Goal: Information Seeking & Learning: Learn about a topic

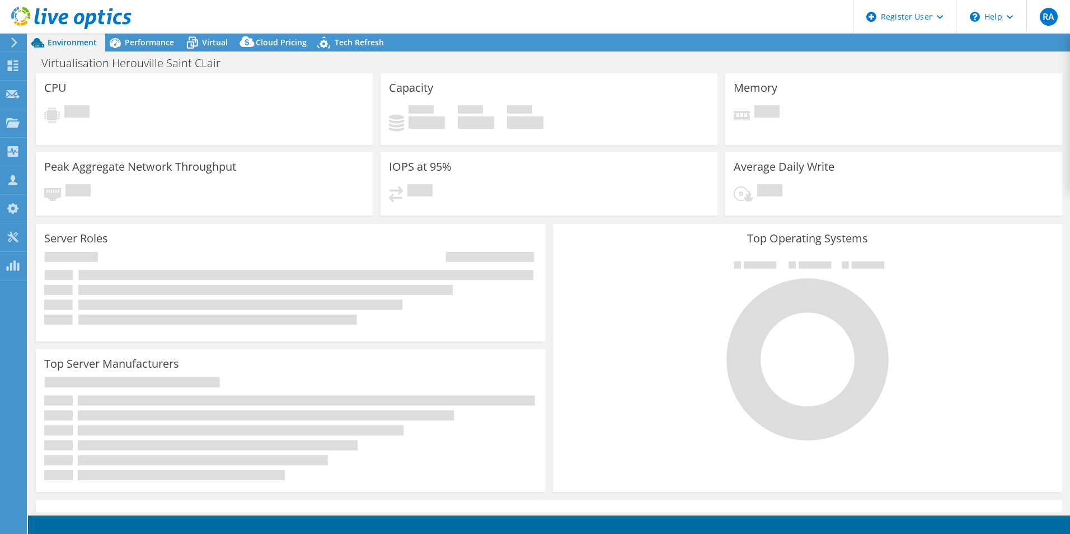
select select "USD"
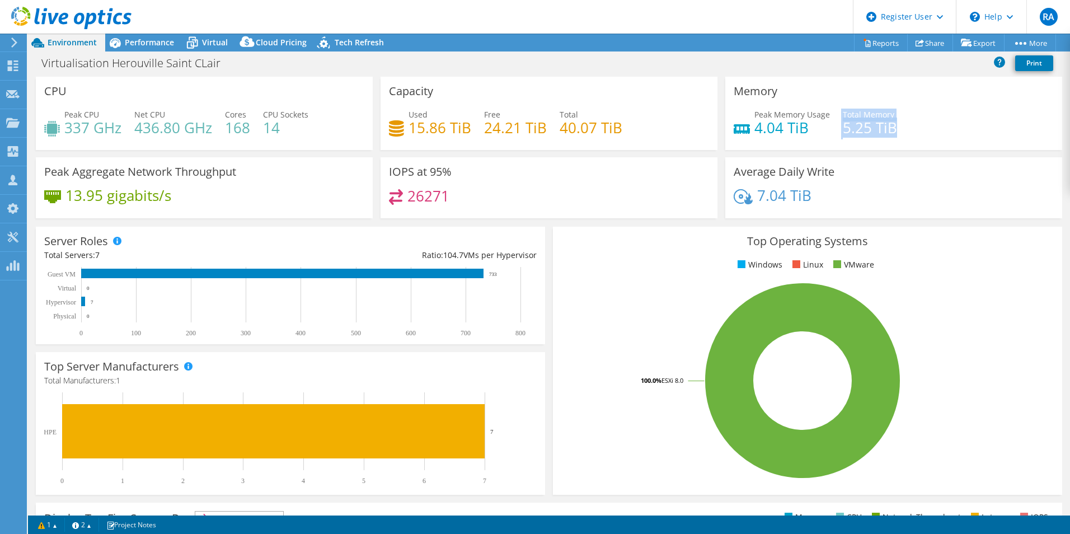
drag, startPoint x: 834, startPoint y: 125, endPoint x: 898, endPoint y: 119, distance: 65.2
click at [898, 119] on div "Peak Memory Usage 4.04 TiB Total Memory 5.25 TiB" at bounding box center [893, 127] width 320 height 36
drag, startPoint x: 898, startPoint y: 119, endPoint x: 896, endPoint y: 126, distance: 7.8
click at [896, 126] on div "Peak Memory Usage 4.04 TiB Total Memory 5.25 TiB" at bounding box center [893, 127] width 320 height 36
click at [141, 43] on span "Performance" at bounding box center [149, 42] width 49 height 11
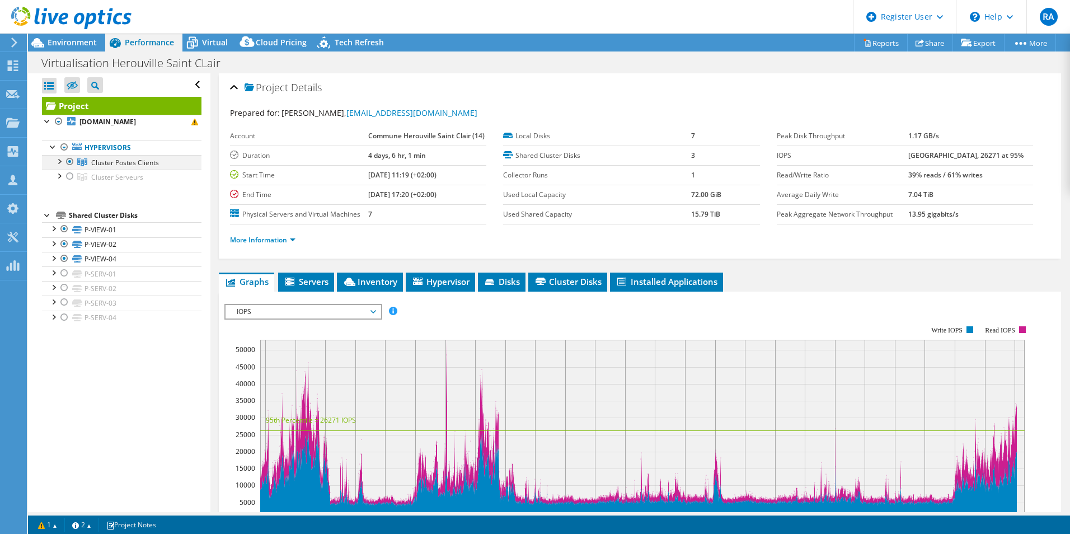
click at [58, 160] on div at bounding box center [58, 160] width 11 height 11
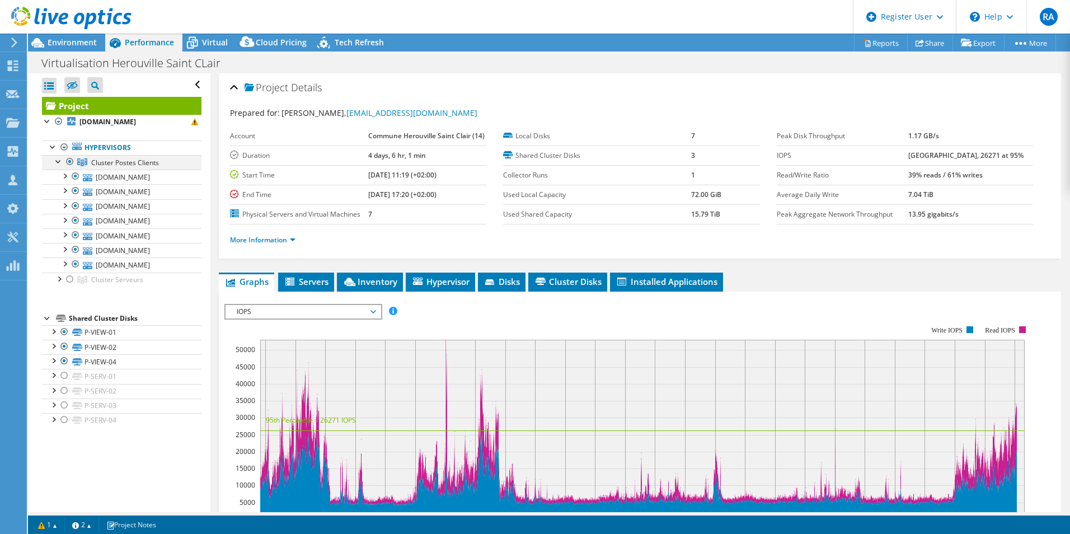
click at [60, 158] on div at bounding box center [58, 160] width 11 height 11
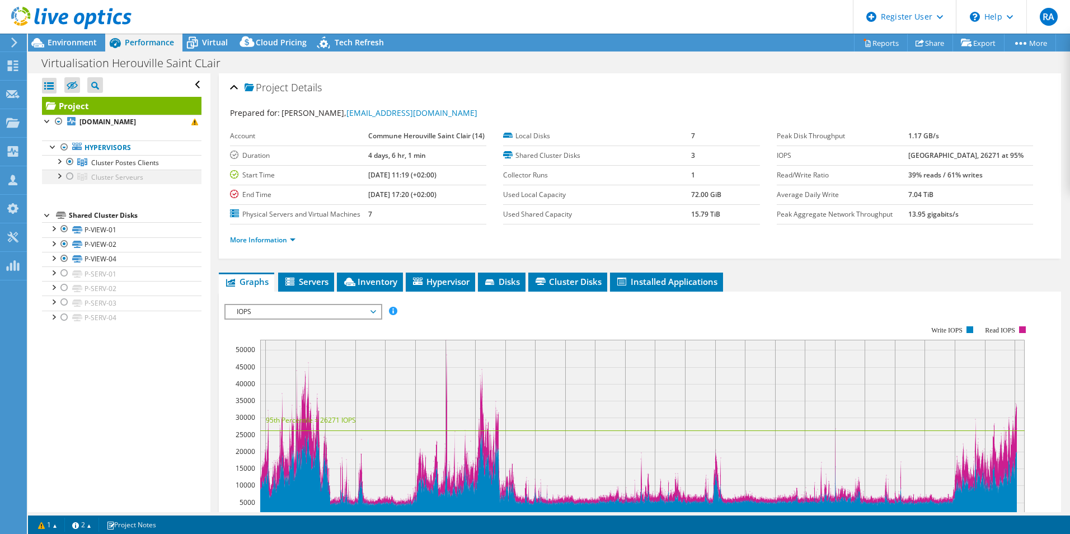
click at [56, 176] on div at bounding box center [58, 175] width 11 height 11
click at [57, 175] on div at bounding box center [58, 175] width 11 height 11
click at [57, 162] on div at bounding box center [58, 160] width 11 height 11
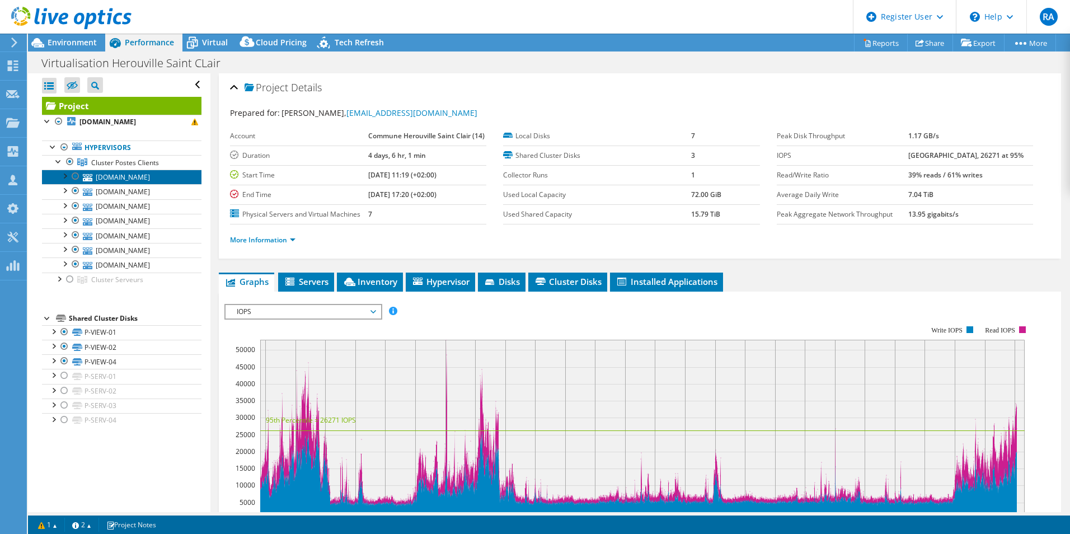
click at [130, 181] on link "[DOMAIN_NAME]" at bounding box center [121, 177] width 159 height 15
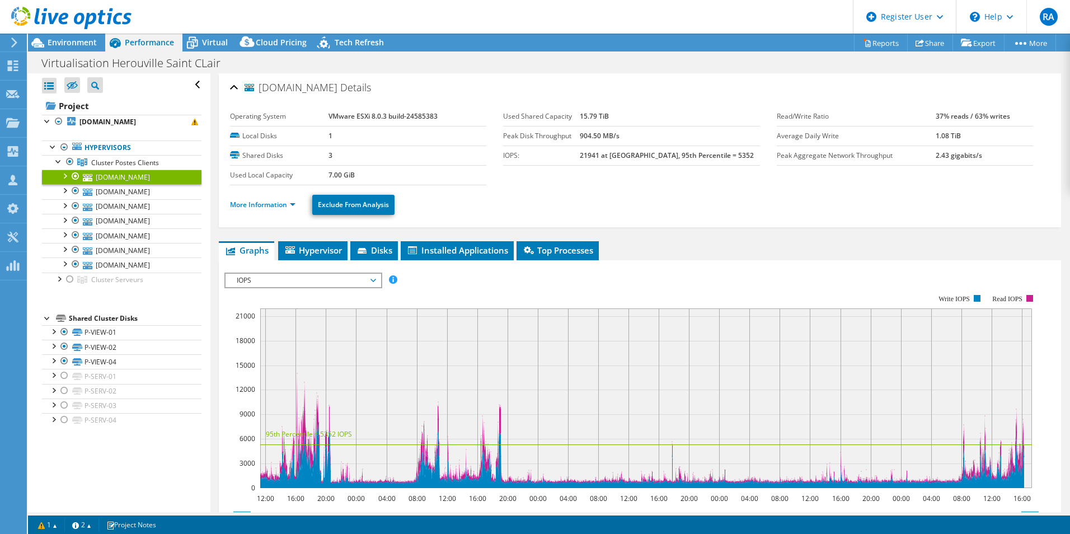
click at [139, 173] on link "[DOMAIN_NAME]" at bounding box center [121, 177] width 159 height 15
click at [314, 250] on span "Hypervisor" at bounding box center [313, 249] width 58 height 11
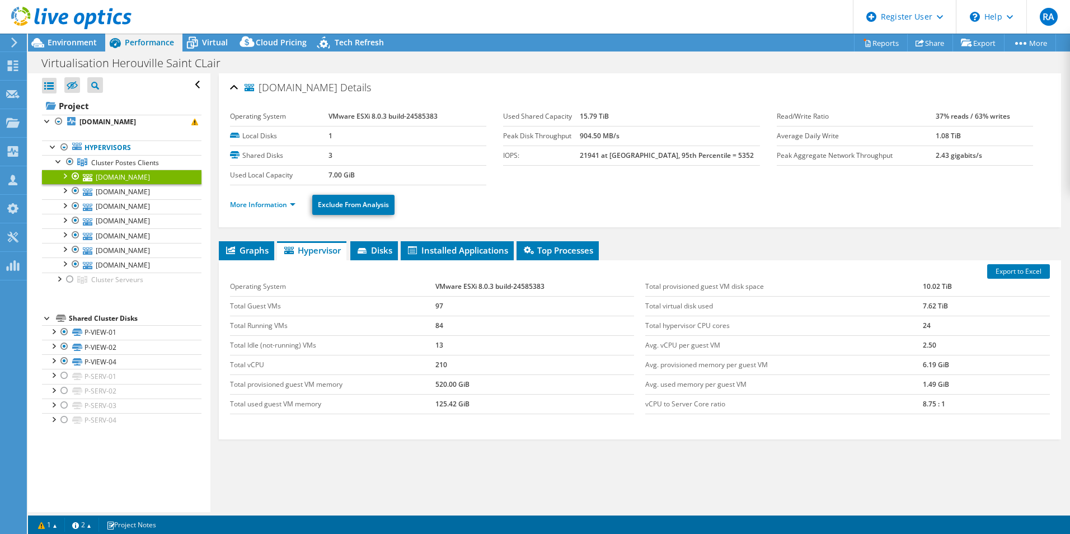
click at [95, 139] on ul "Hypervisors Cluster Postes Clients esx15.herouville.net" at bounding box center [121, 213] width 159 height 169
click at [98, 144] on link "Hypervisors" at bounding box center [121, 147] width 159 height 15
click at [116, 121] on b "[DOMAIN_NAME]" at bounding box center [107, 122] width 57 height 10
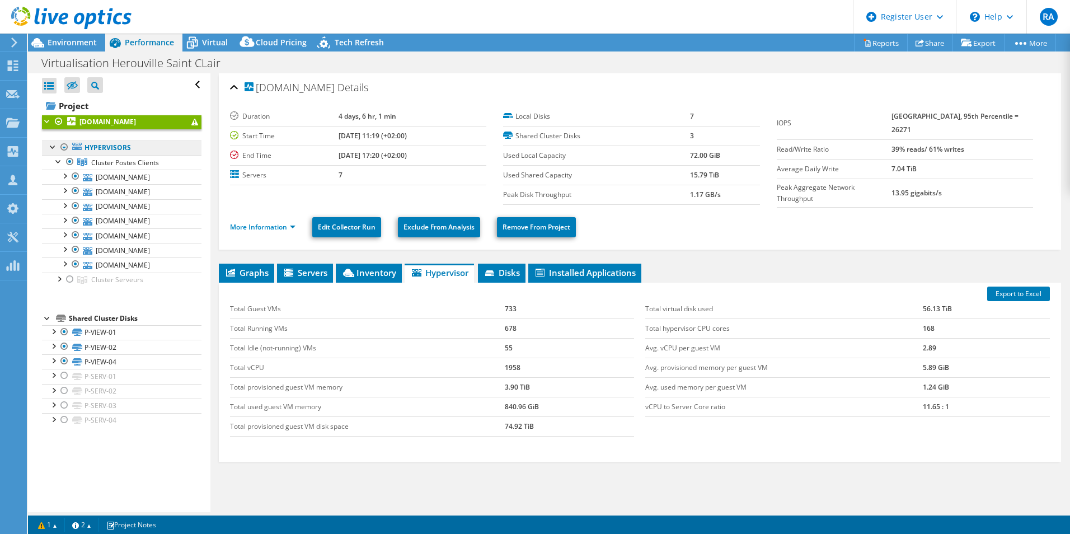
click at [102, 149] on link "Hypervisors" at bounding box center [121, 147] width 159 height 15
click at [115, 160] on span "Cluster Postes Clients" at bounding box center [125, 163] width 68 height 10
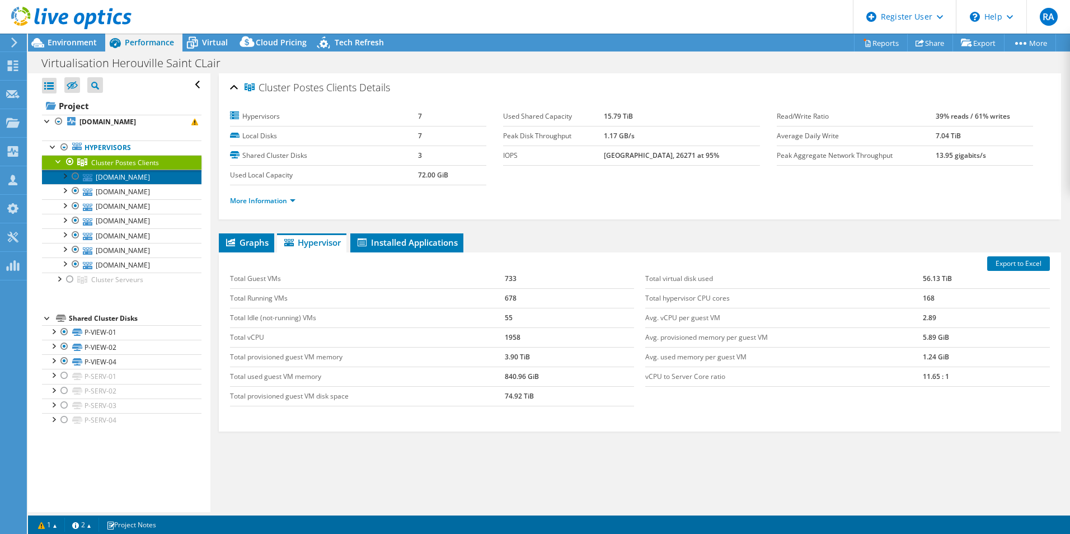
click at [99, 176] on link "[DOMAIN_NAME]" at bounding box center [121, 177] width 159 height 15
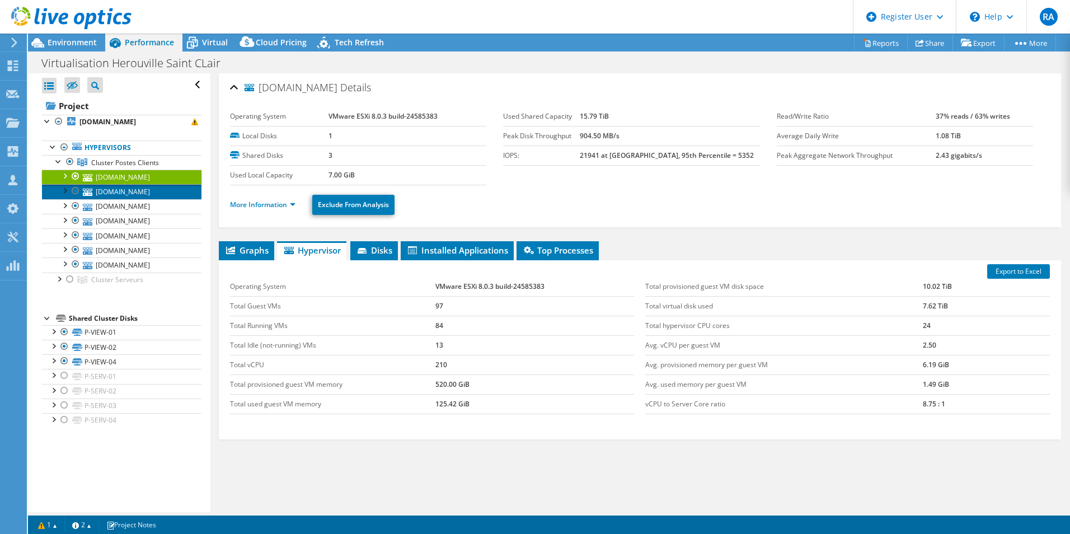
click at [138, 196] on link "[DOMAIN_NAME]" at bounding box center [121, 191] width 159 height 15
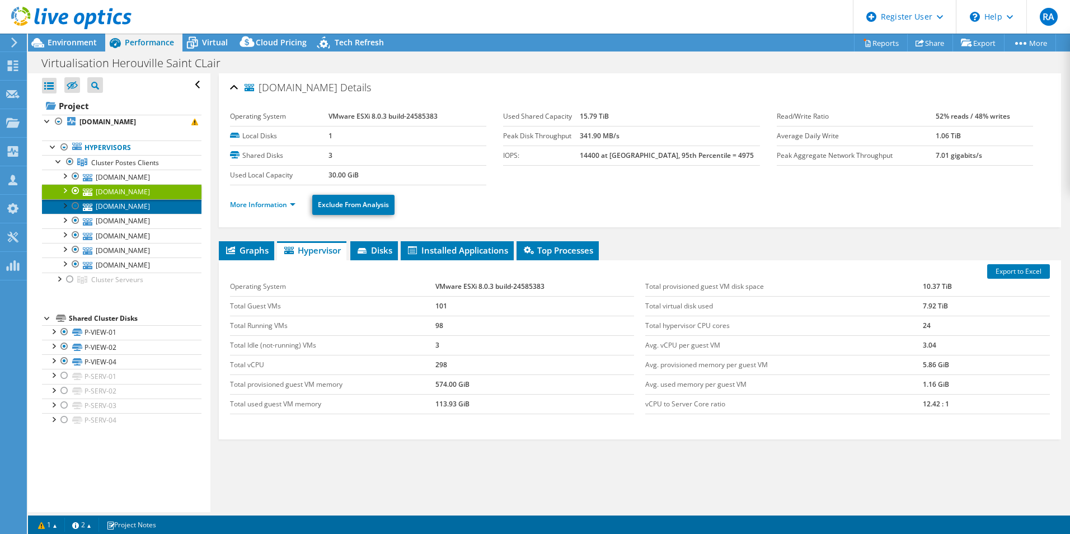
click at [150, 205] on link "[DOMAIN_NAME]" at bounding box center [121, 206] width 159 height 15
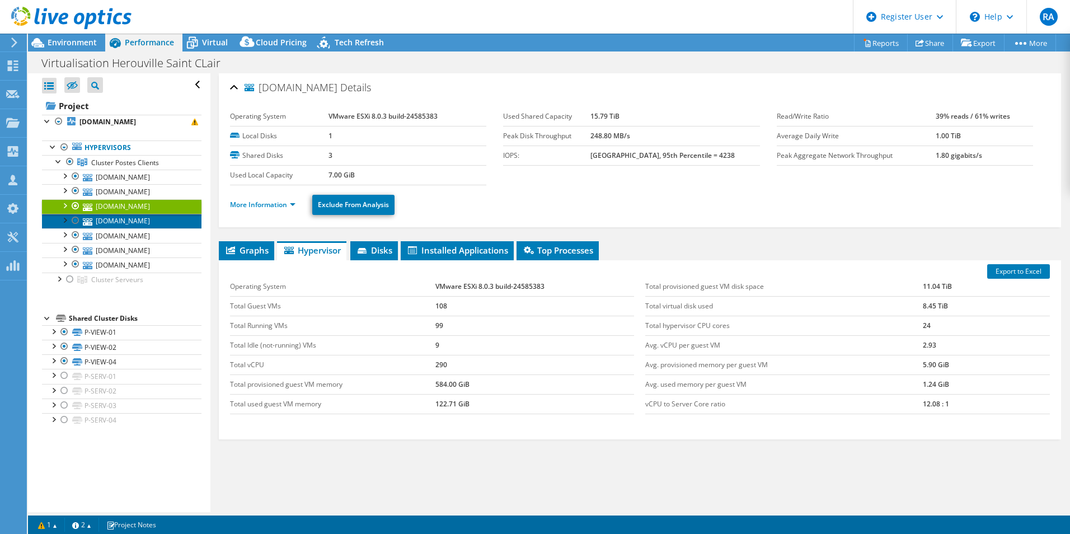
click at [141, 219] on link "[DOMAIN_NAME]" at bounding box center [121, 221] width 159 height 15
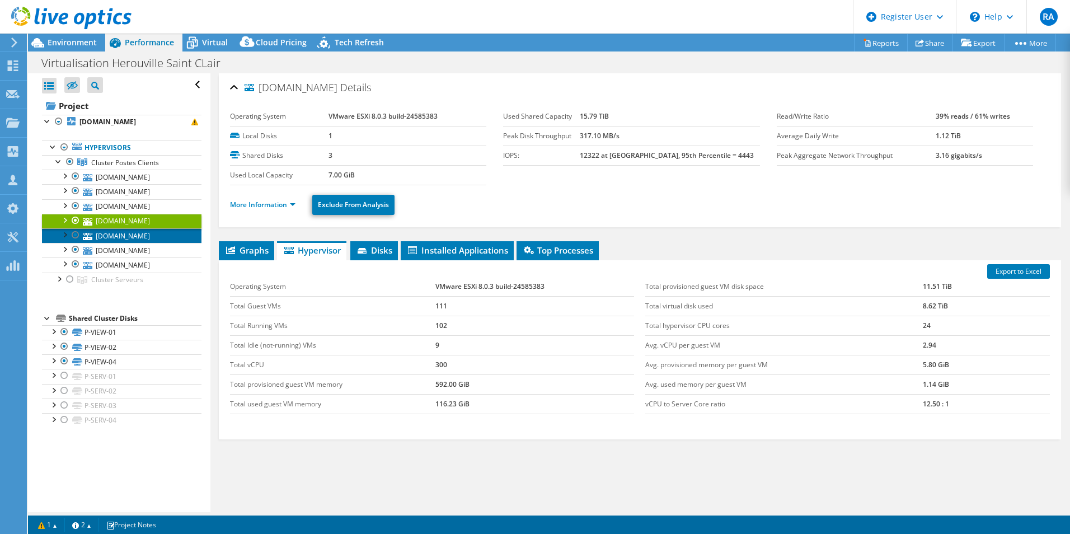
click at [139, 234] on link "[DOMAIN_NAME]" at bounding box center [121, 235] width 159 height 15
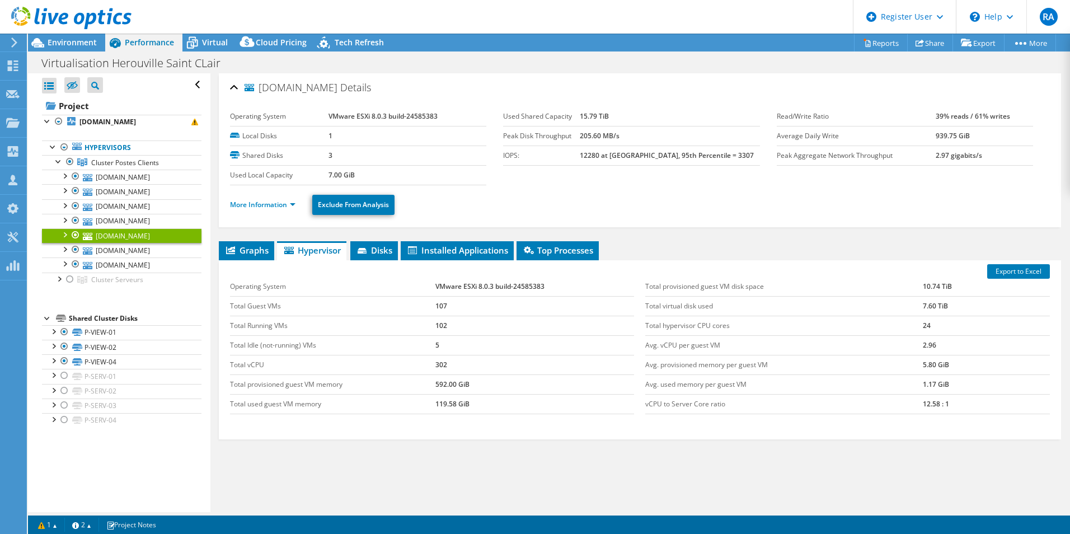
click at [135, 243] on link "[DOMAIN_NAME]" at bounding box center [121, 235] width 159 height 15
click at [135, 252] on link "[DOMAIN_NAME]" at bounding box center [121, 250] width 159 height 15
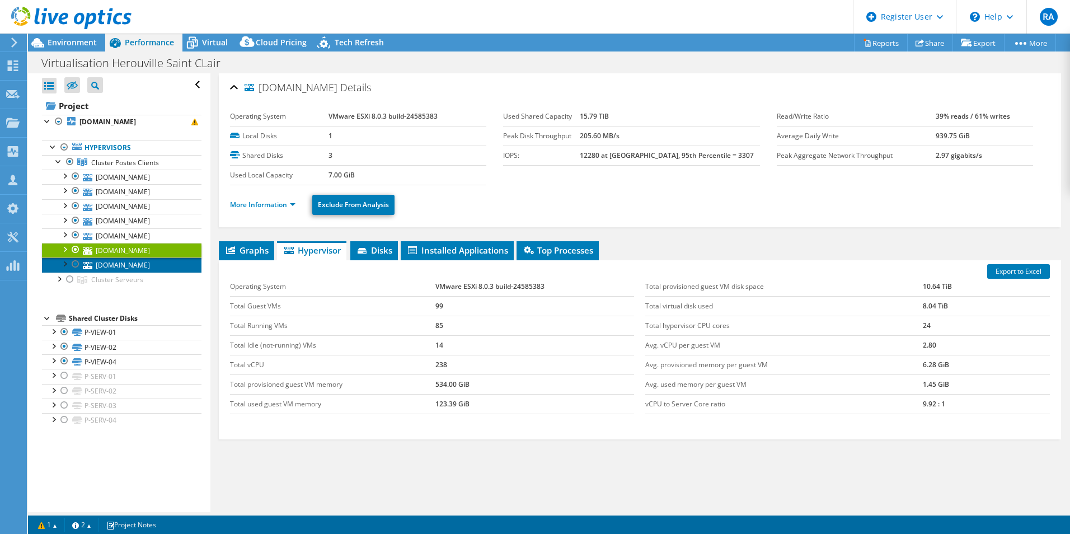
click at [135, 267] on link "[DOMAIN_NAME]" at bounding box center [121, 264] width 159 height 15
click at [199, 32] on header "RA Dell User Rania Ayed Rania.Ayed@dell.com Dell My Profile Log Out \n Help Exp…" at bounding box center [535, 17] width 1070 height 34
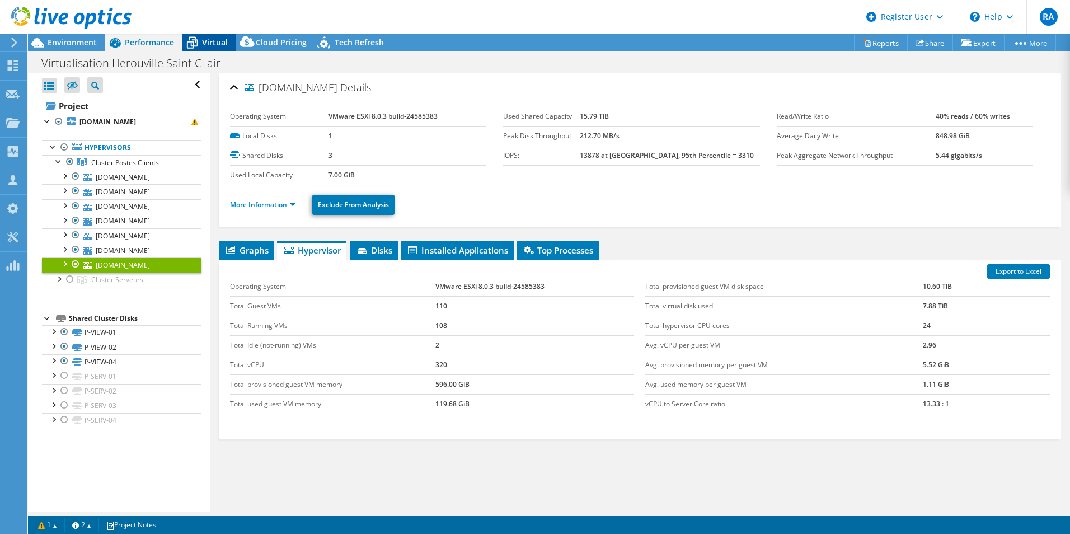
click at [206, 36] on div "Virtual" at bounding box center [209, 43] width 54 height 18
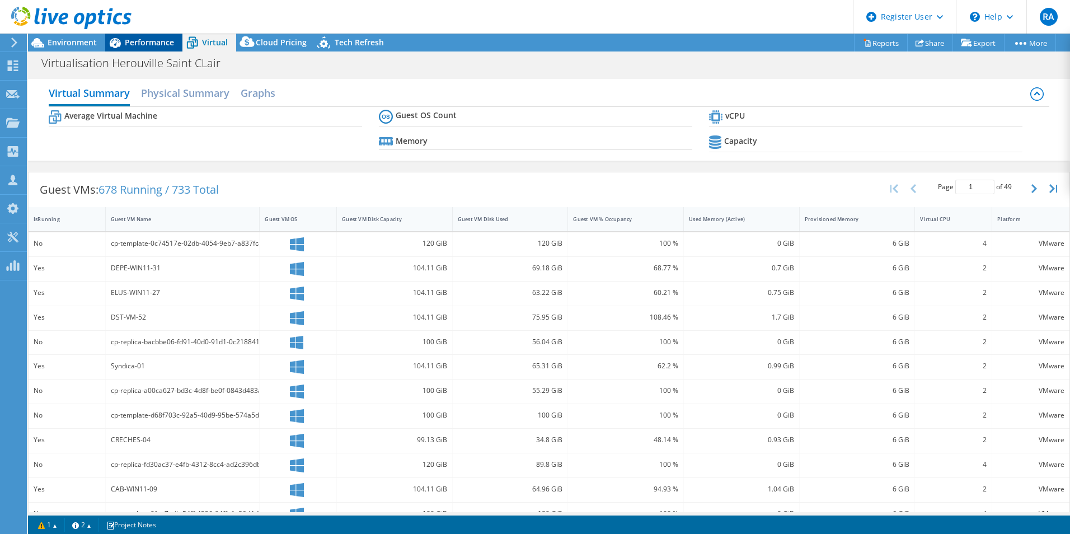
click at [138, 42] on span "Performance" at bounding box center [149, 42] width 49 height 11
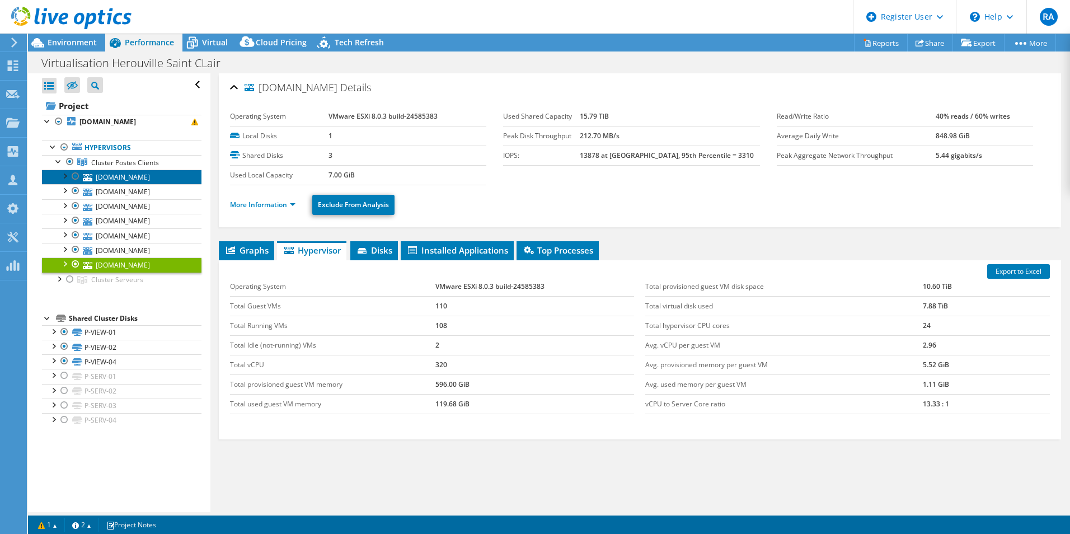
click at [118, 175] on link "[DOMAIN_NAME]" at bounding box center [121, 177] width 159 height 15
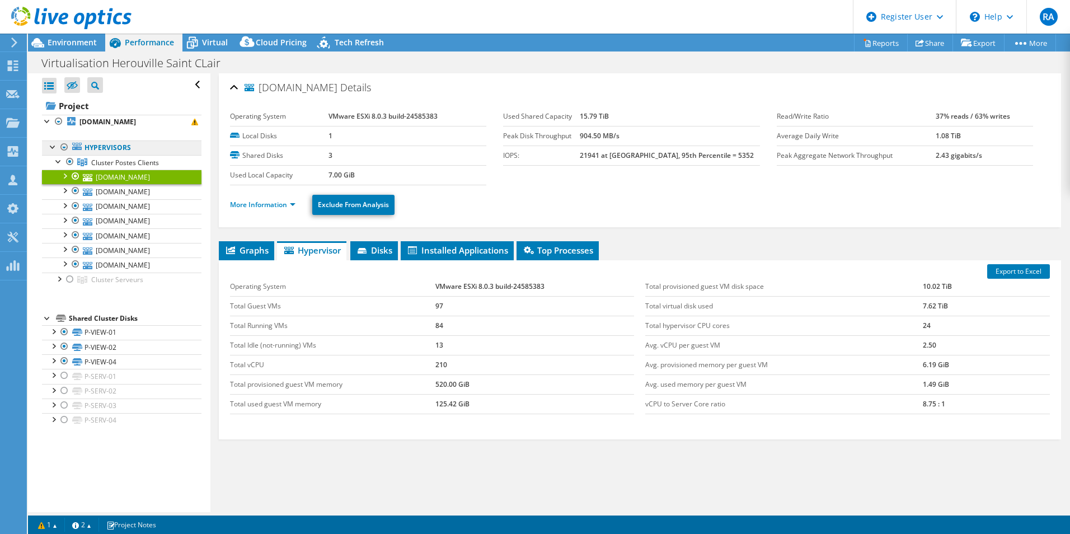
click at [109, 145] on link "Hypervisors" at bounding box center [121, 147] width 159 height 15
click at [114, 124] on b "[DOMAIN_NAME]" at bounding box center [107, 122] width 57 height 10
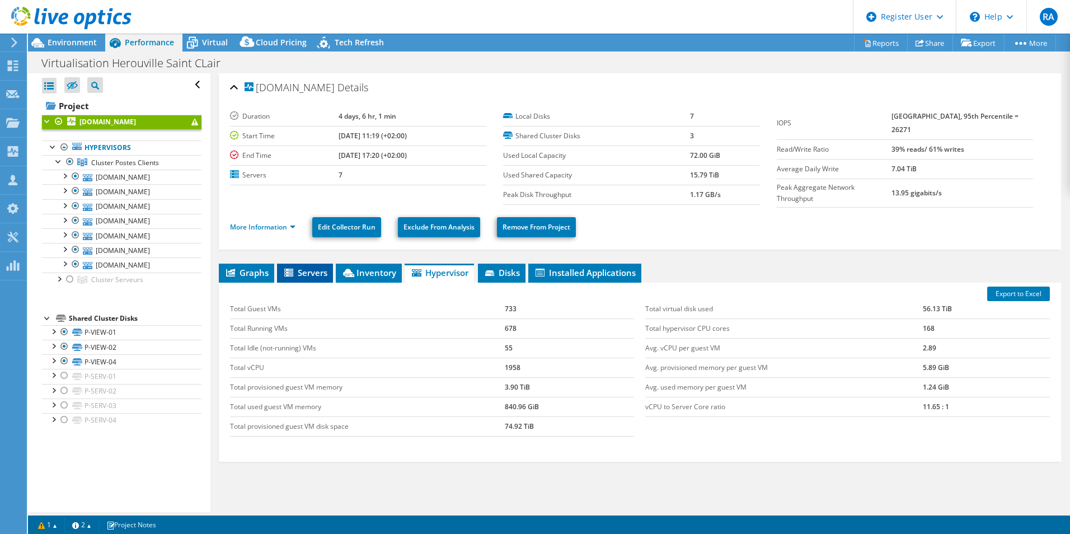
drag, startPoint x: 306, startPoint y: 275, endPoint x: 300, endPoint y: 272, distance: 7.0
click at [306, 275] on li "Servers" at bounding box center [305, 272] width 56 height 19
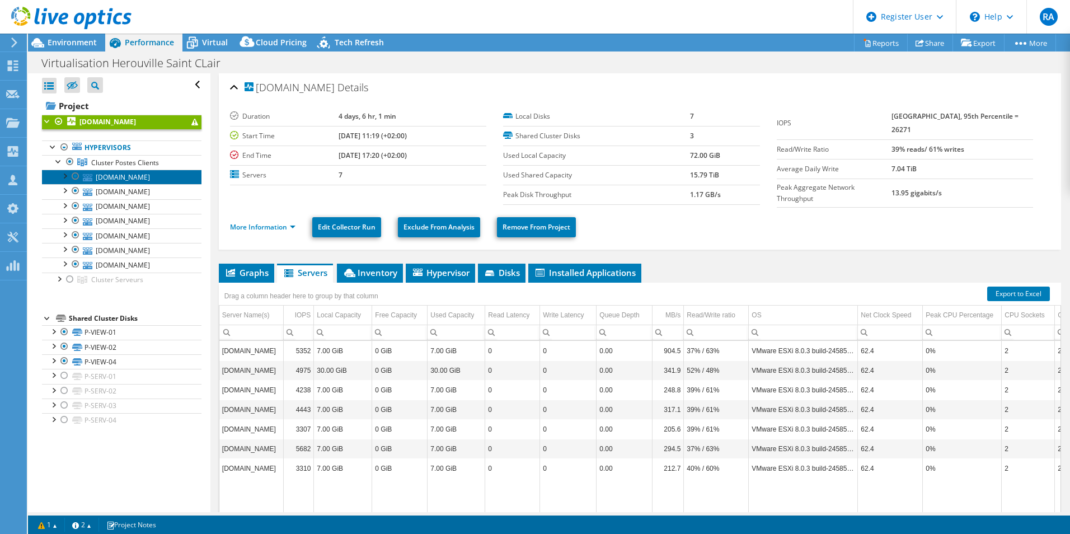
click at [125, 175] on link "[DOMAIN_NAME]" at bounding box center [121, 177] width 159 height 15
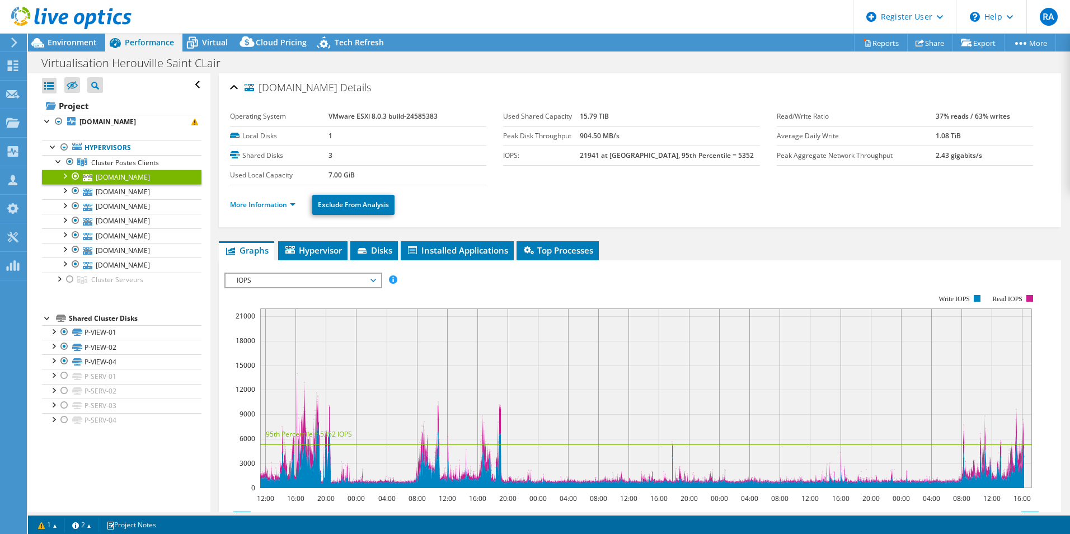
click at [343, 284] on span "IOPS" at bounding box center [303, 280] width 144 height 13
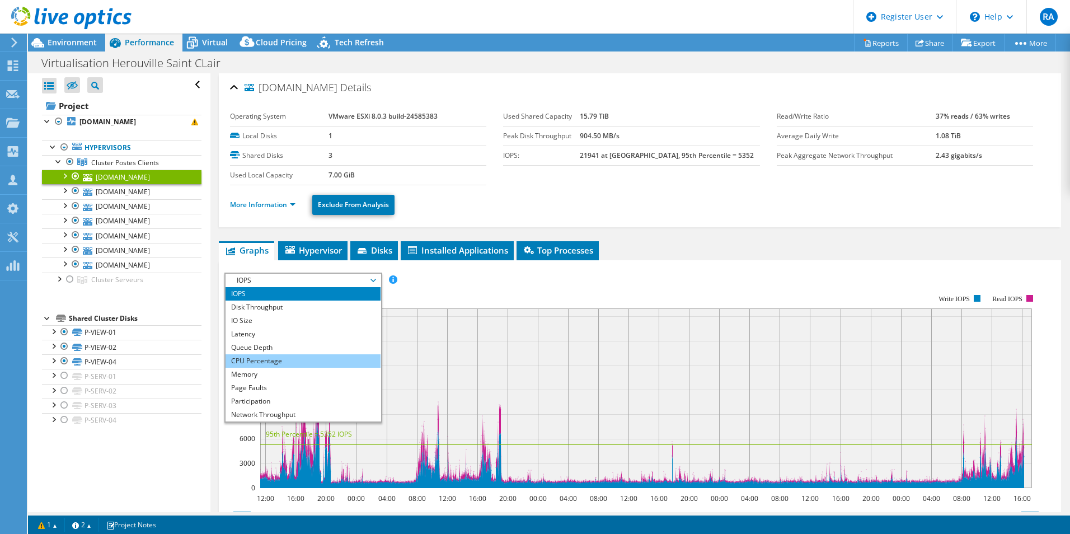
click at [278, 364] on li "CPU Percentage" at bounding box center [302, 360] width 155 height 13
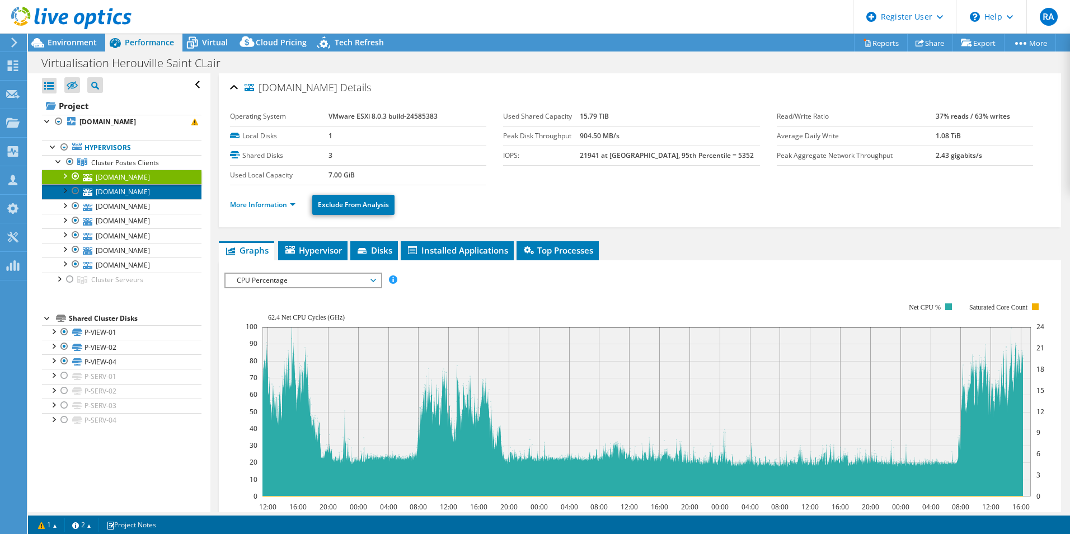
click at [129, 191] on link "[DOMAIN_NAME]" at bounding box center [121, 191] width 159 height 15
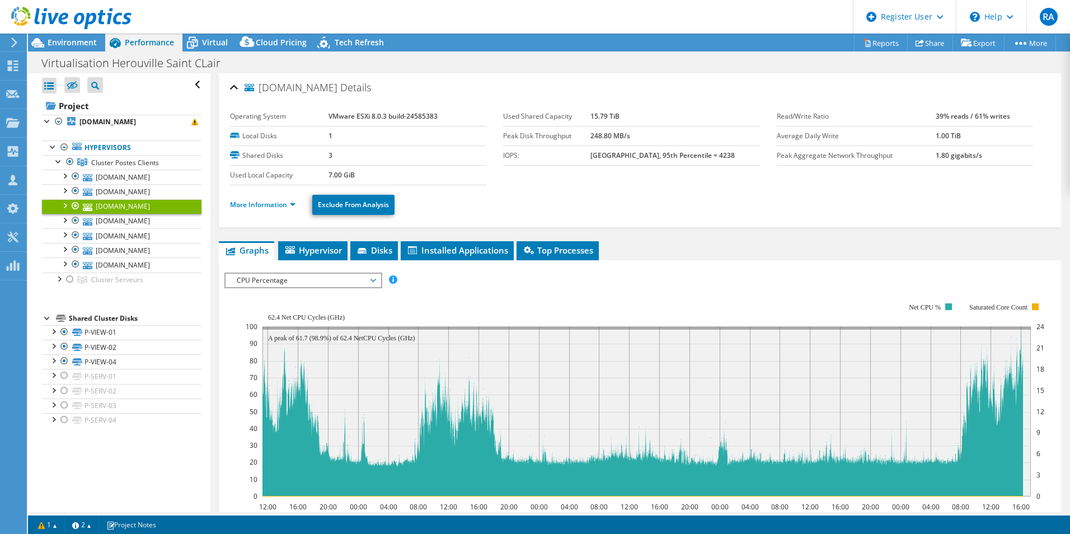
select select "USD"
click at [140, 178] on link "[DOMAIN_NAME]" at bounding box center [121, 177] width 159 height 15
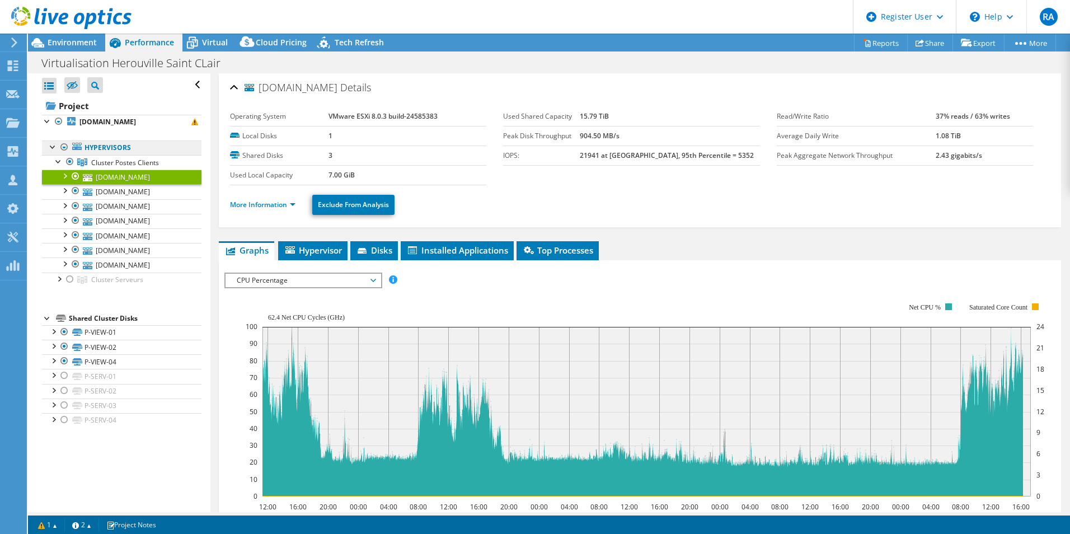
click at [119, 146] on link "Hypervisors" at bounding box center [121, 147] width 159 height 15
click at [143, 166] on span "Cluster Postes Clients" at bounding box center [125, 163] width 68 height 10
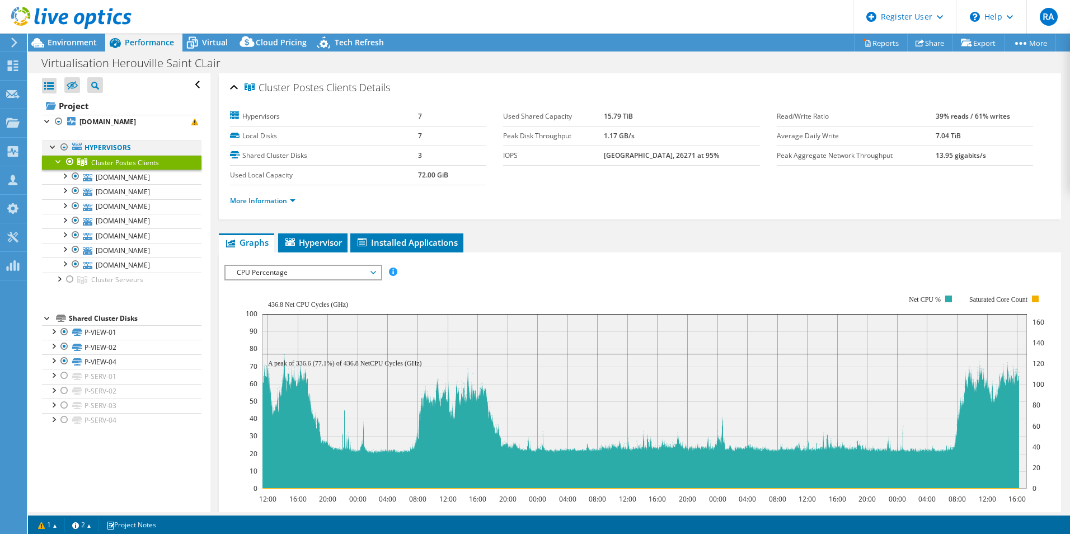
click at [64, 149] on div at bounding box center [64, 146] width 11 height 13
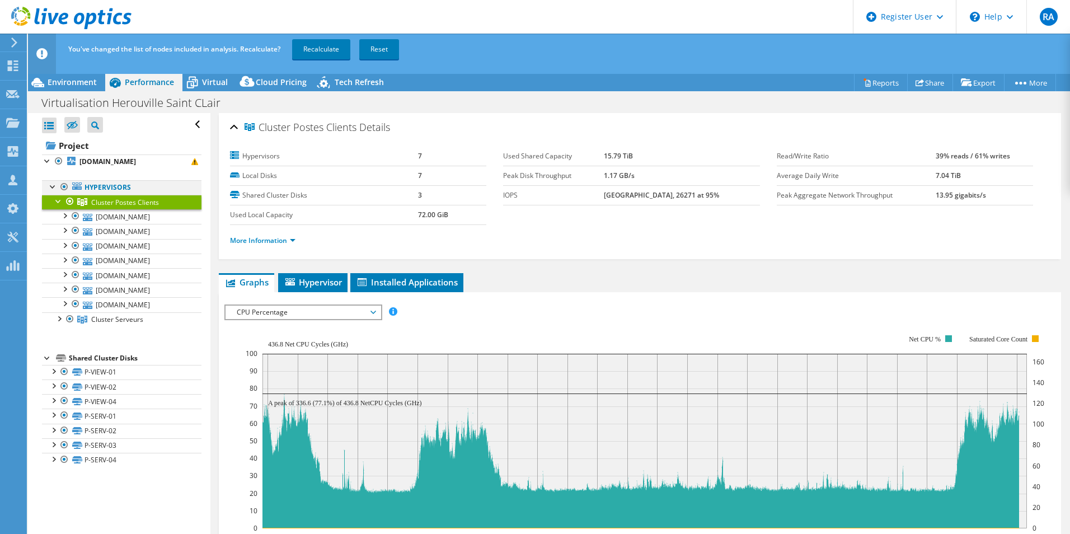
click at [62, 186] on div at bounding box center [64, 186] width 11 height 13
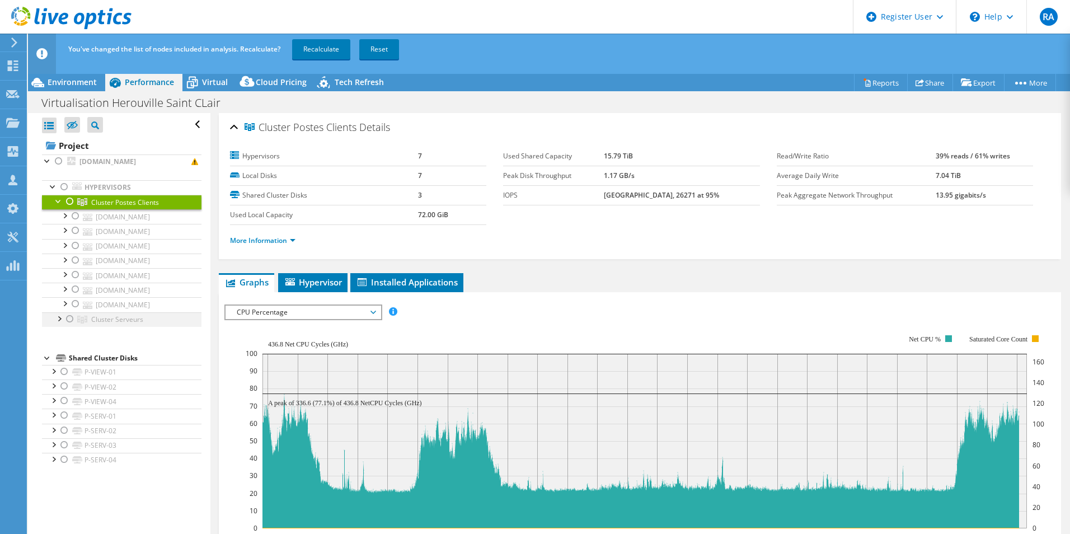
click at [67, 318] on div at bounding box center [69, 318] width 11 height 13
click at [58, 321] on div at bounding box center [58, 317] width 11 height 11
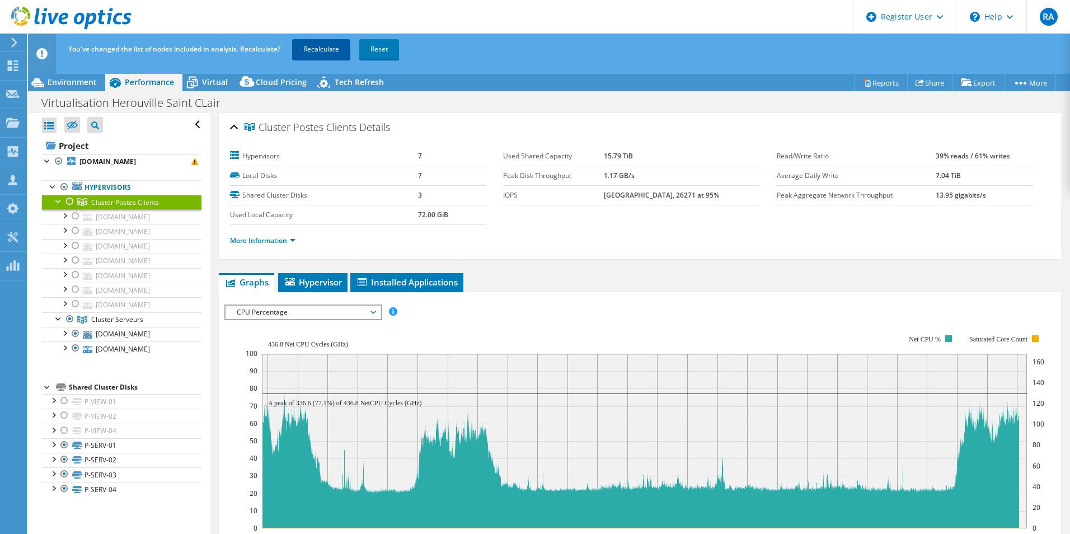
click at [314, 53] on link "Recalculate" at bounding box center [321, 49] width 58 height 20
click at [72, 84] on span "Environment" at bounding box center [72, 82] width 49 height 11
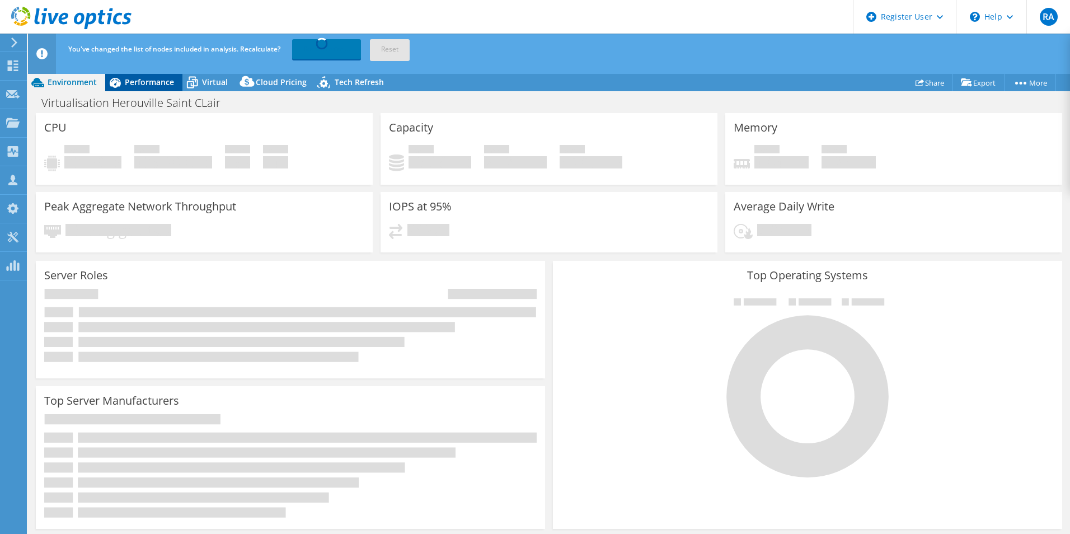
click at [142, 82] on span "Performance" at bounding box center [149, 82] width 49 height 11
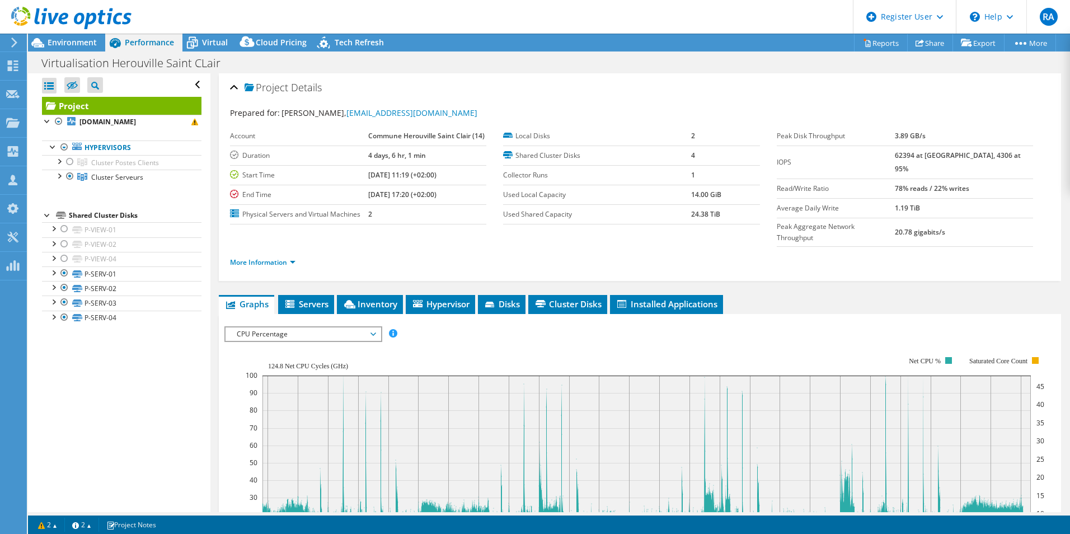
click at [285, 327] on span "CPU Percentage" at bounding box center [303, 333] width 144 height 13
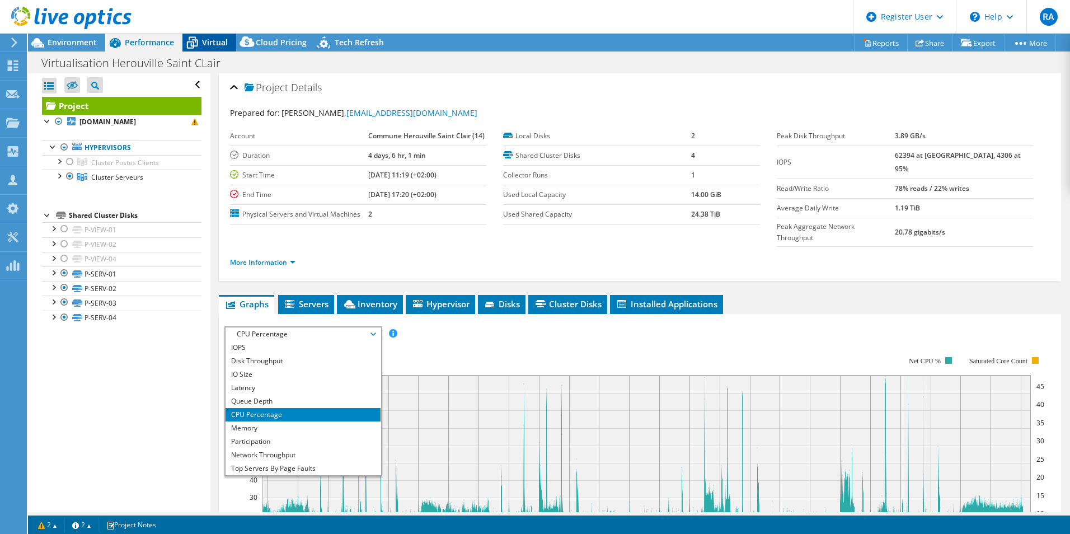
click at [210, 40] on span "Virtual" at bounding box center [215, 42] width 26 height 11
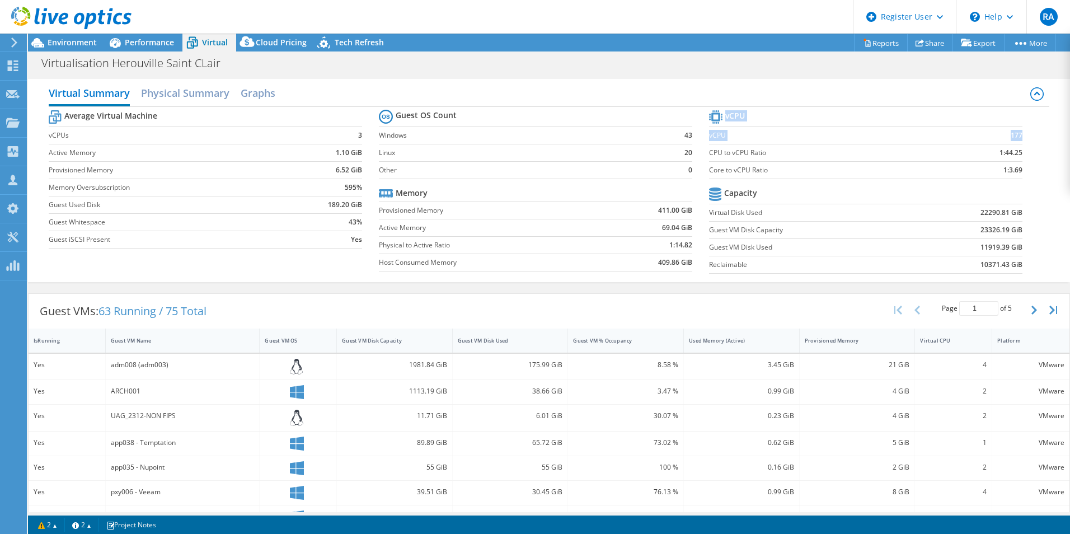
click at [1012, 135] on section "vCPU vCPU 177 CPU to vCPU Ratio 1:44.25 Core to vCPU Ratio 1:3.69 Capacity Virt…" at bounding box center [874, 193] width 330 height 172
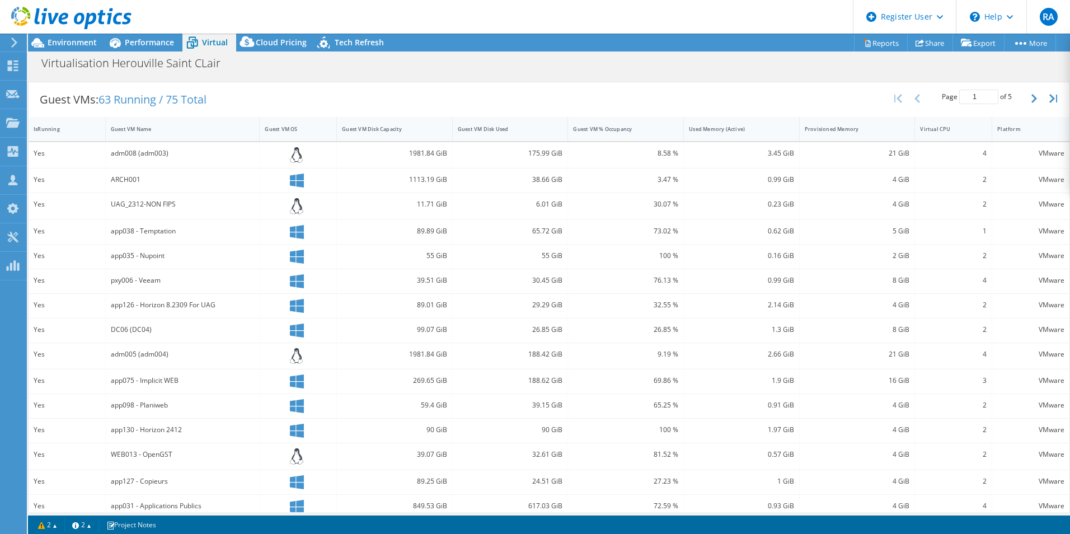
scroll to position [224, 0]
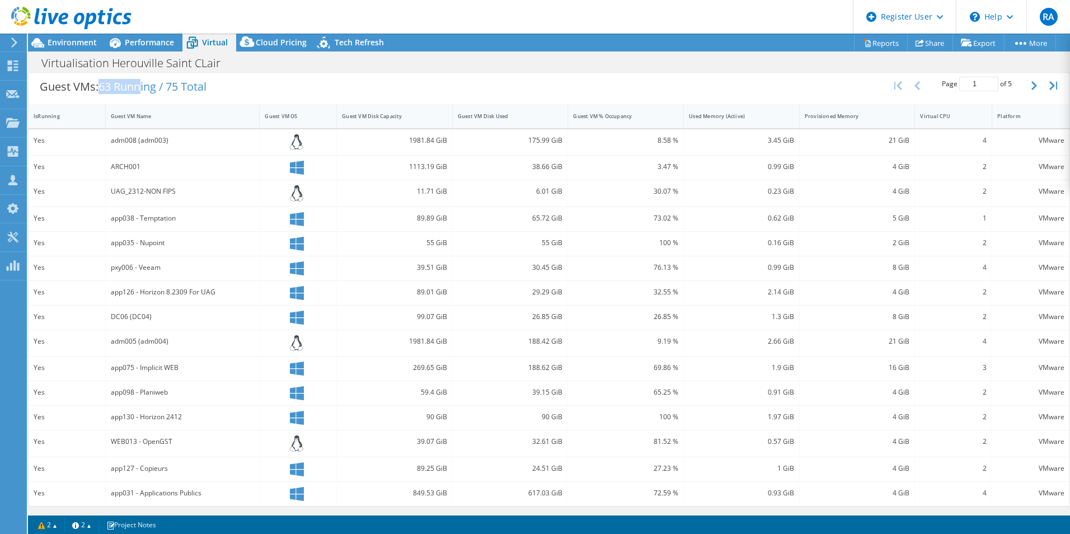
drag, startPoint x: 102, startPoint y: 86, endPoint x: 144, endPoint y: 87, distance: 41.4
click at [144, 87] on span "63 Running / 75 Total" at bounding box center [152, 86] width 108 height 15
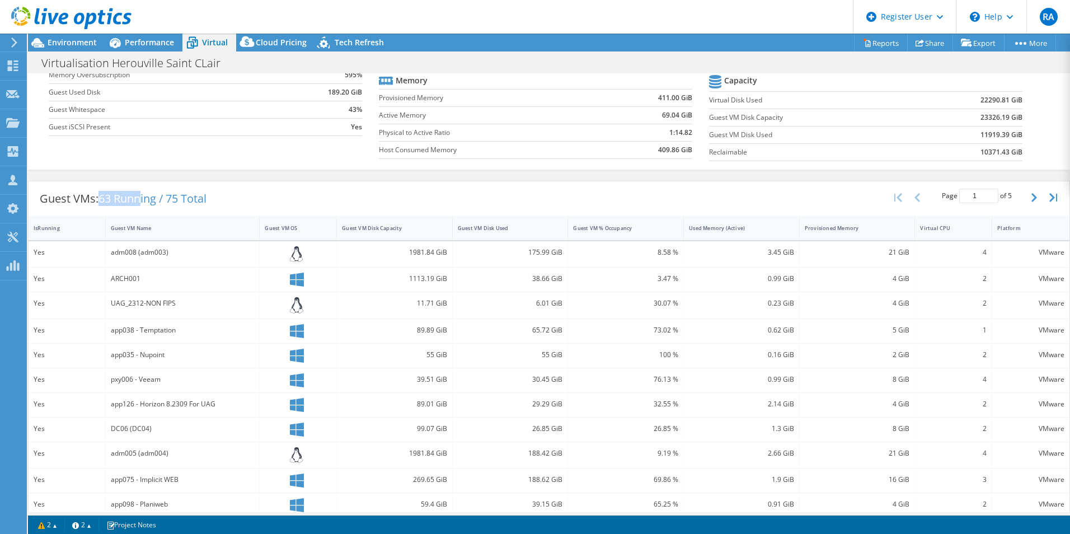
scroll to position [0, 0]
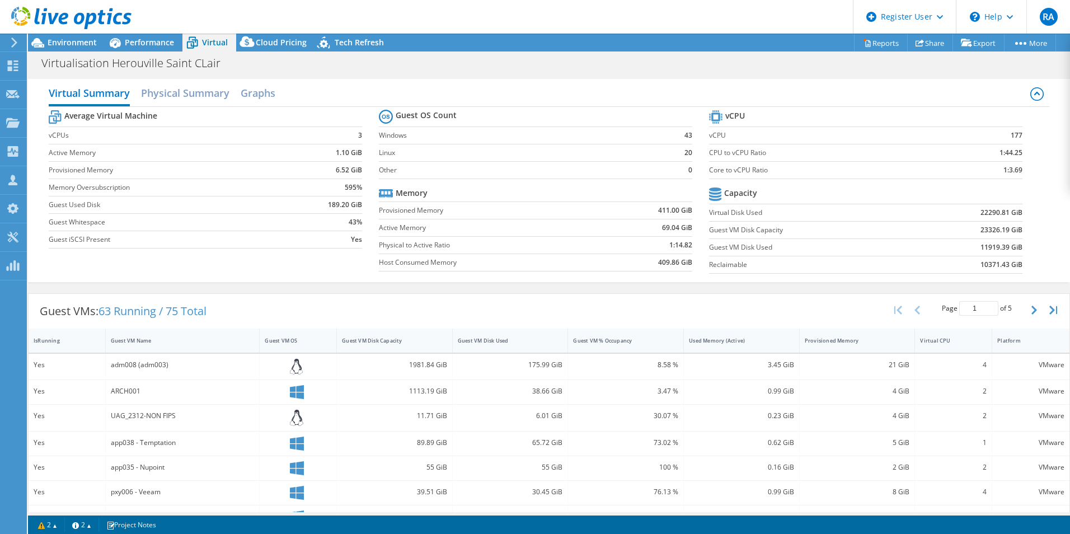
click at [352, 284] on div "Virtual Summary Physical Summary Graphs Average Virtual Machine vCPUs 3 Active …" at bounding box center [549, 180] width 1042 height 214
click at [54, 46] on span "Environment" at bounding box center [72, 42] width 49 height 11
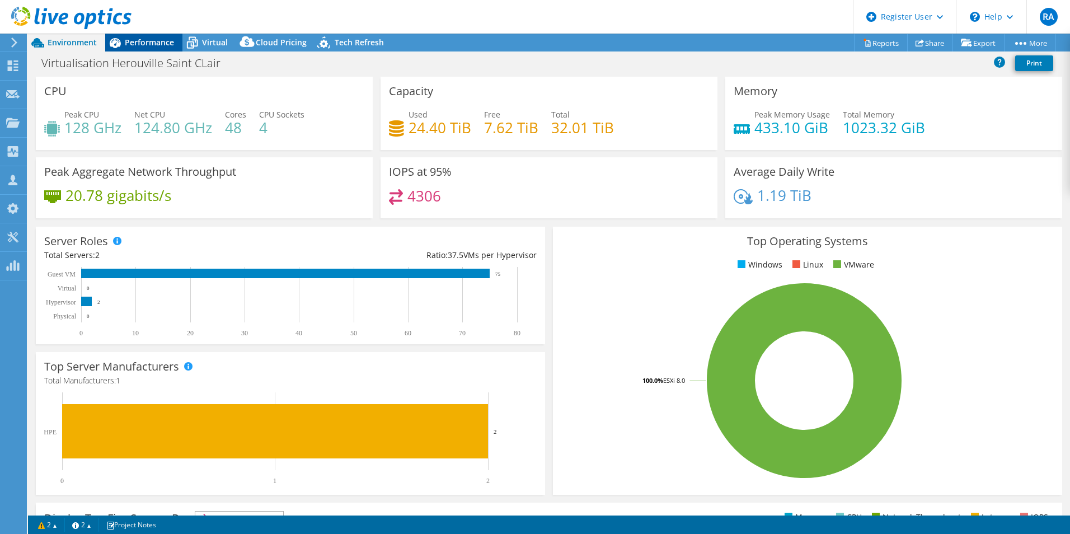
click at [138, 40] on span "Performance" at bounding box center [149, 42] width 49 height 11
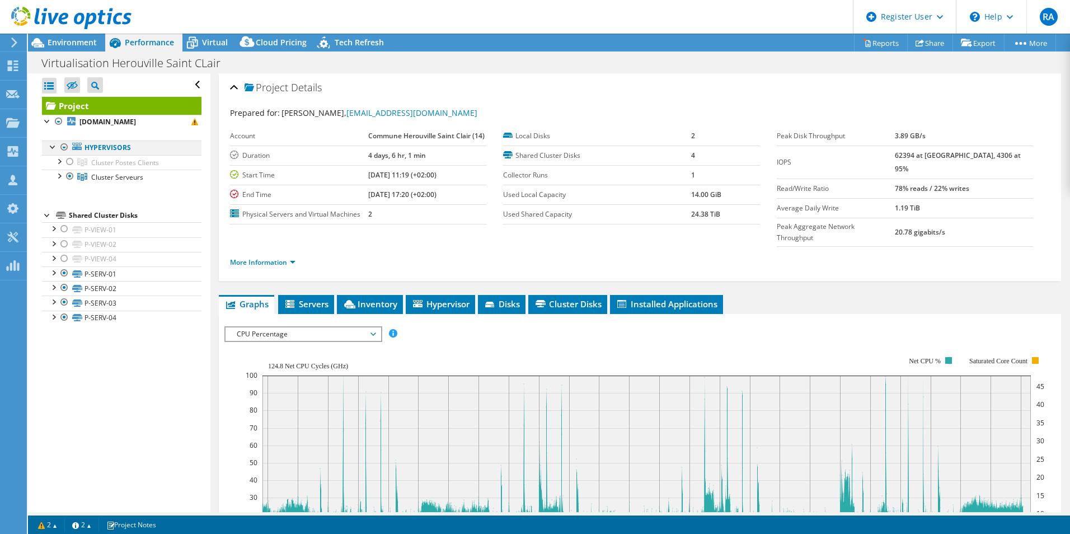
click at [63, 145] on div at bounding box center [64, 146] width 11 height 13
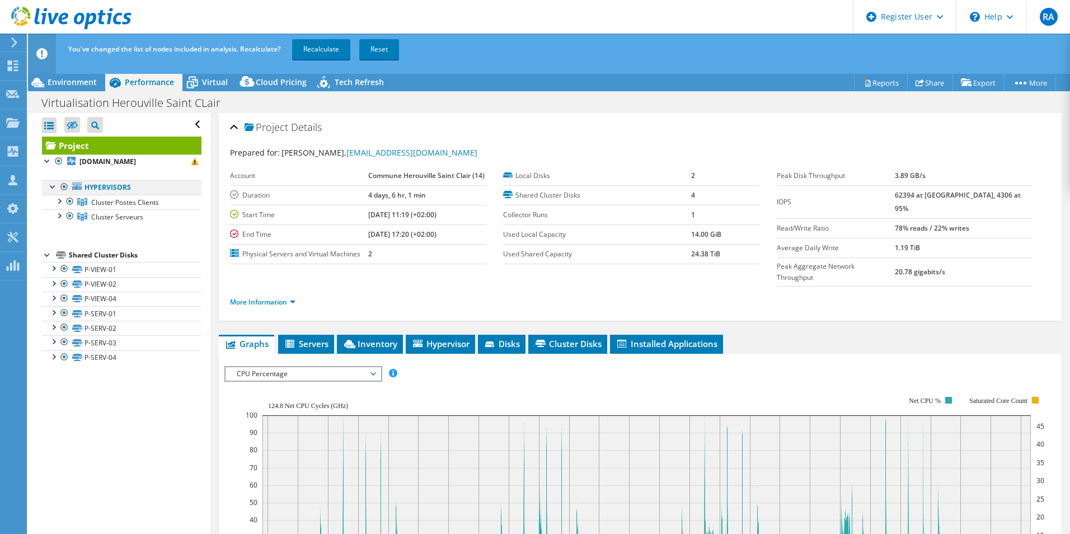
click at [52, 182] on div at bounding box center [53, 185] width 11 height 11
click at [51, 185] on div at bounding box center [53, 185] width 11 height 11
click at [61, 158] on div at bounding box center [58, 160] width 11 height 13
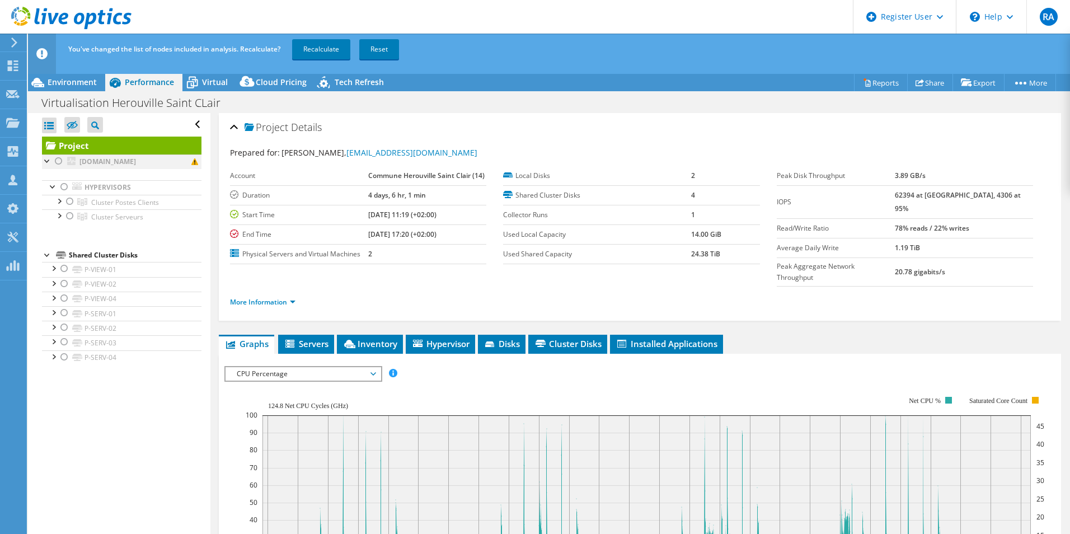
click at [46, 164] on div at bounding box center [47, 159] width 11 height 11
click at [90, 159] on b "[DOMAIN_NAME]" at bounding box center [107, 162] width 57 height 10
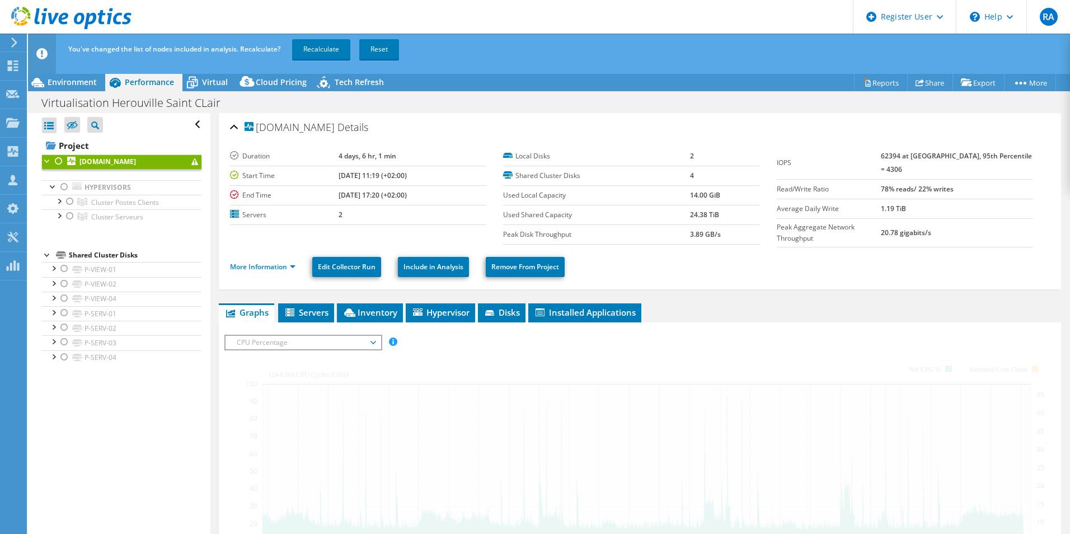
click at [55, 159] on div at bounding box center [58, 160] width 11 height 13
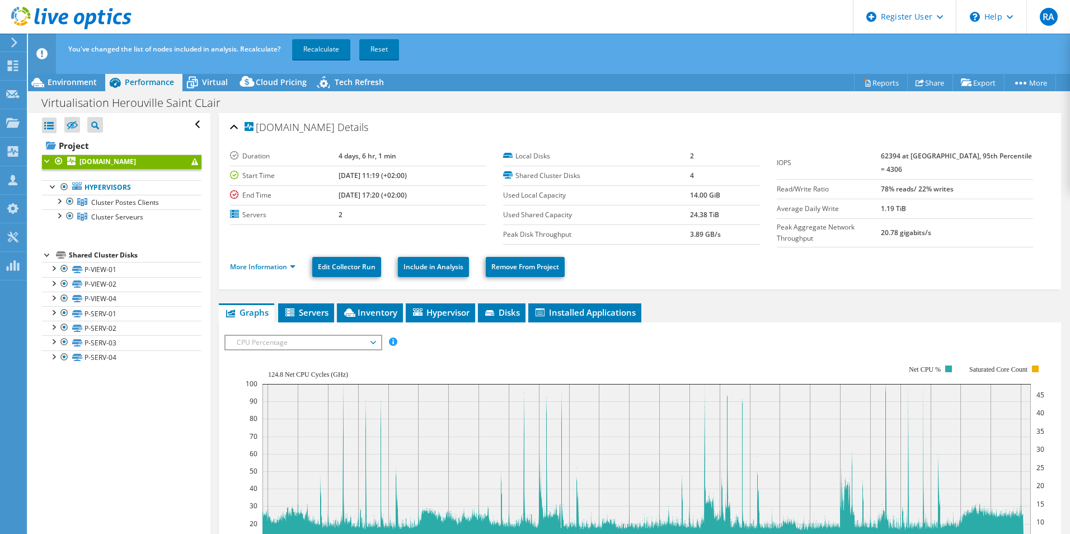
click at [49, 165] on div at bounding box center [47, 159] width 11 height 11
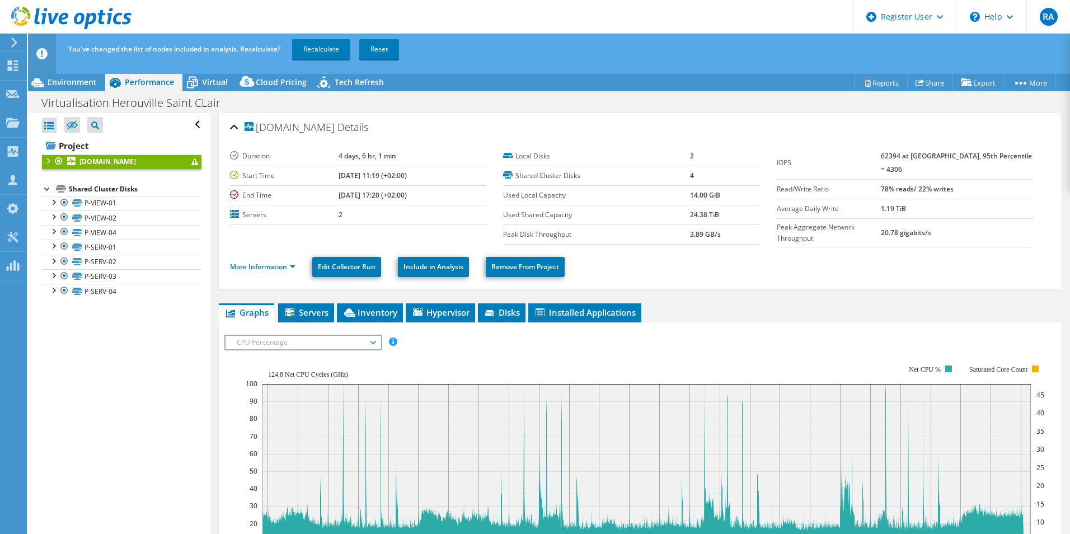
click at [49, 165] on div at bounding box center [47, 159] width 11 height 11
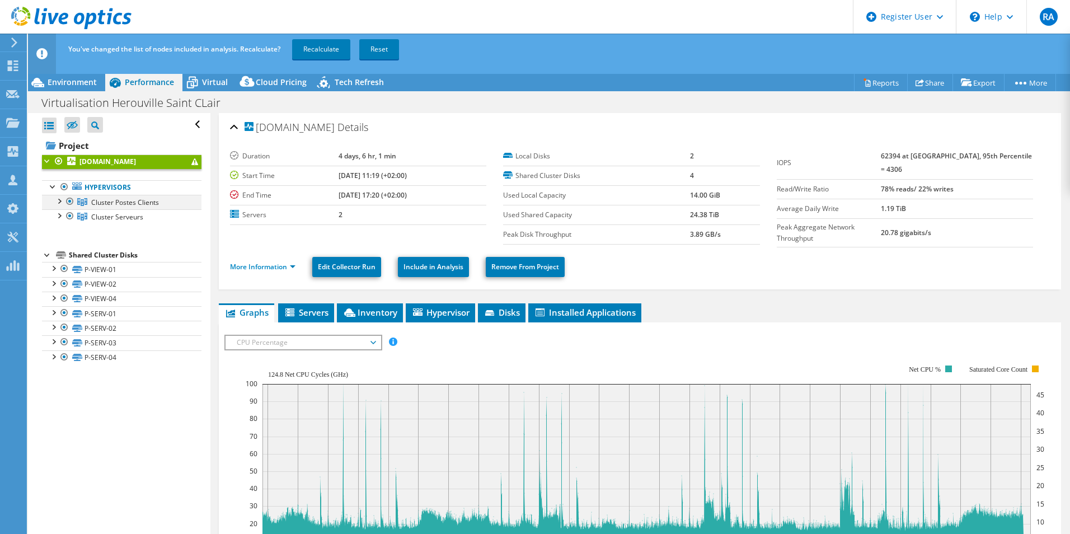
click at [60, 203] on div at bounding box center [58, 200] width 11 height 11
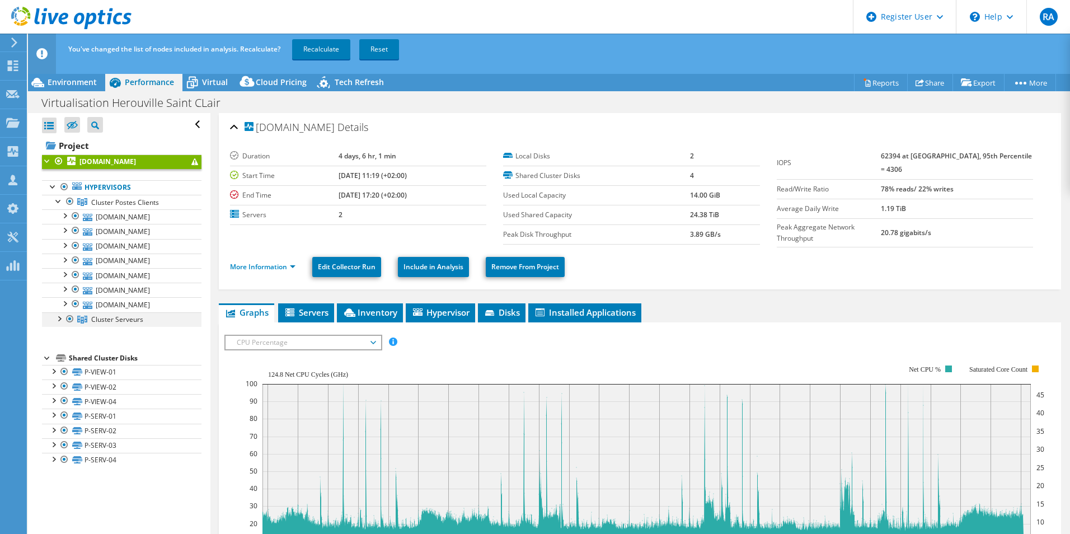
click at [62, 321] on div at bounding box center [58, 317] width 11 height 11
click at [68, 319] on div at bounding box center [69, 318] width 11 height 13
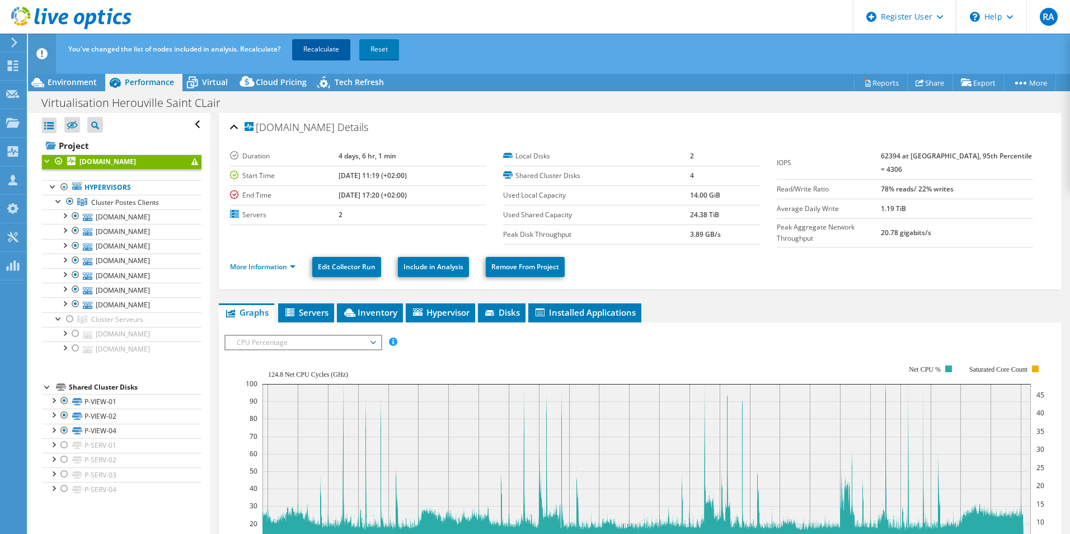
click at [339, 49] on link "Recalculate" at bounding box center [321, 49] width 58 height 20
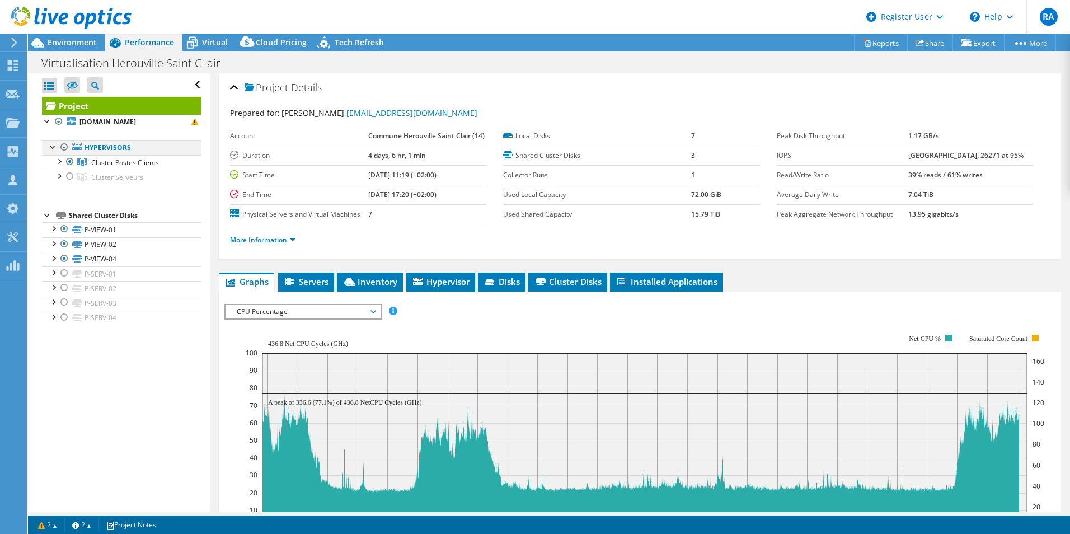
click at [51, 148] on div at bounding box center [53, 145] width 11 height 11
click at [59, 163] on div at bounding box center [58, 160] width 11 height 11
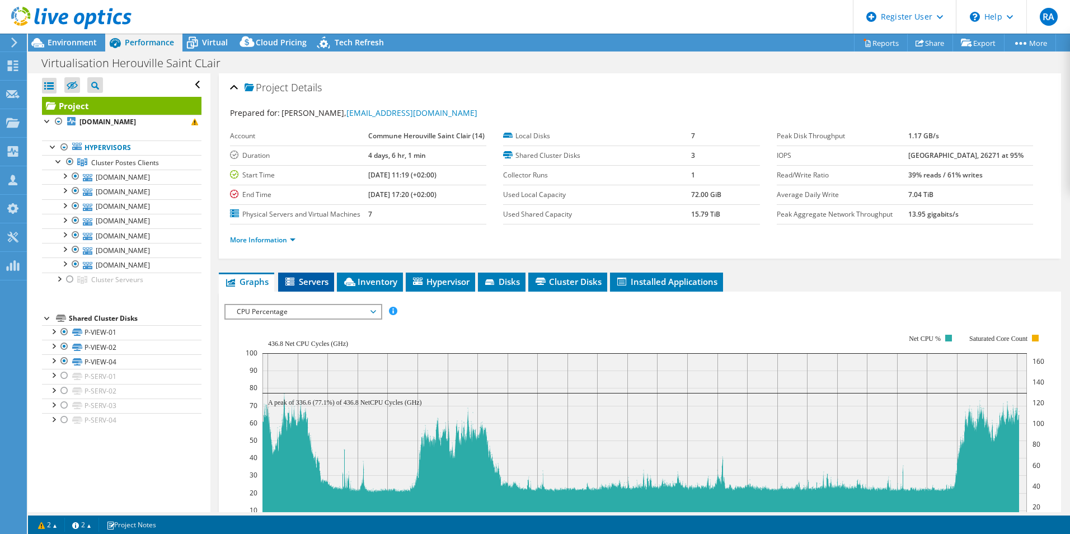
click at [301, 283] on span "Servers" at bounding box center [306, 281] width 45 height 11
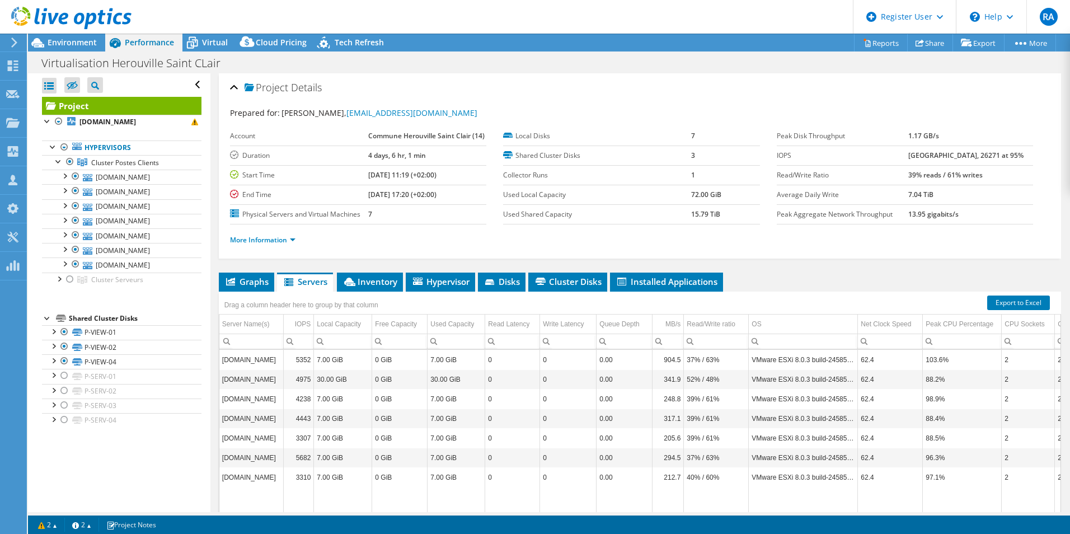
click at [277, 286] on li "Servers" at bounding box center [305, 281] width 56 height 19
click at [260, 283] on span "Graphs" at bounding box center [246, 281] width 44 height 11
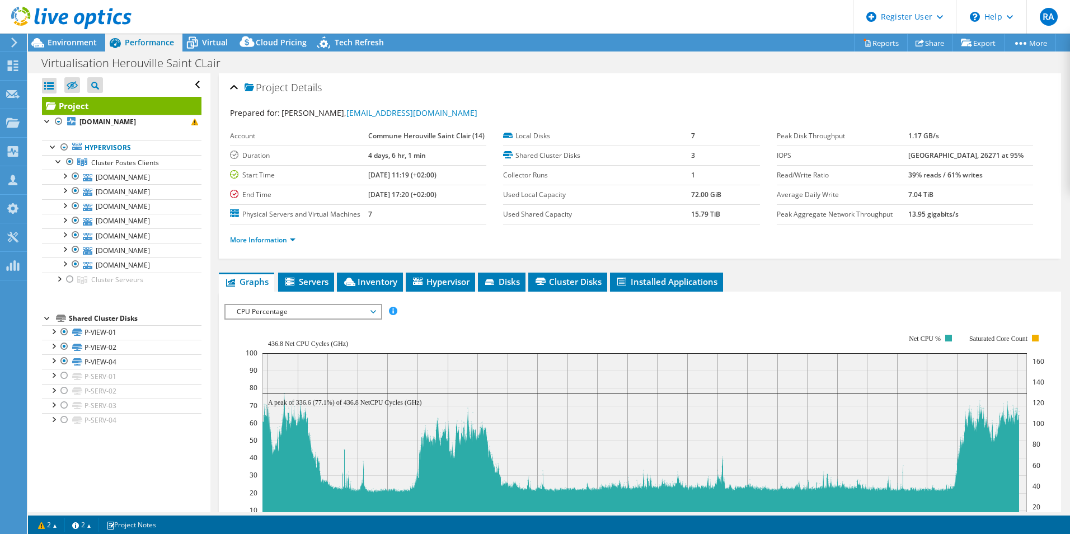
click at [276, 307] on span "CPU Percentage" at bounding box center [303, 311] width 144 height 13
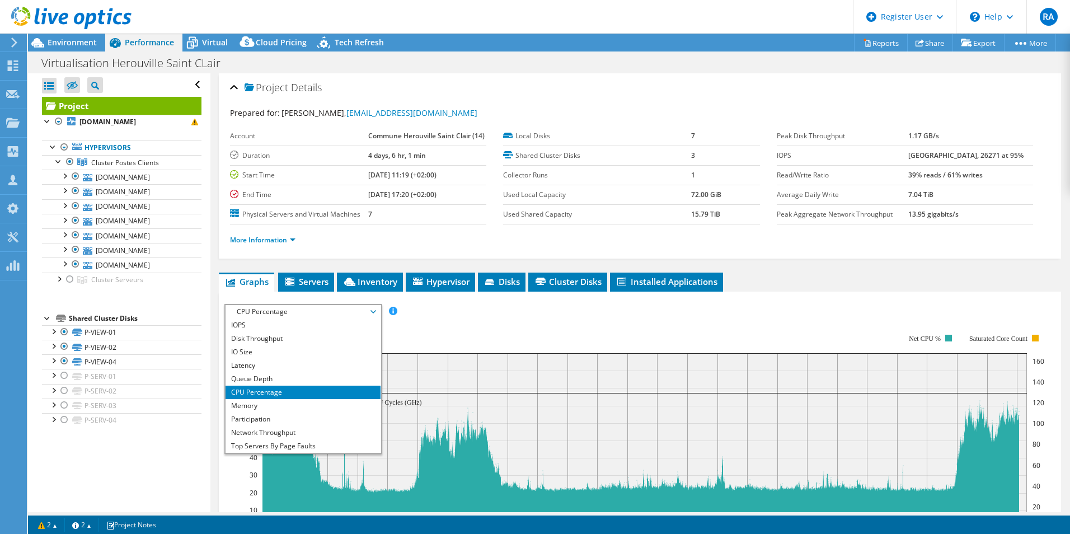
click at [277, 389] on li "CPU Percentage" at bounding box center [302, 391] width 155 height 13
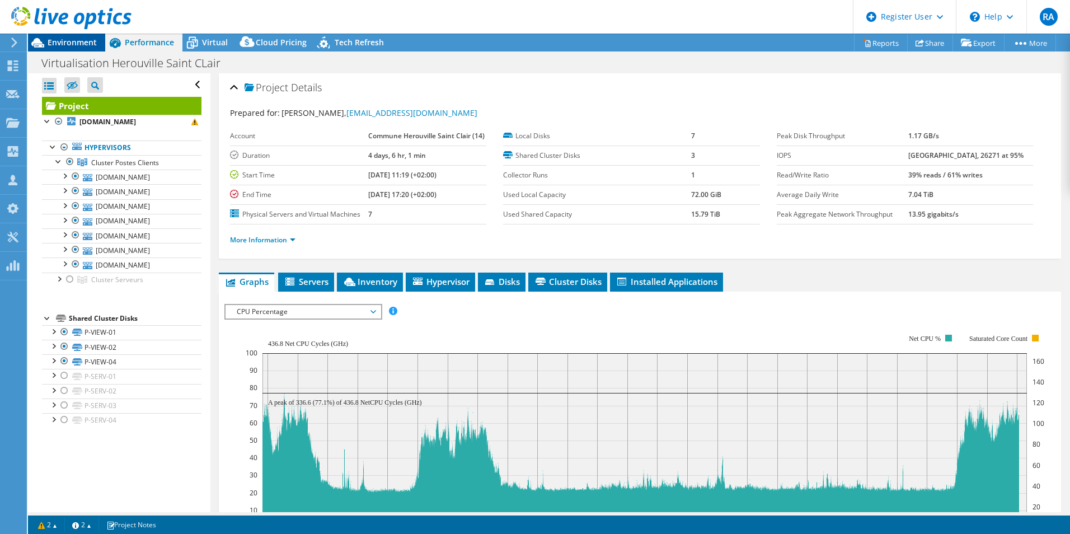
click at [83, 43] on span "Environment" at bounding box center [72, 42] width 49 height 11
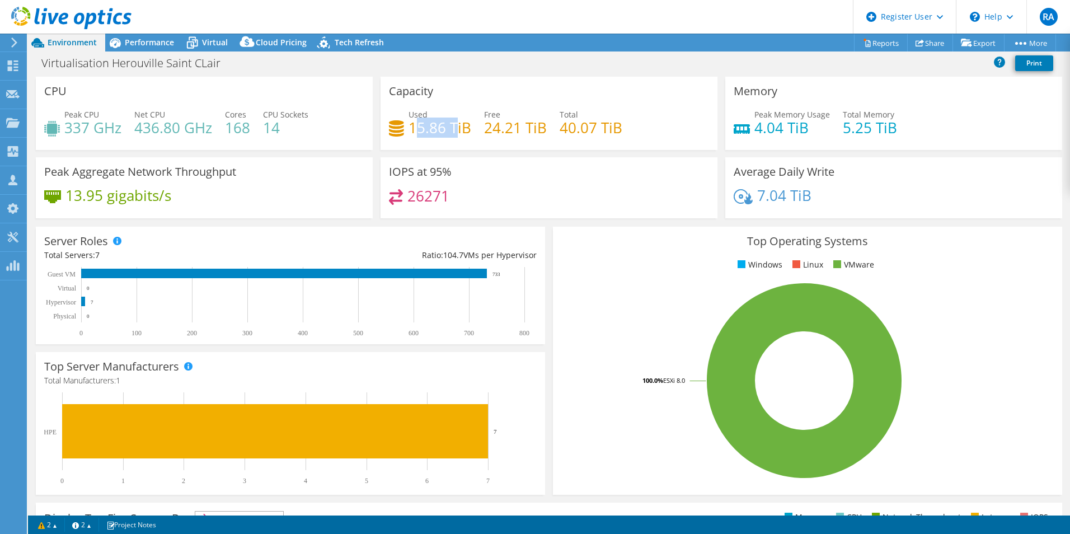
drag, startPoint x: 410, startPoint y: 128, endPoint x: 455, endPoint y: 128, distance: 45.3
click at [455, 128] on h4 "15.86 TiB" at bounding box center [439, 127] width 63 height 12
drag, startPoint x: 134, startPoint y: 126, endPoint x: 189, endPoint y: 125, distance: 54.3
click at [188, 125] on h4 "436.80 GHz" at bounding box center [173, 127] width 78 height 12
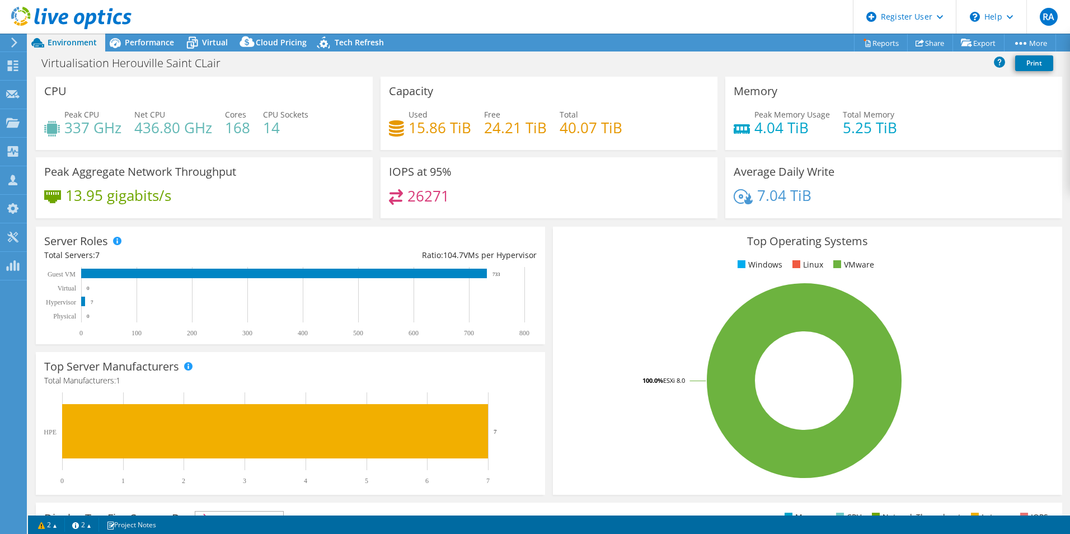
drag, startPoint x: 189, startPoint y: 125, endPoint x: 223, endPoint y: 124, distance: 34.1
click at [223, 124] on div "Peak CPU 337 GHz Net CPU 436.80 GHz Cores 168 CPU Sockets 14" at bounding box center [204, 127] width 320 height 36
drag, startPoint x: 224, startPoint y: 126, endPoint x: 244, endPoint y: 133, distance: 21.4
click at [244, 133] on div "Peak CPU 337 GHz Net CPU 436.80 GHz Cores 168 CPU Sockets 14" at bounding box center [204, 127] width 320 height 36
drag, startPoint x: 244, startPoint y: 133, endPoint x: 253, endPoint y: 131, distance: 9.1
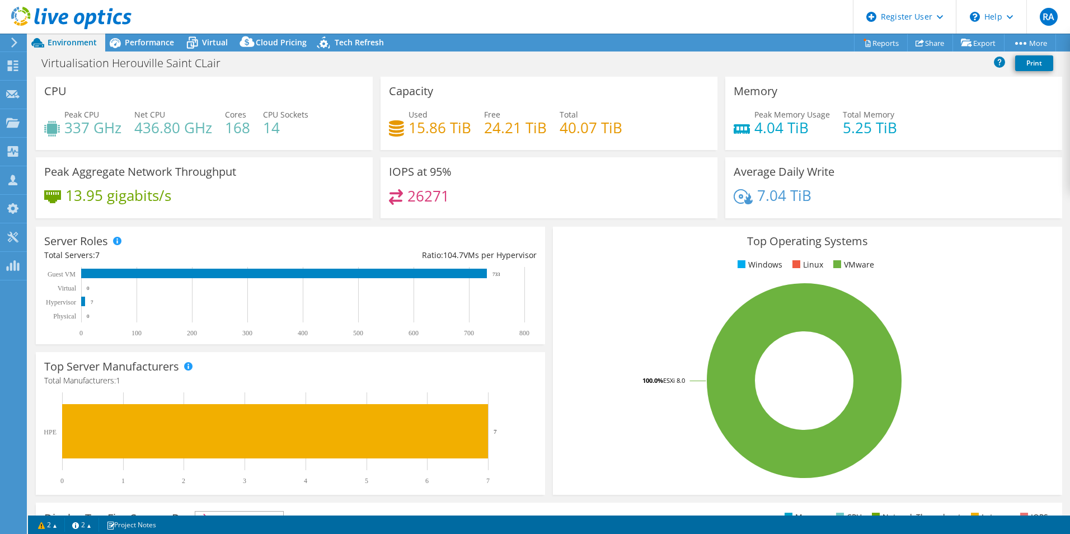
click at [252, 131] on div "Peak CPU 337 GHz Net CPU 436.80 GHz Cores 168 CPU Sockets 14" at bounding box center [204, 127] width 320 height 36
drag, startPoint x: 280, startPoint y: 130, endPoint x: 265, endPoint y: 129, distance: 15.7
click at [265, 129] on h4 "14" at bounding box center [285, 127] width 45 height 12
drag, startPoint x: 136, startPoint y: 126, endPoint x: 201, endPoint y: 129, distance: 64.4
click at [201, 129] on h4 "436.80 GHz" at bounding box center [173, 127] width 78 height 12
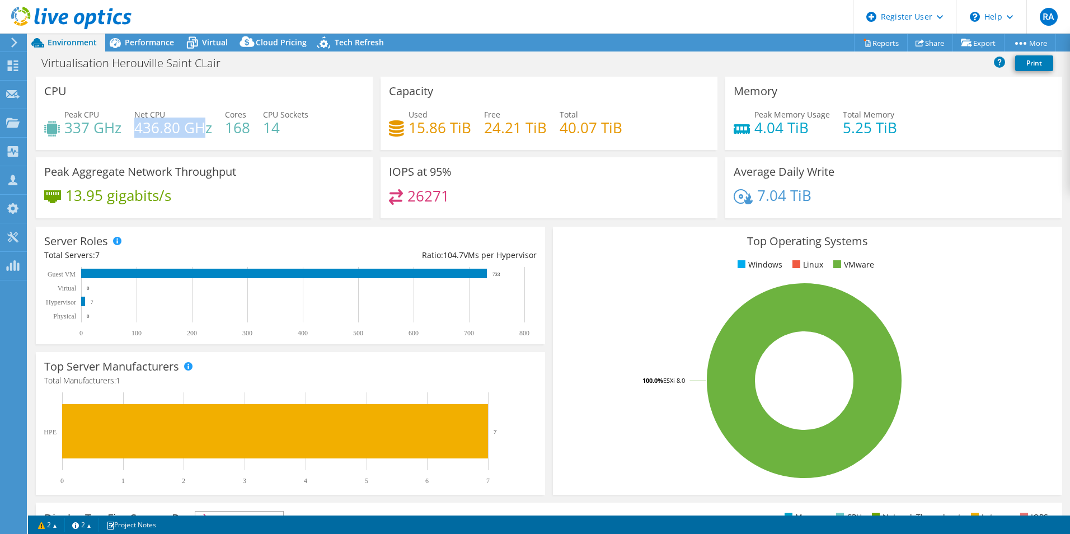
drag, startPoint x: 201, startPoint y: 129, endPoint x: 192, endPoint y: 128, distance: 8.6
click at [192, 128] on h4 "436.80 GHz" at bounding box center [173, 127] width 78 height 12
click at [159, 40] on span "Performance" at bounding box center [149, 42] width 49 height 11
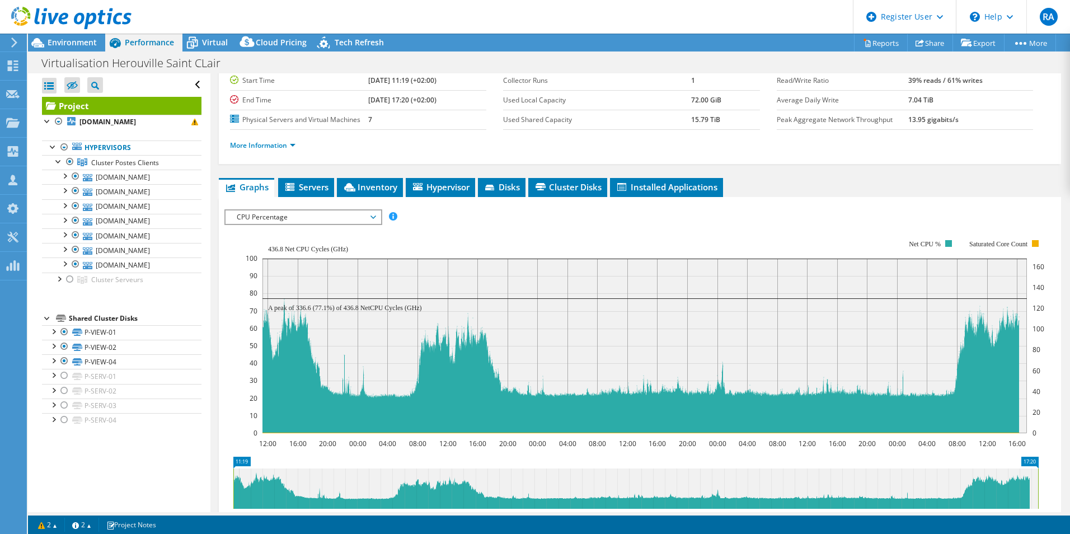
scroll to position [112, 0]
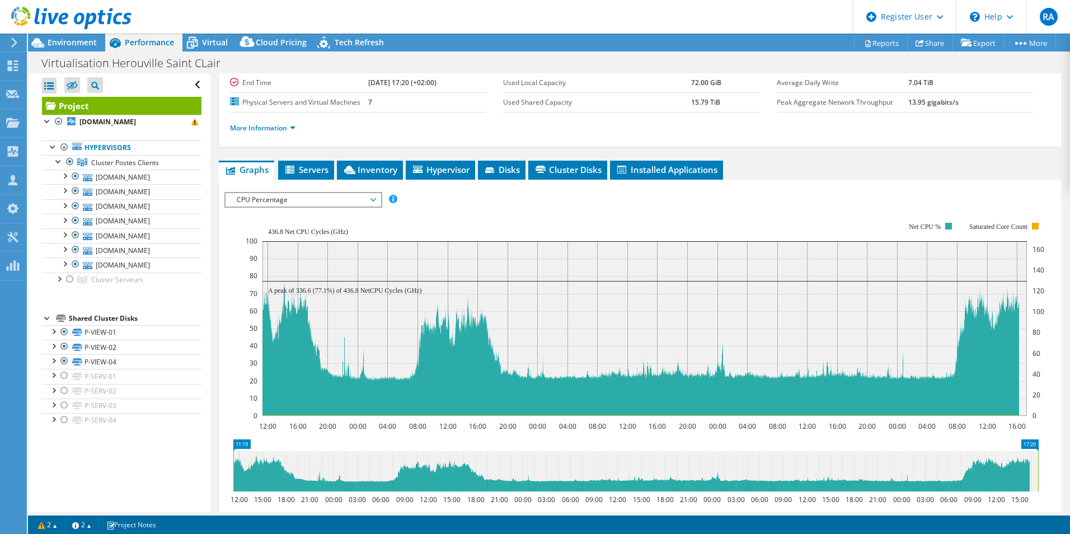
click at [309, 200] on span "CPU Percentage" at bounding box center [303, 199] width 144 height 13
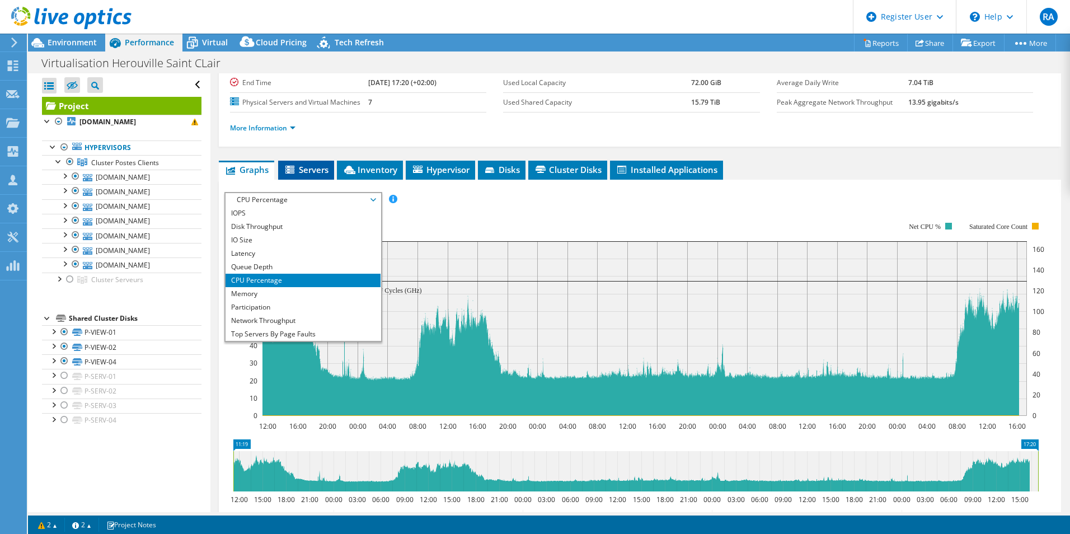
click at [301, 173] on span "Servers" at bounding box center [306, 169] width 45 height 11
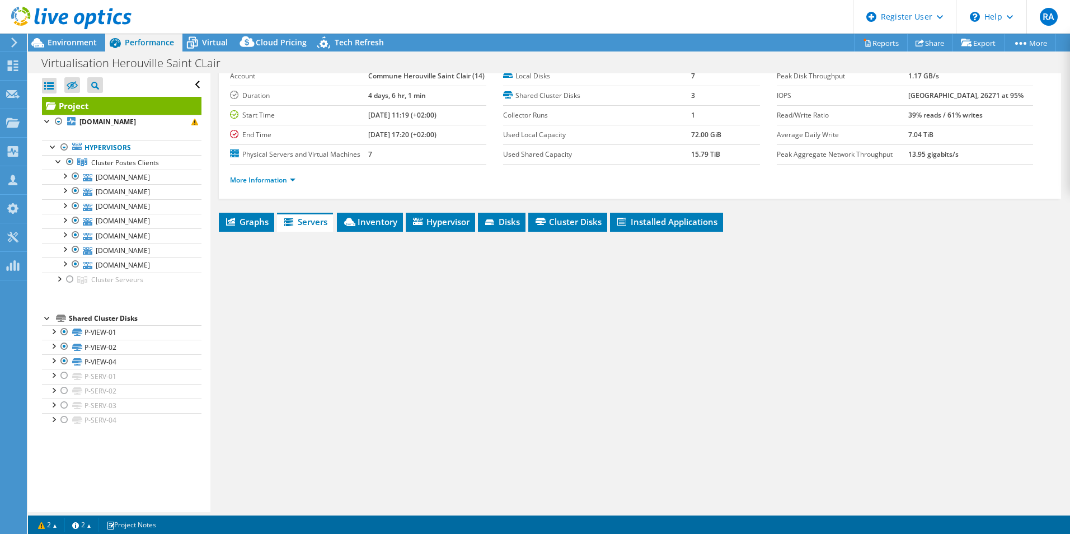
scroll to position [60, 0]
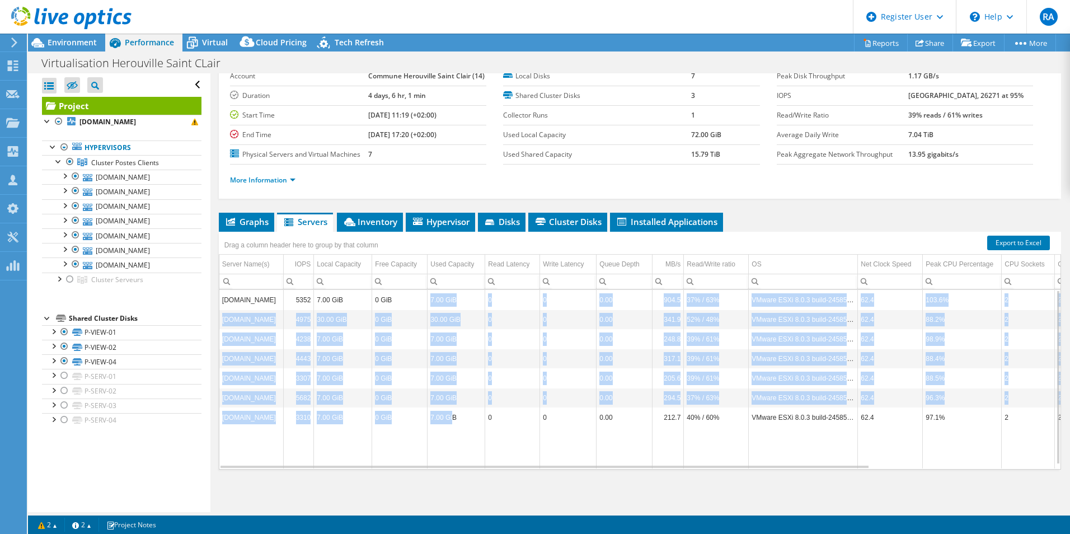
drag, startPoint x: 431, startPoint y: 298, endPoint x: 452, endPoint y: 416, distance: 119.9
click at [452, 416] on tbody "esx15.herouville.net 5352 7.00 GiB 0 GiB 7.00 GiB 0 0 0.00 904.5 37% / 63% VMwa…" at bounding box center [752, 379] width 1066 height 178
drag, startPoint x: 452, startPoint y: 416, endPoint x: 451, endPoint y: 361, distance: 55.4
click at [451, 361] on td "7.00 GiB" at bounding box center [456, 359] width 58 height 20
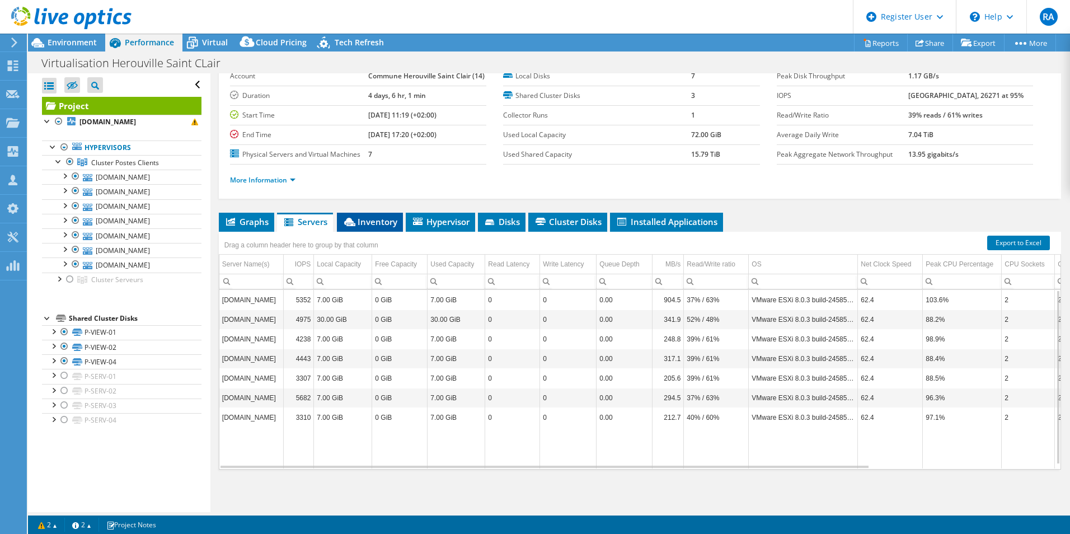
click at [380, 225] on span "Inventory" at bounding box center [369, 221] width 55 height 11
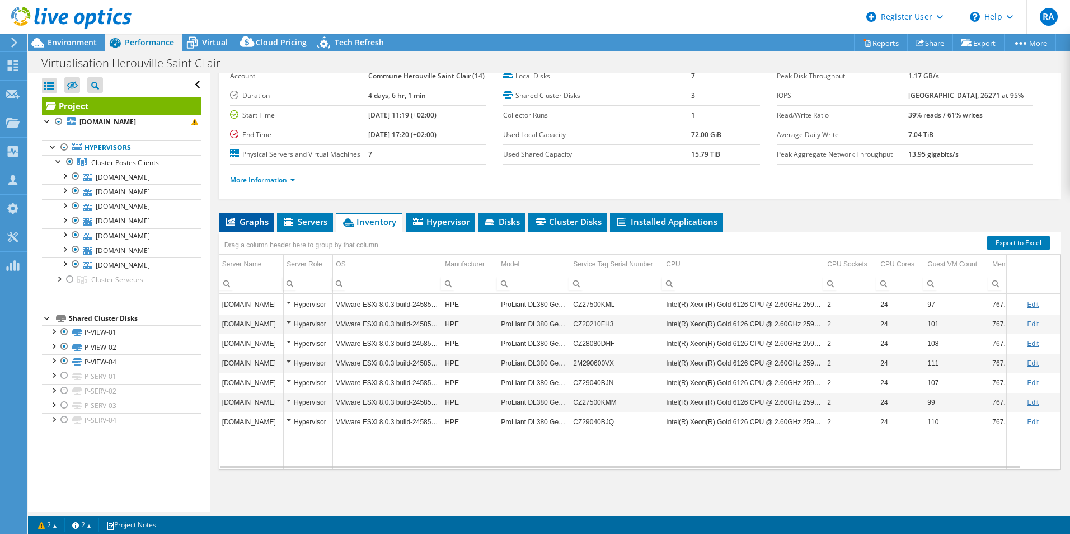
click at [244, 219] on span "Graphs" at bounding box center [246, 221] width 44 height 11
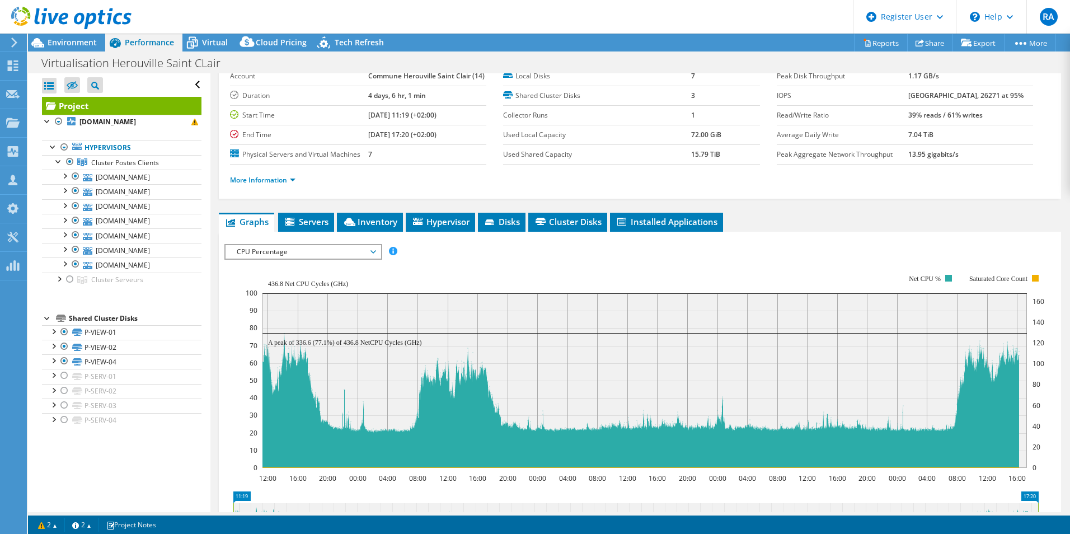
click at [276, 247] on span "CPU Percentage" at bounding box center [303, 251] width 144 height 13
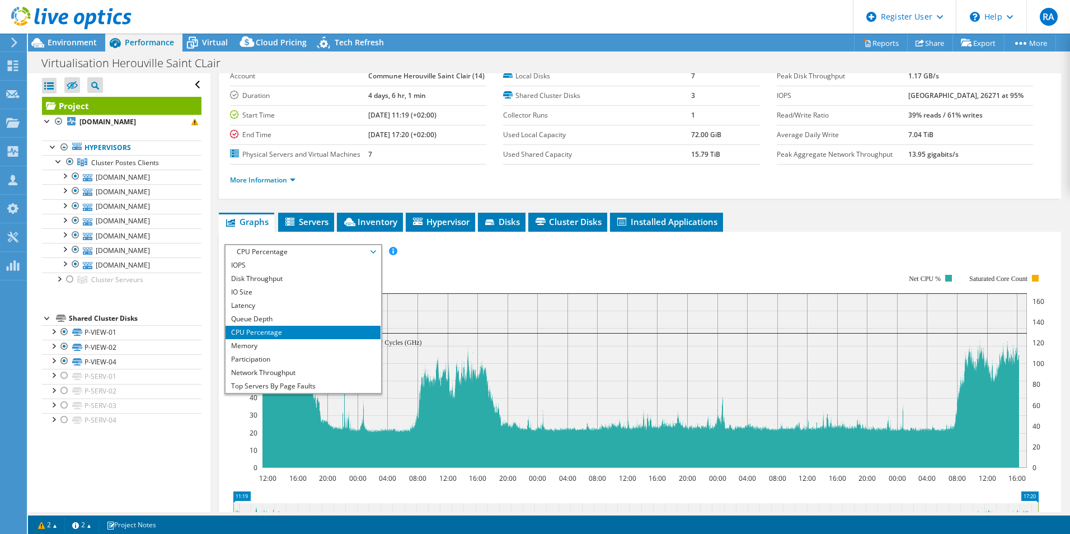
scroll to position [0, 0]
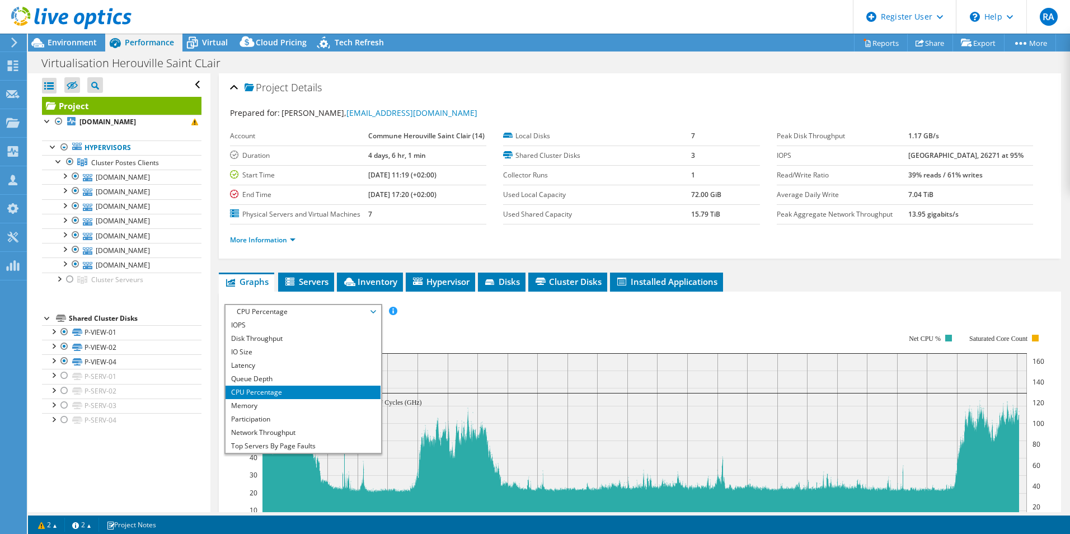
click at [333, 397] on li "CPU Percentage" at bounding box center [302, 391] width 155 height 13
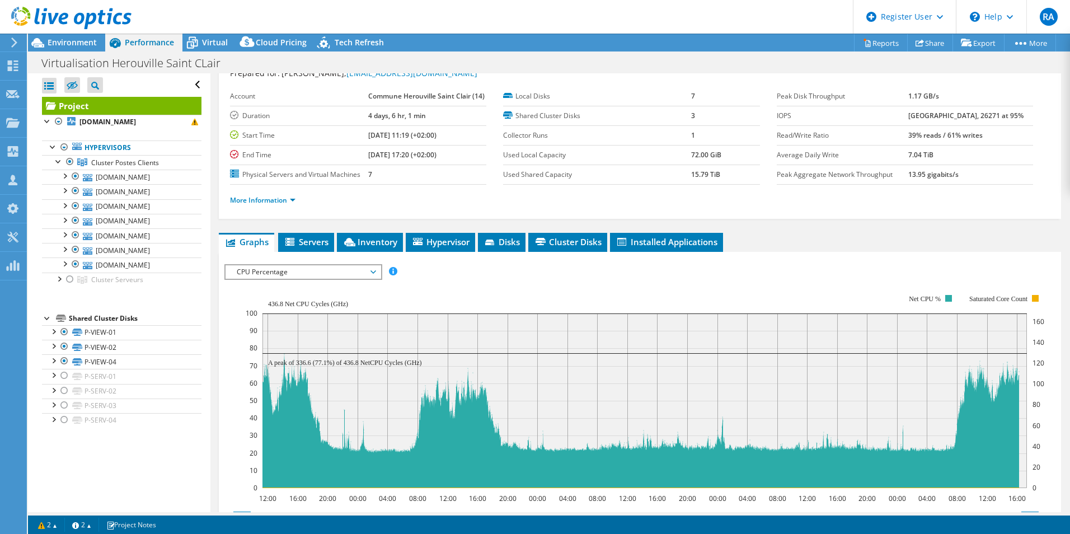
scroll to position [56, 0]
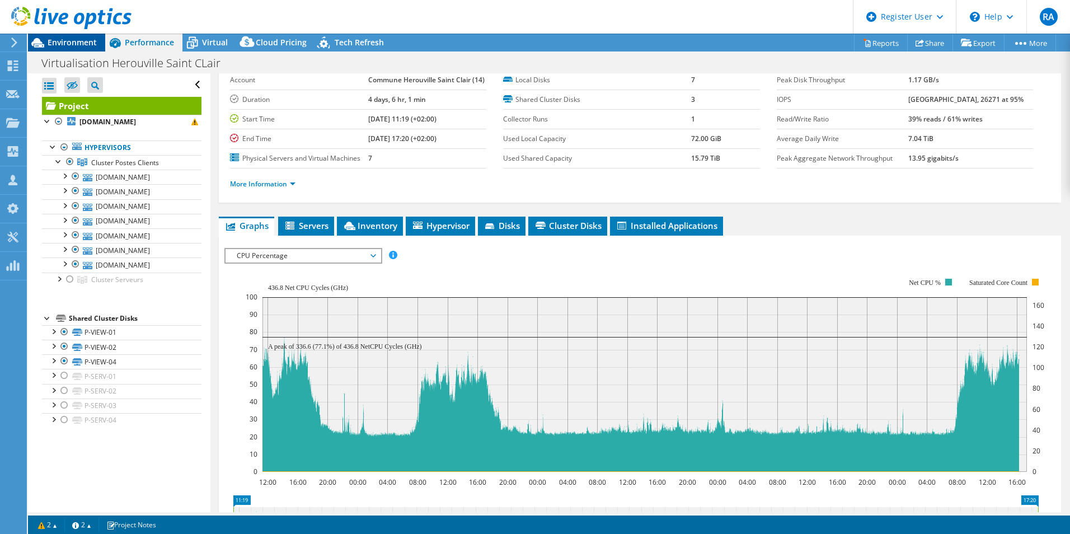
click at [87, 49] on div "Environment" at bounding box center [66, 43] width 77 height 18
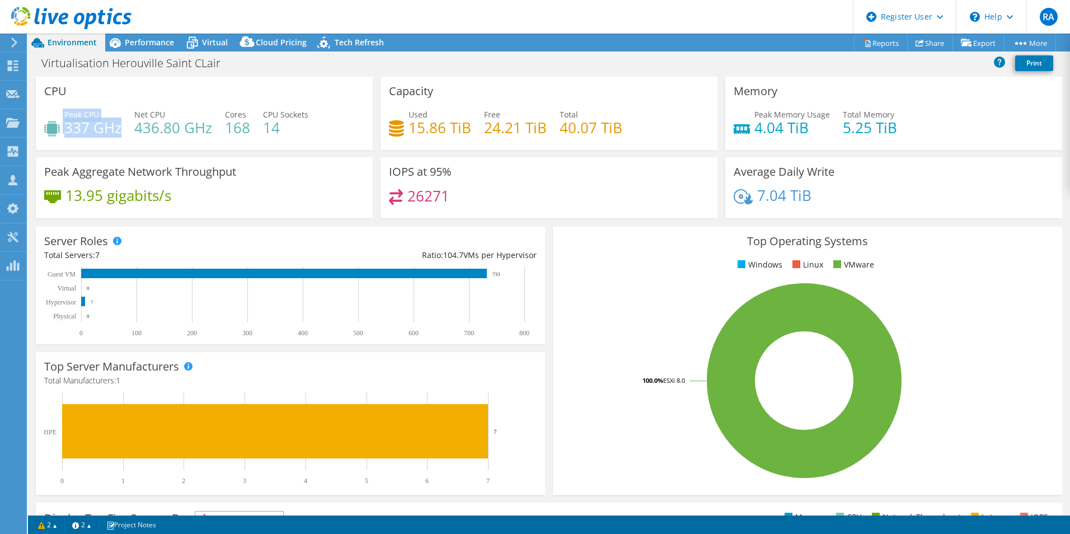
drag, startPoint x: 62, startPoint y: 128, endPoint x: 120, endPoint y: 130, distance: 58.2
click at [120, 130] on div "Peak CPU 337 GHz" at bounding box center [82, 121] width 77 height 25
drag, startPoint x: 120, startPoint y: 130, endPoint x: 96, endPoint y: 132, distance: 24.1
click at [96, 132] on h4 "337 GHz" at bounding box center [92, 127] width 57 height 12
click at [92, 124] on h4 "337 GHz" at bounding box center [92, 127] width 57 height 12
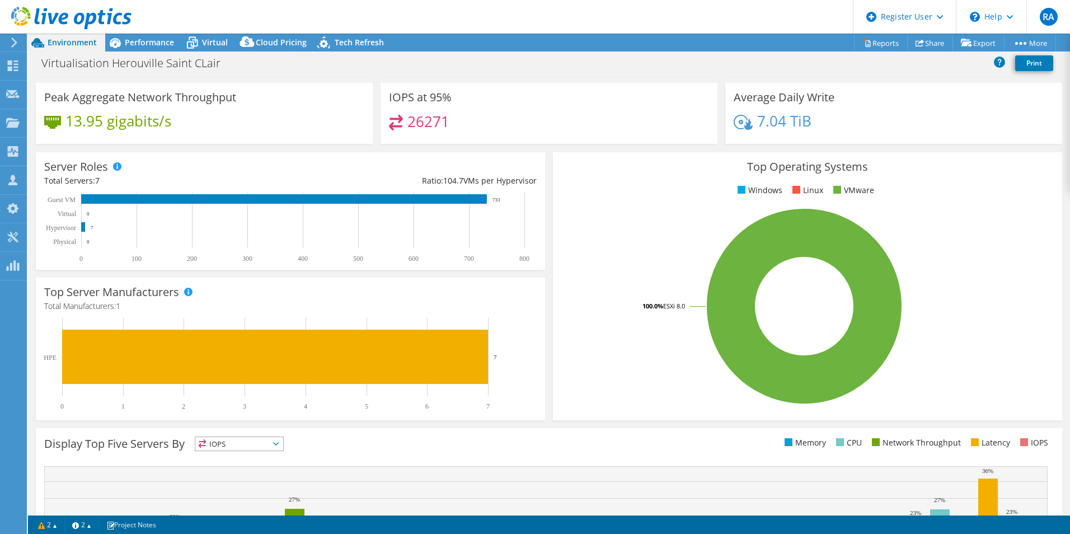
scroll to position [0, 0]
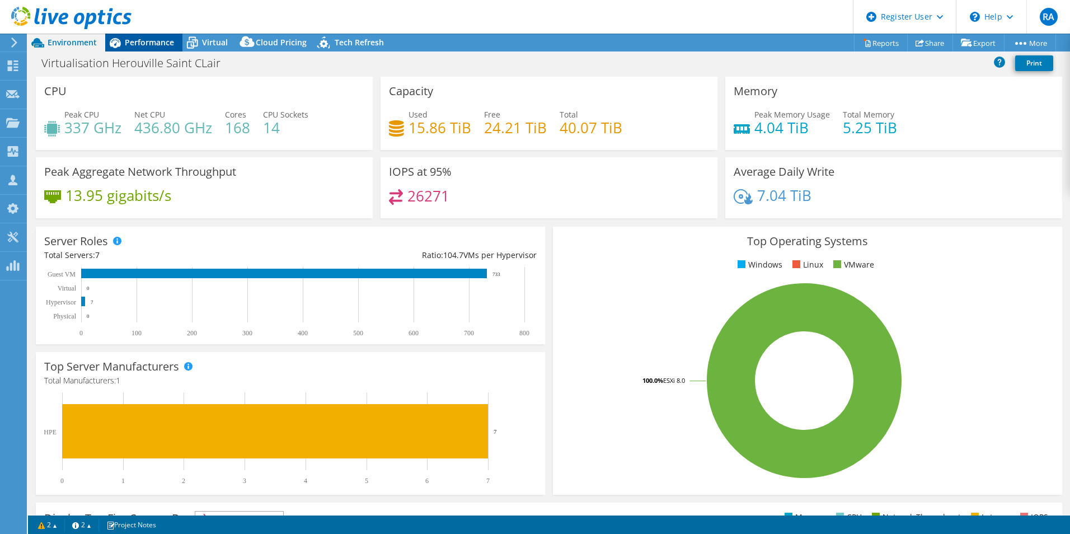
click at [158, 48] on div "Performance" at bounding box center [143, 43] width 77 height 18
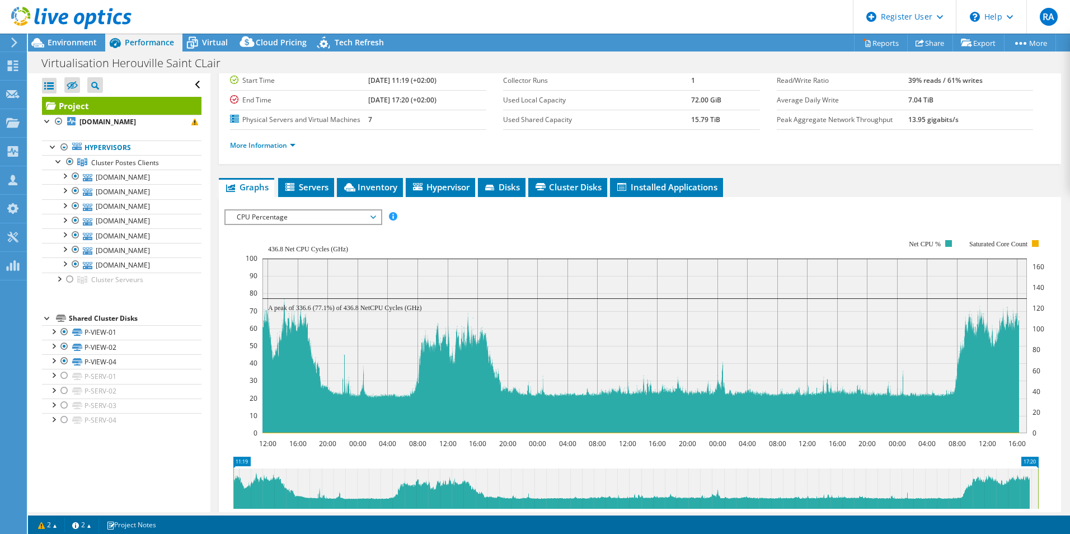
scroll to position [112, 0]
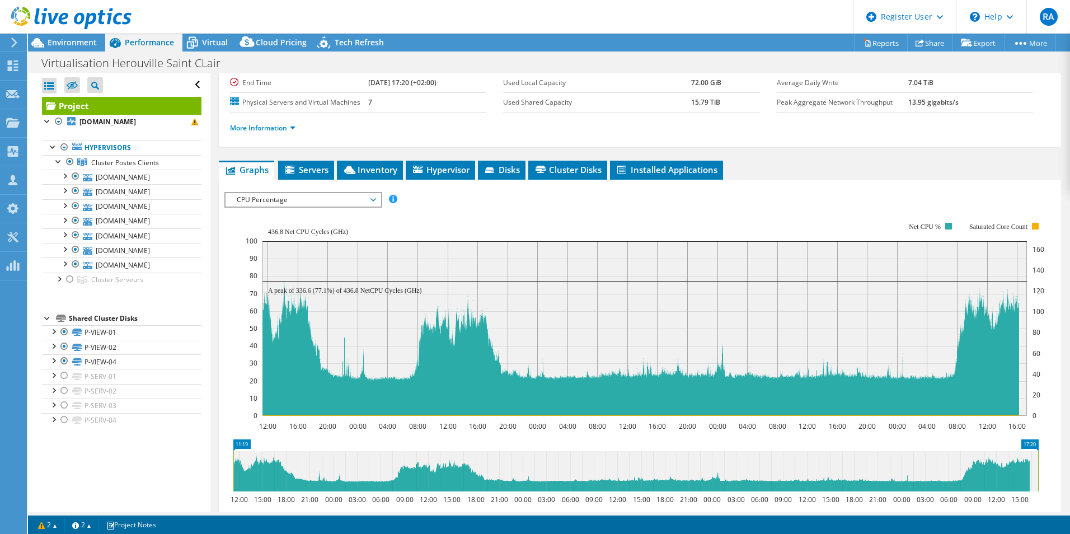
drag, startPoint x: 1044, startPoint y: 248, endPoint x: 1026, endPoint y: 354, distance: 107.3
click at [1029, 354] on icon "12:00 16:00 20:00 00:00 04:00 08:00 12:00 16:00 20:00 00:00 04:00 08:00 12:00 1…" at bounding box center [635, 319] width 822 height 224
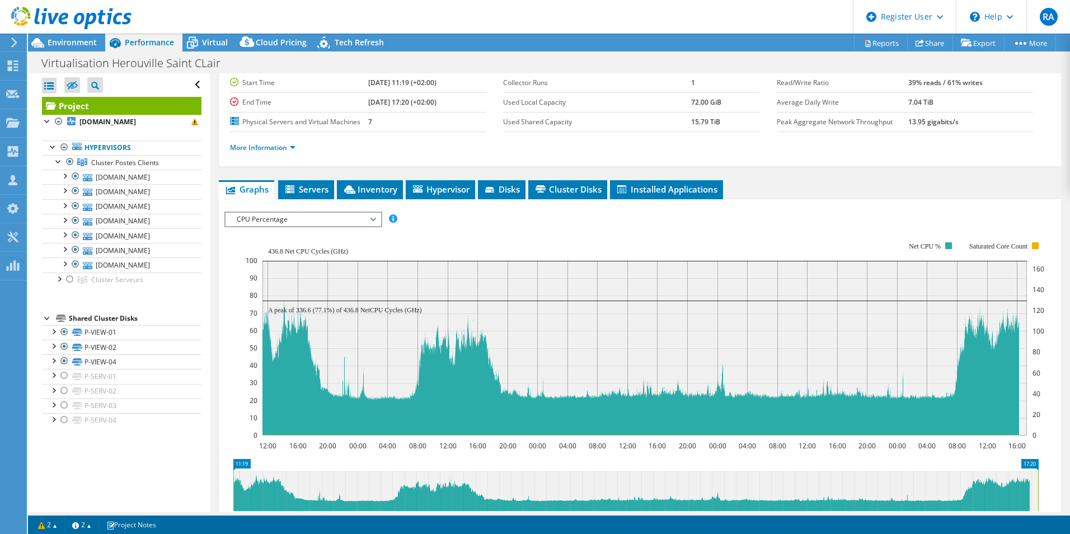
scroll to position [92, 0]
click at [139, 465] on div "Open All Close All Hide Excluded Nodes Project Tree Filter" at bounding box center [119, 292] width 182 height 439
drag, startPoint x: 352, startPoint y: 312, endPoint x: 373, endPoint y: 312, distance: 21.3
click at [373, 312] on text "A peak of 336.6 (77.1%) of 436.8 NetCPU Cycles (GHz)" at bounding box center [345, 311] width 154 height 8
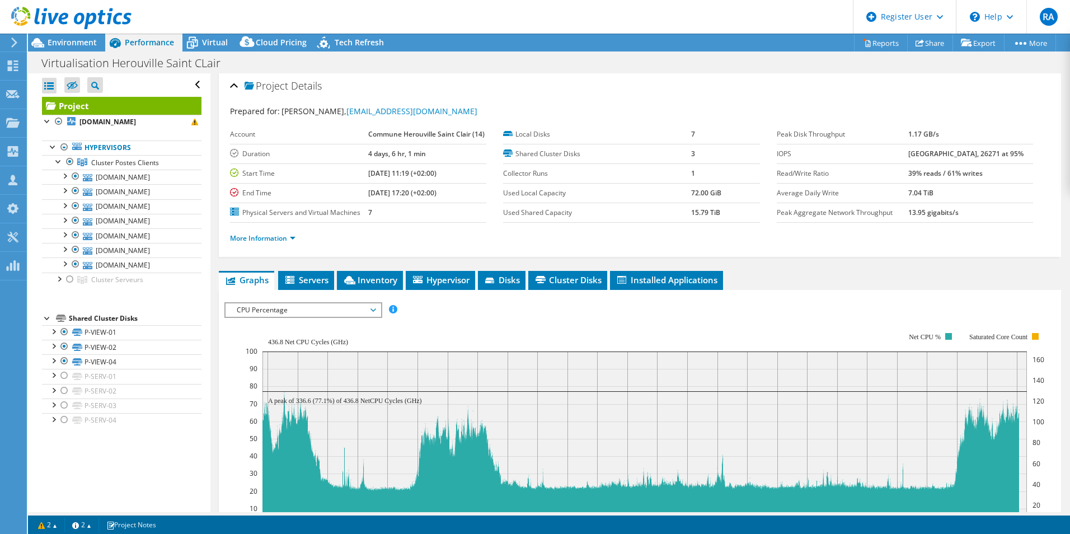
scroll to position [0, 0]
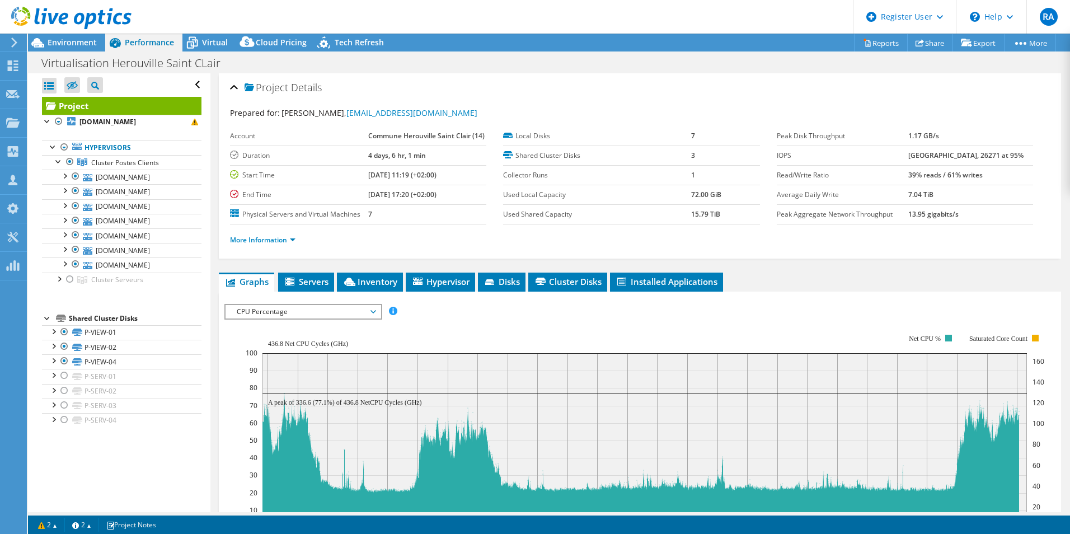
click at [312, 318] on div "CPU Percentage IOPS Disk Throughput IO Size Latency Queue Depth CPU Percentage …" at bounding box center [303, 312] width 158 height 16
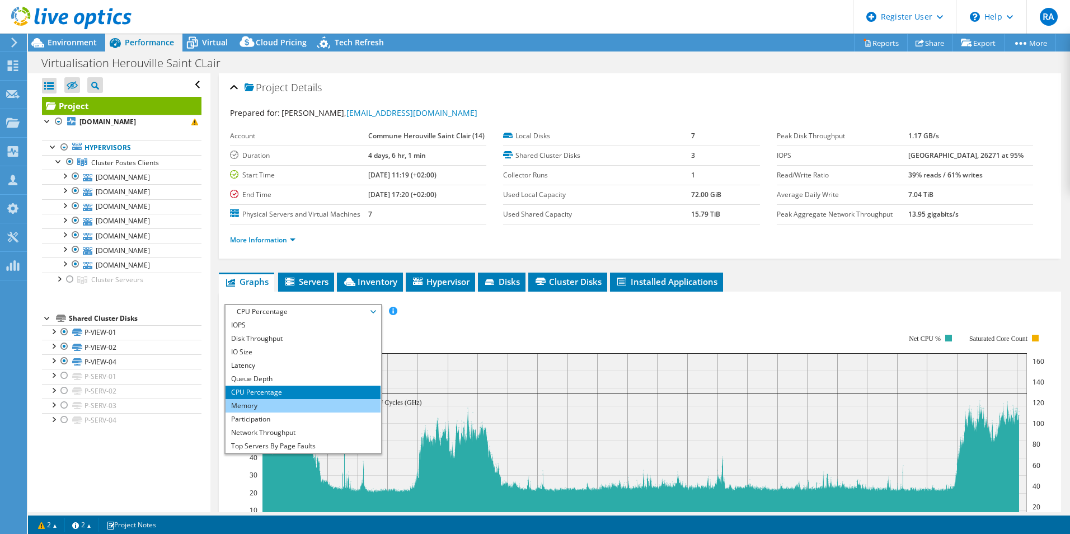
click at [286, 404] on li "Memory" at bounding box center [302, 405] width 155 height 13
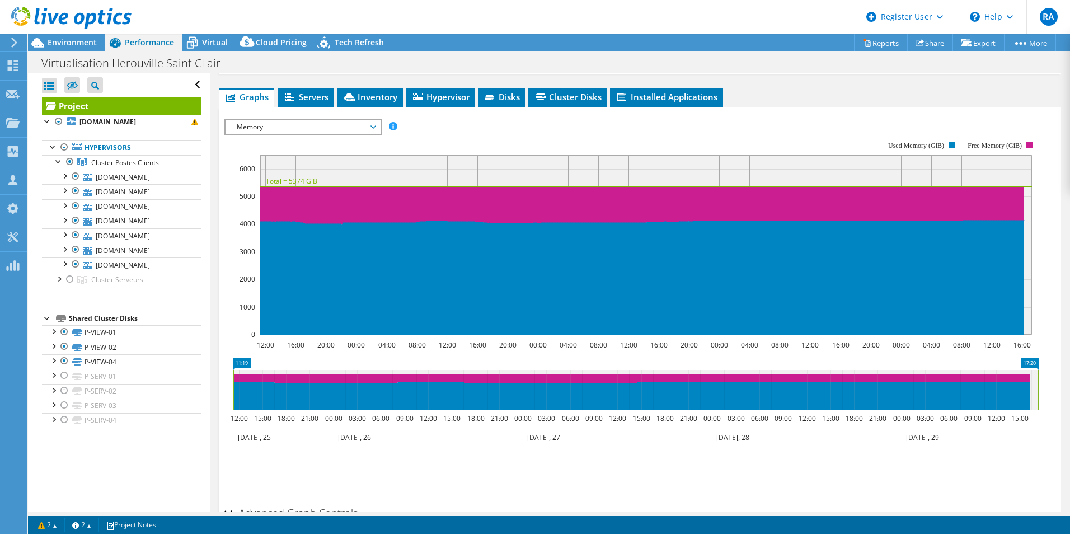
scroll to position [168, 0]
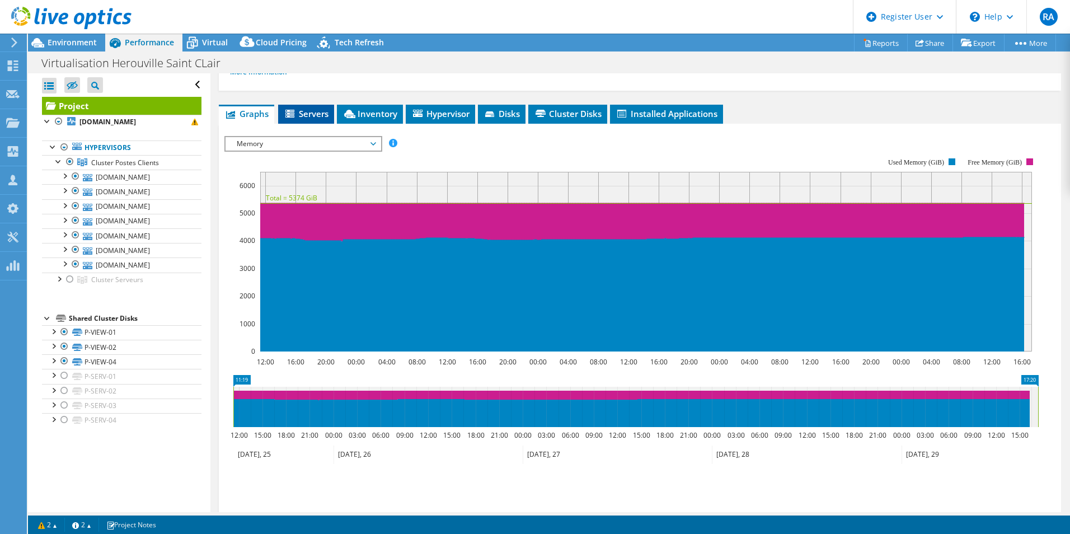
click at [314, 121] on li "Servers" at bounding box center [306, 114] width 56 height 19
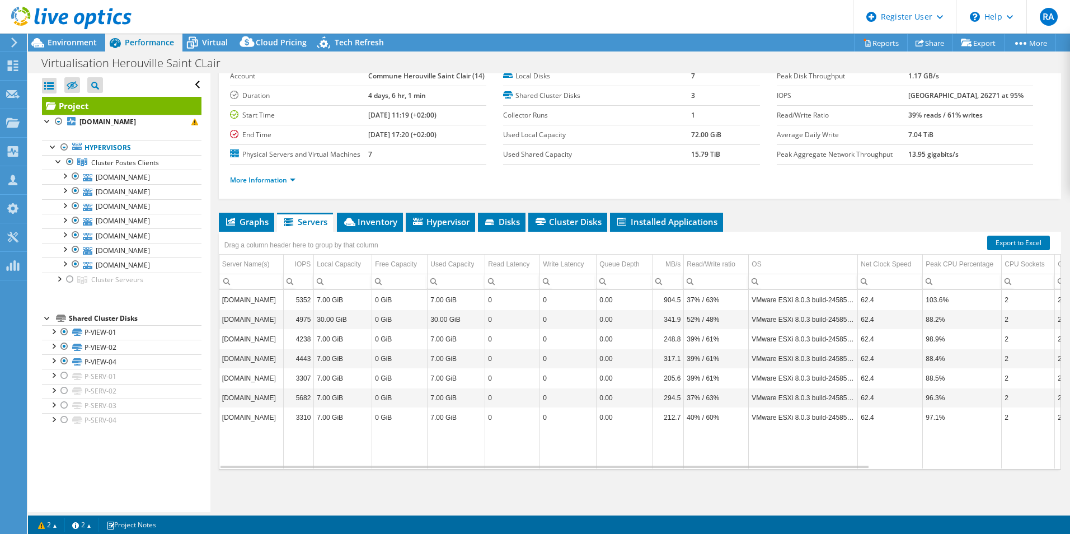
scroll to position [4, 0]
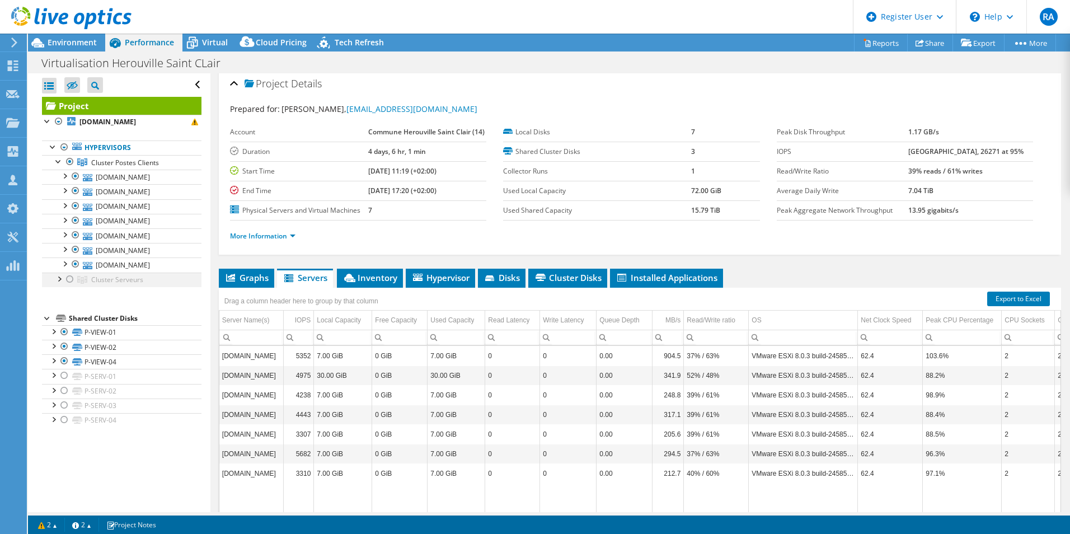
click at [73, 282] on div at bounding box center [69, 278] width 11 height 13
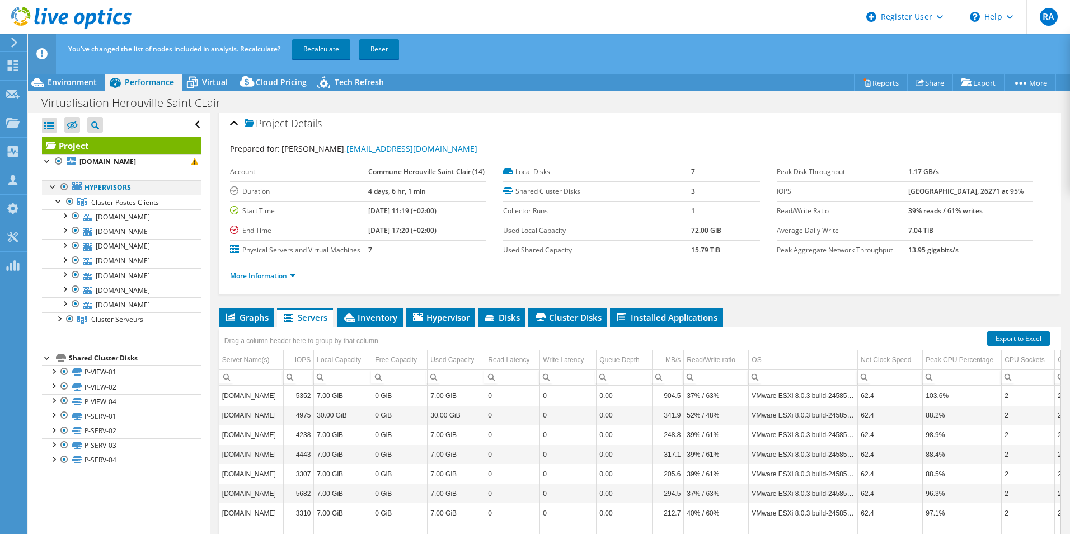
click at [62, 188] on div at bounding box center [64, 186] width 11 height 13
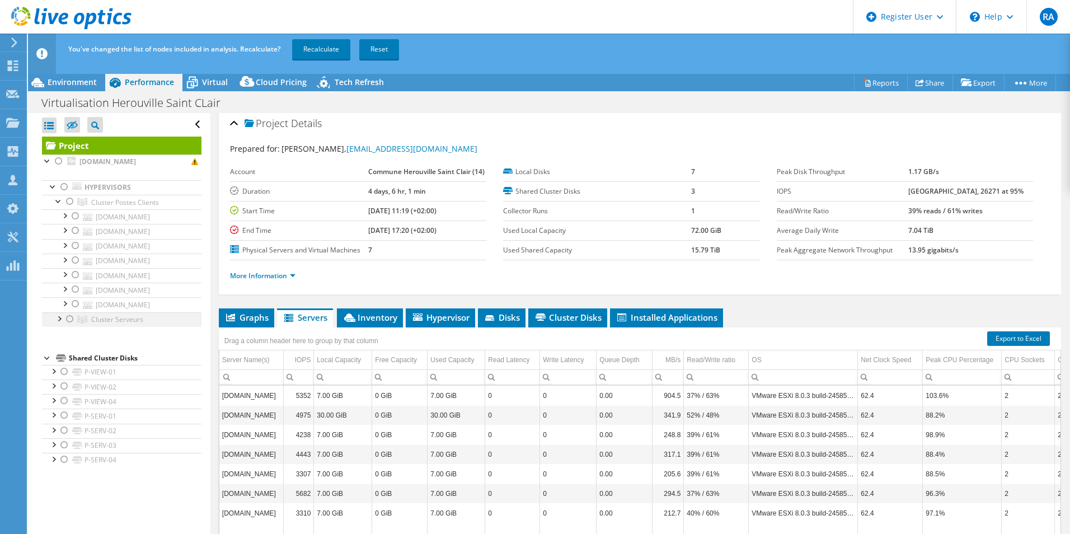
click at [72, 320] on div at bounding box center [69, 318] width 11 height 13
click at [319, 41] on link "Recalculate" at bounding box center [321, 49] width 58 height 20
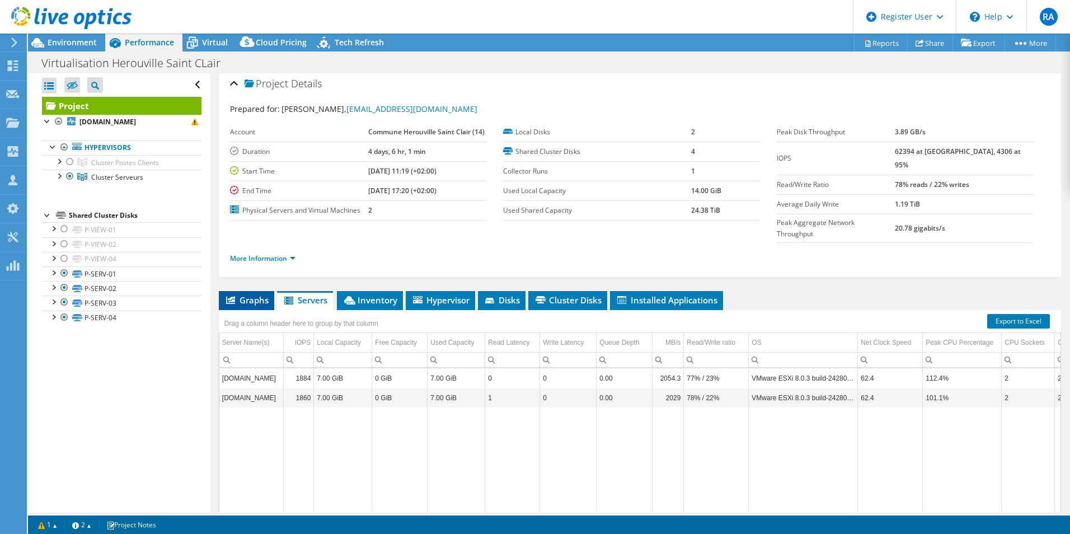
click at [255, 294] on span "Graphs" at bounding box center [246, 299] width 44 height 11
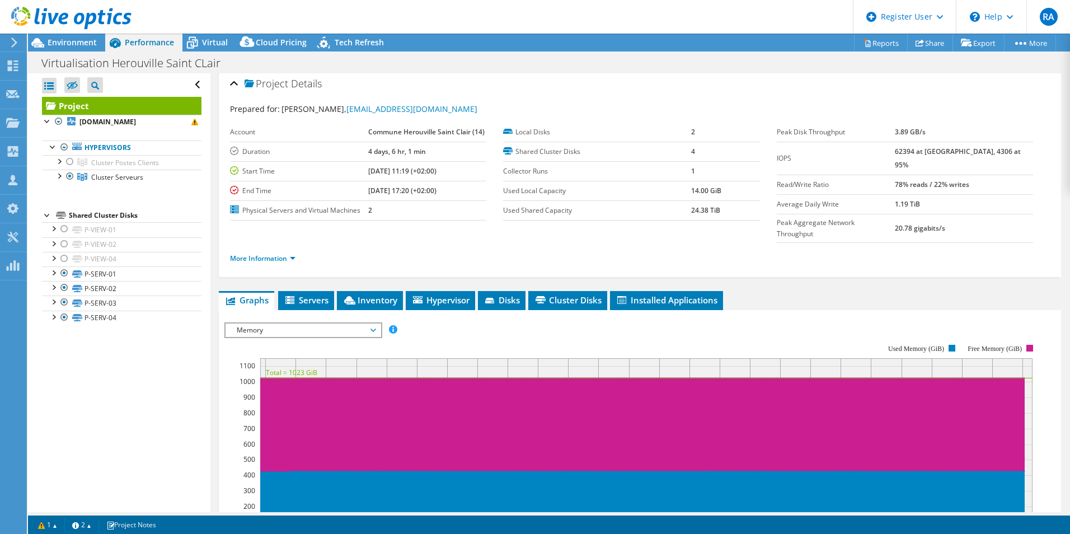
drag, startPoint x: 290, startPoint y: 352, endPoint x: 319, endPoint y: 349, distance: 29.3
click at [319, 349] on icon "12:00 16:00 20:00 00:00 04:00 08:00 12:00 16:00 20:00 00:00 04:00 08:00 12:00 1…" at bounding box center [635, 441] width 822 height 224
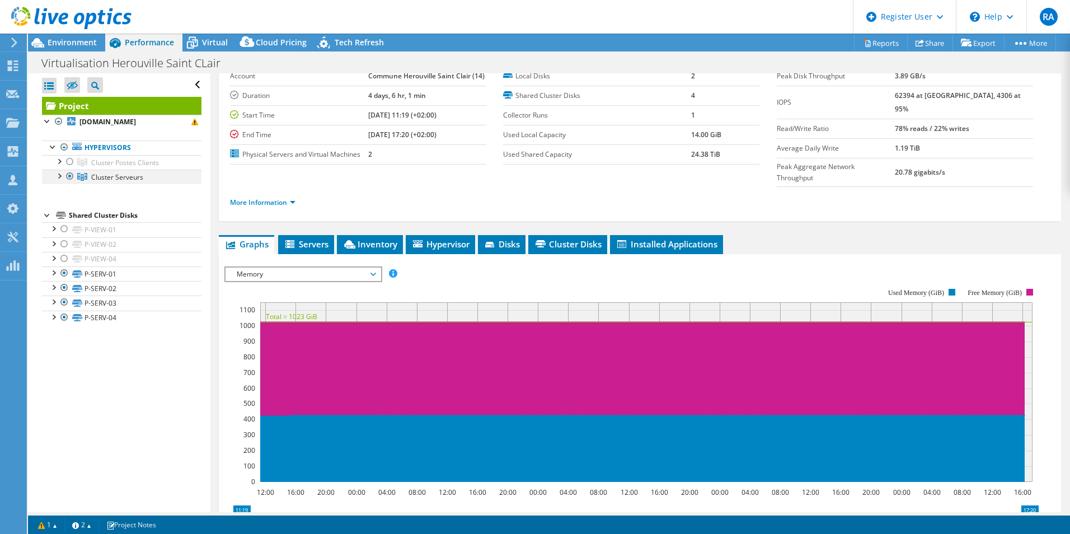
click at [59, 177] on div at bounding box center [58, 175] width 11 height 11
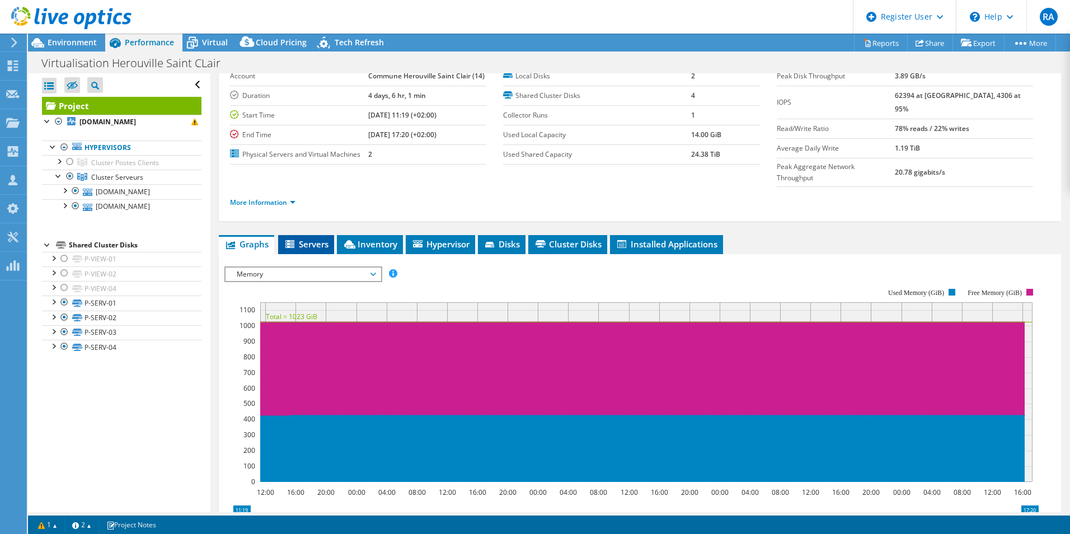
click at [326, 235] on li "Servers" at bounding box center [306, 244] width 56 height 19
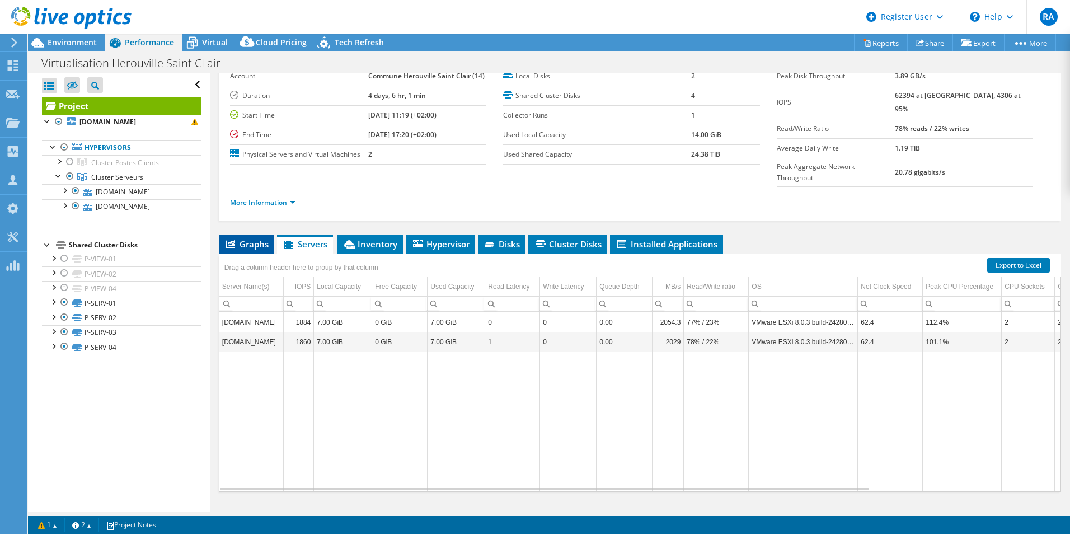
click at [225, 235] on li "Graphs" at bounding box center [246, 244] width 55 height 19
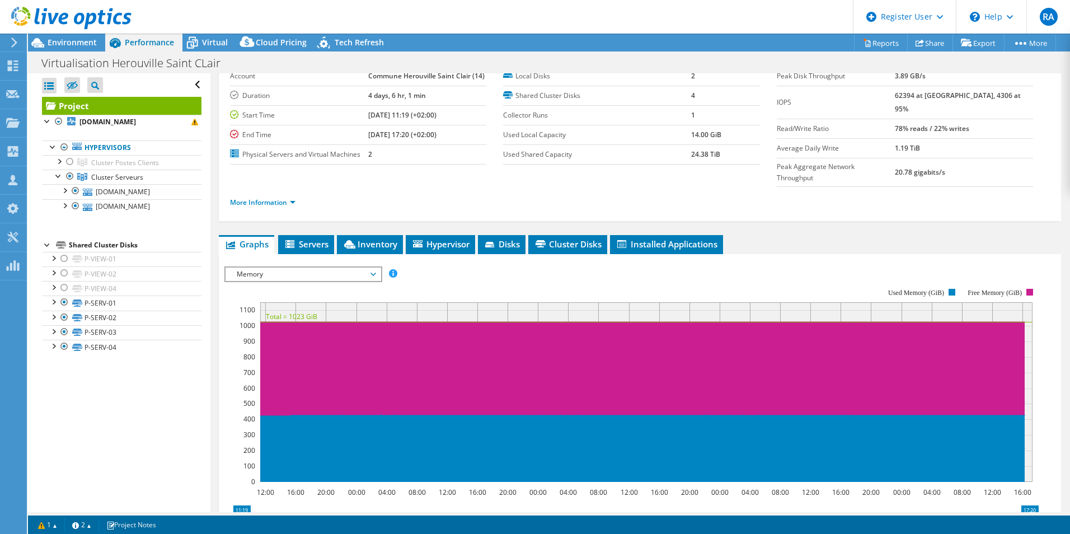
click at [279, 267] on span "Memory" at bounding box center [303, 273] width 144 height 13
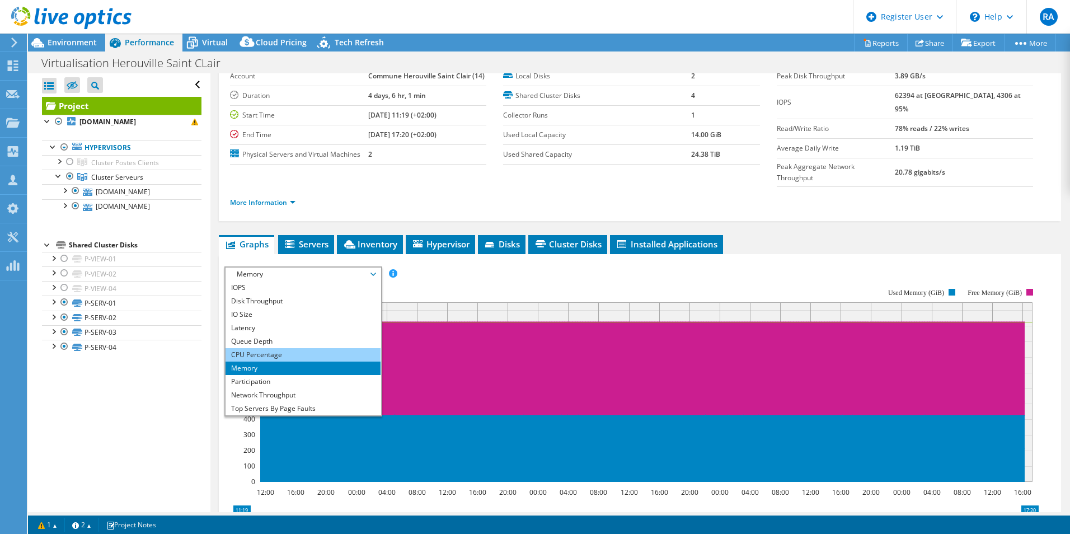
click at [281, 348] on li "CPU Percentage" at bounding box center [302, 354] width 155 height 13
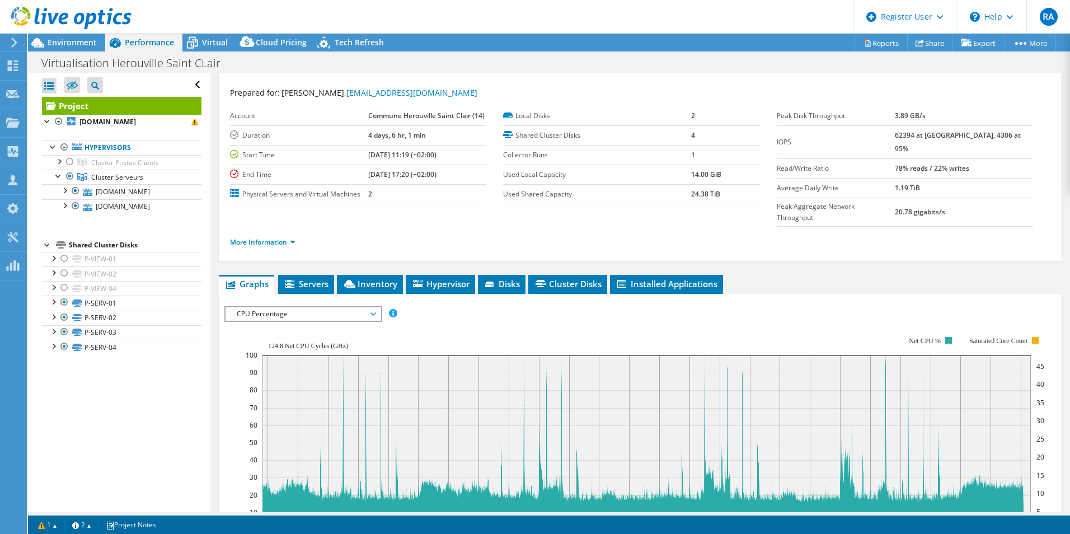
scroll to position [0, 0]
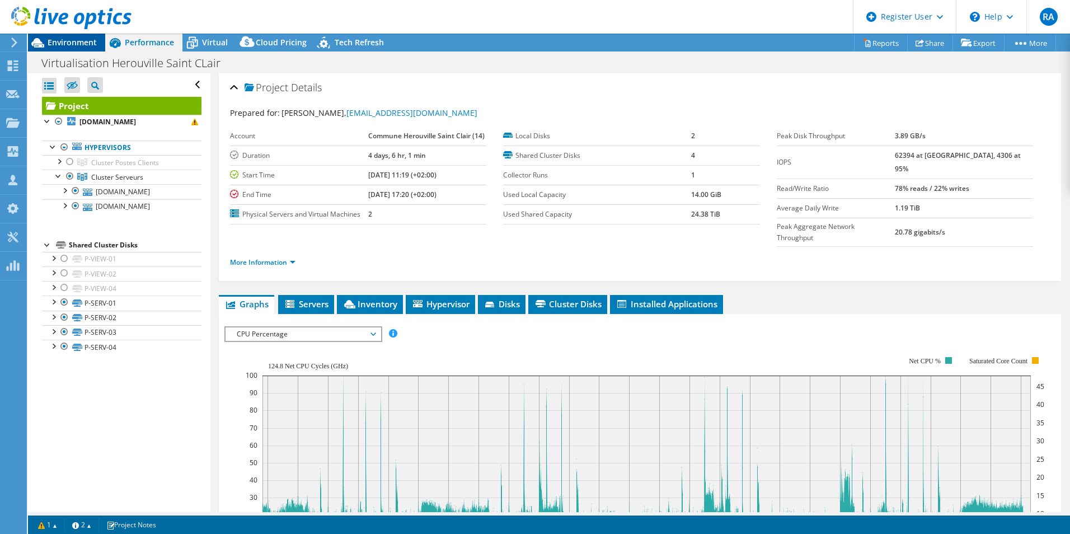
click at [67, 46] on span "Environment" at bounding box center [72, 42] width 49 height 11
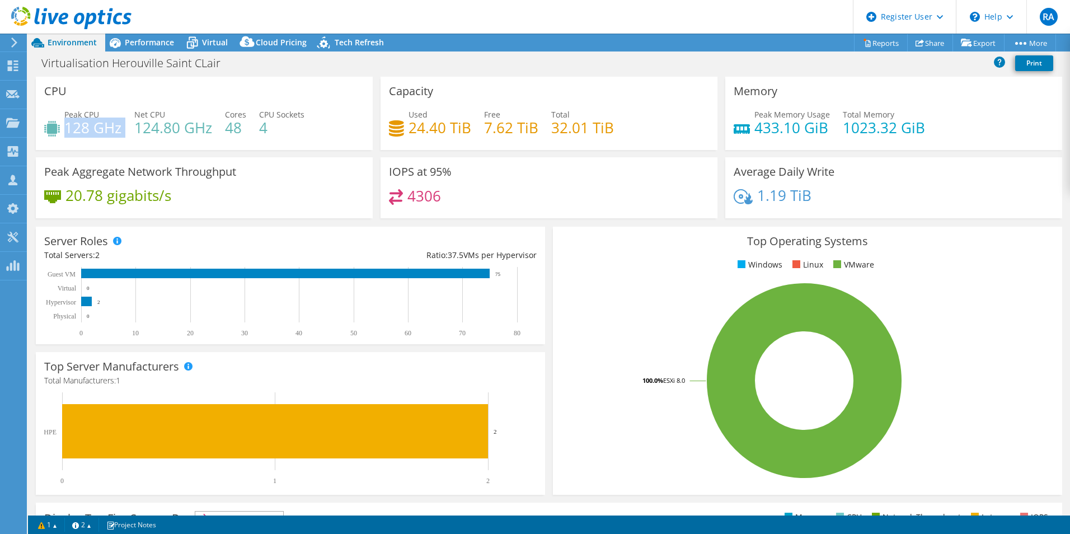
drag, startPoint x: 67, startPoint y: 126, endPoint x: 124, endPoint y: 133, distance: 56.9
click at [124, 133] on div "Peak CPU 128 GHz Net CPU 124.80 GHz Cores 48 CPU Sockets 4" at bounding box center [204, 127] width 320 height 36
drag, startPoint x: 124, startPoint y: 133, endPoint x: 113, endPoint y: 127, distance: 12.3
click at [113, 127] on h4 "128 GHz" at bounding box center [92, 127] width 57 height 12
drag, startPoint x: 258, startPoint y: 129, endPoint x: 275, endPoint y: 130, distance: 16.8
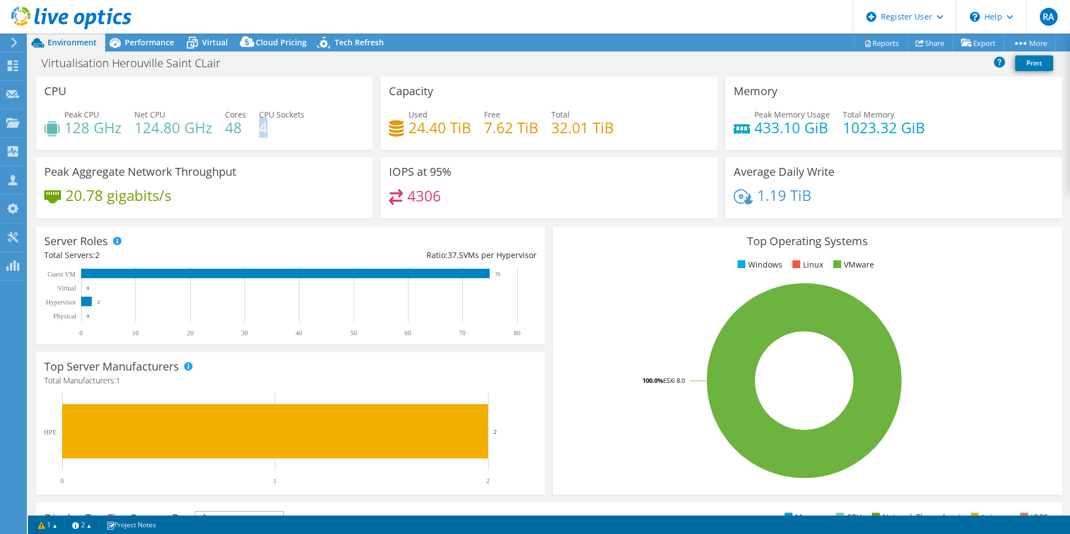
click at [275, 130] on h4 "4" at bounding box center [281, 127] width 45 height 12
click at [272, 128] on h4 "4" at bounding box center [281, 127] width 45 height 12
click at [265, 124] on h4 "4" at bounding box center [281, 127] width 45 height 12
click at [260, 124] on h4 "4" at bounding box center [281, 127] width 45 height 12
click at [259, 124] on h4 "4" at bounding box center [281, 127] width 45 height 12
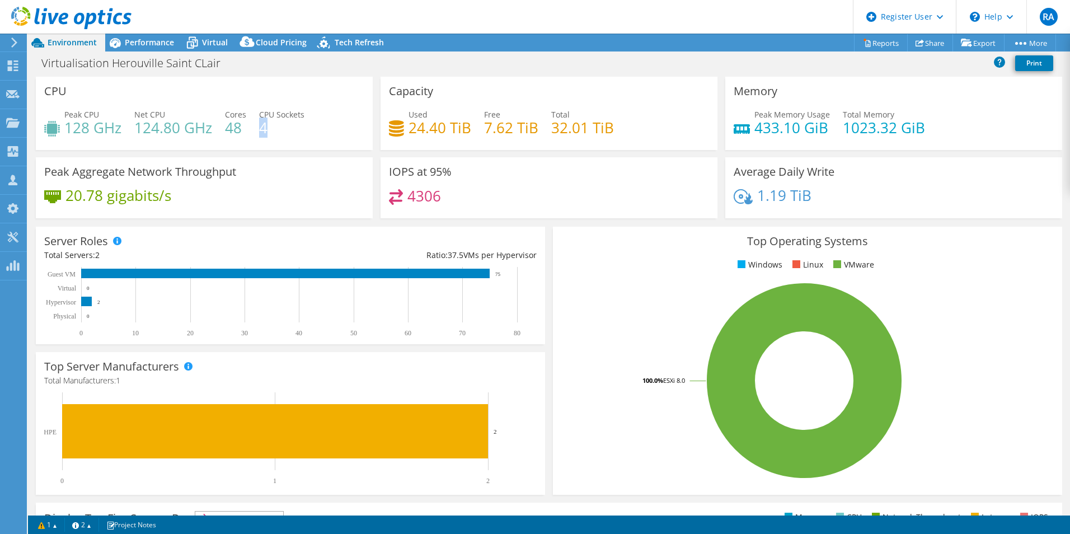
drag, startPoint x: 259, startPoint y: 124, endPoint x: 258, endPoint y: 135, distance: 10.6
click at [259, 134] on h4 "4" at bounding box center [281, 127] width 45 height 12
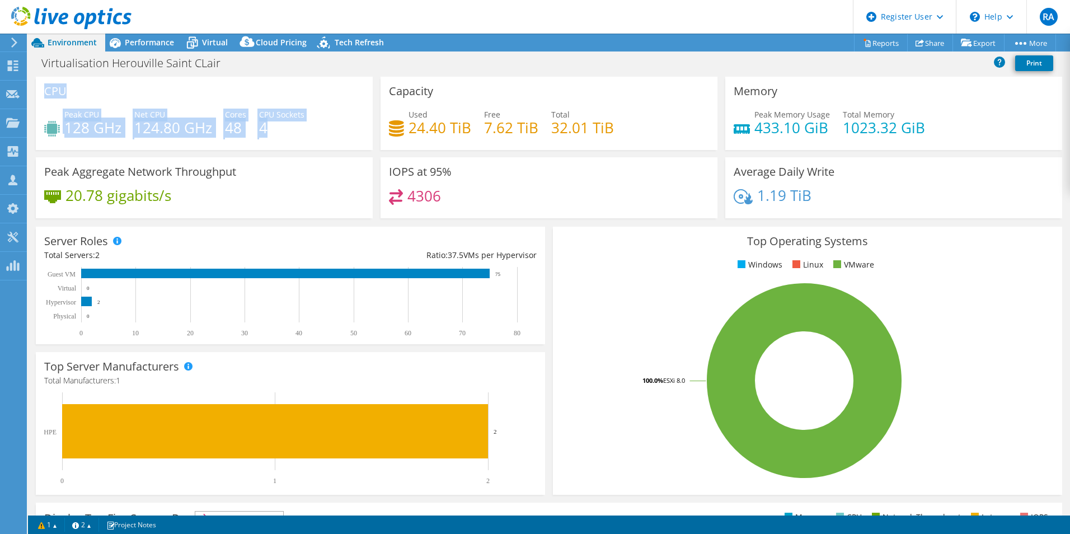
drag, startPoint x: 45, startPoint y: 90, endPoint x: 284, endPoint y: 139, distance: 243.8
click at [284, 139] on div "CPU Peak CPU 128 GHz Net CPU 124.80 GHz Cores 48 CPU Sockets 4" at bounding box center [204, 113] width 337 height 73
drag, startPoint x: 284, startPoint y: 139, endPoint x: 192, endPoint y: 128, distance: 92.9
copy div "CPU Peak CPU 128 GHz Net CPU 124.80 GHz Cores 48 CPU Sockets 4"
click at [177, 127] on h4 "124.80 GHz" at bounding box center [173, 127] width 78 height 12
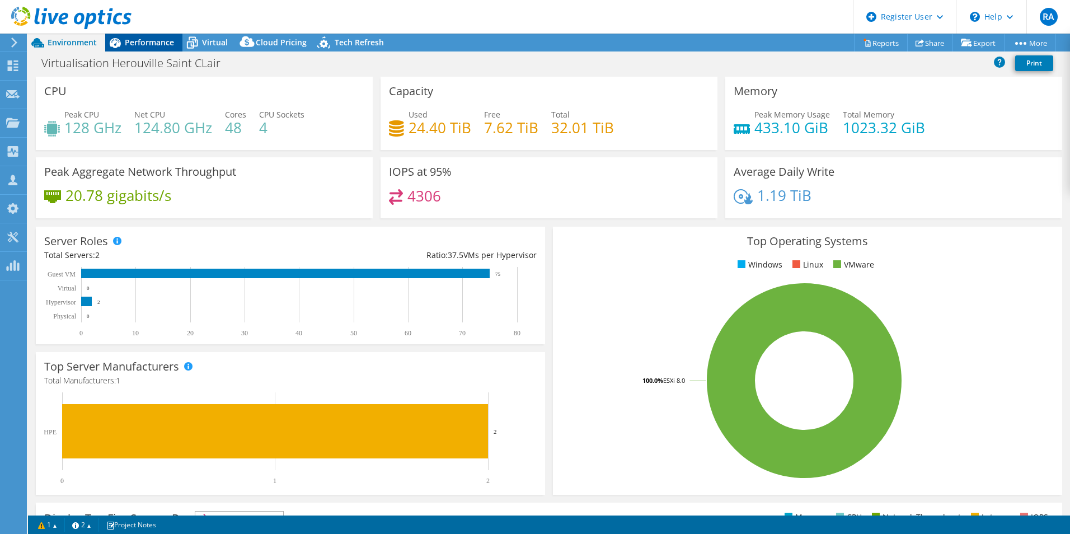
click at [158, 46] on span "Performance" at bounding box center [149, 42] width 49 height 11
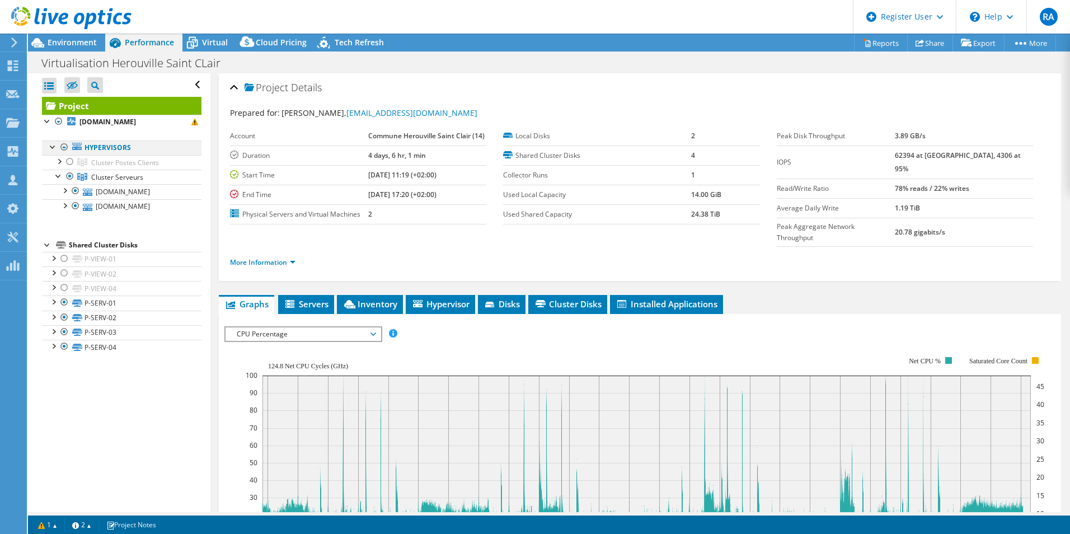
click at [48, 144] on div at bounding box center [53, 145] width 11 height 11
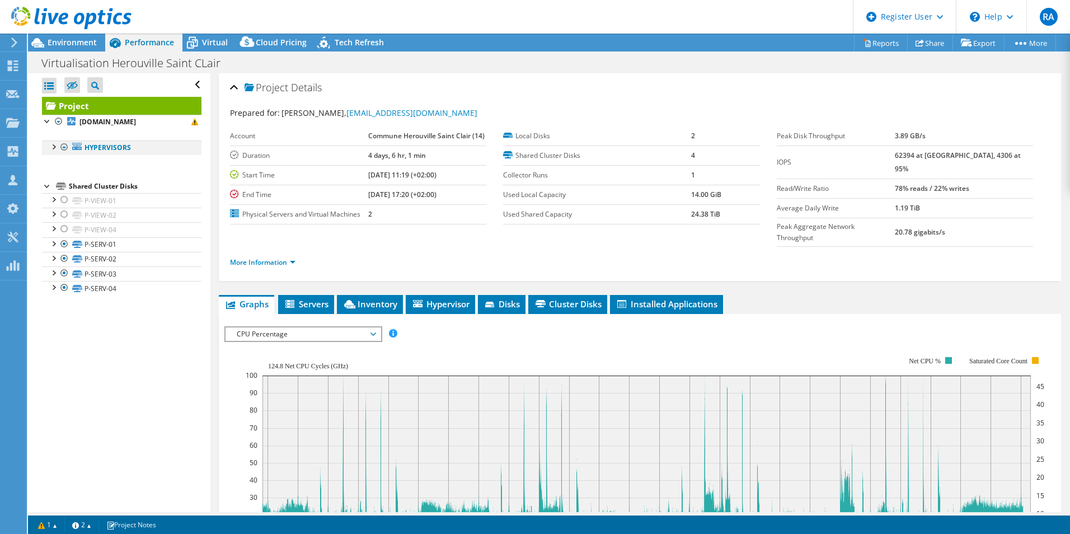
click at [50, 145] on div at bounding box center [53, 145] width 11 height 11
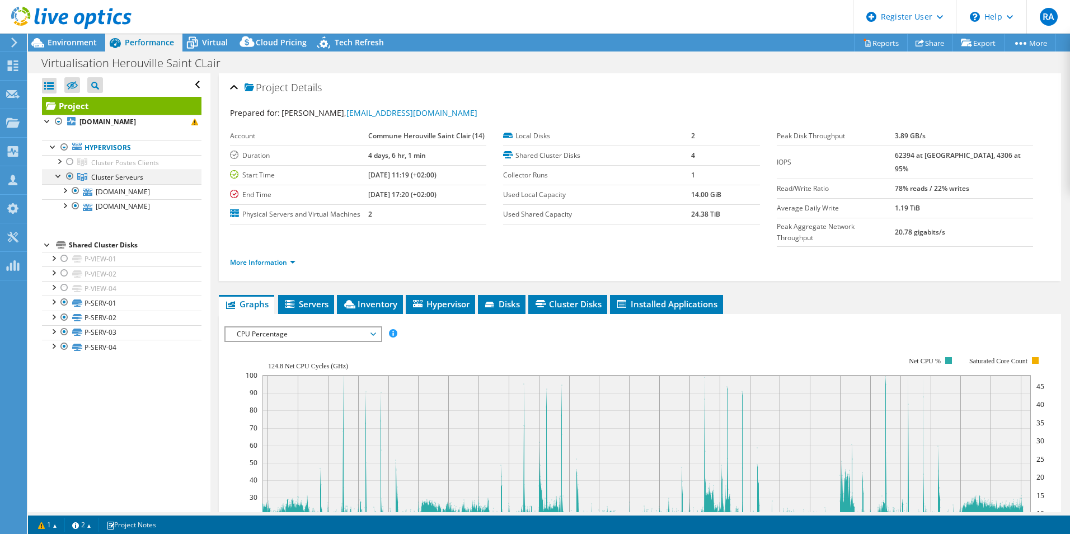
click at [69, 177] on div at bounding box center [69, 176] width 11 height 13
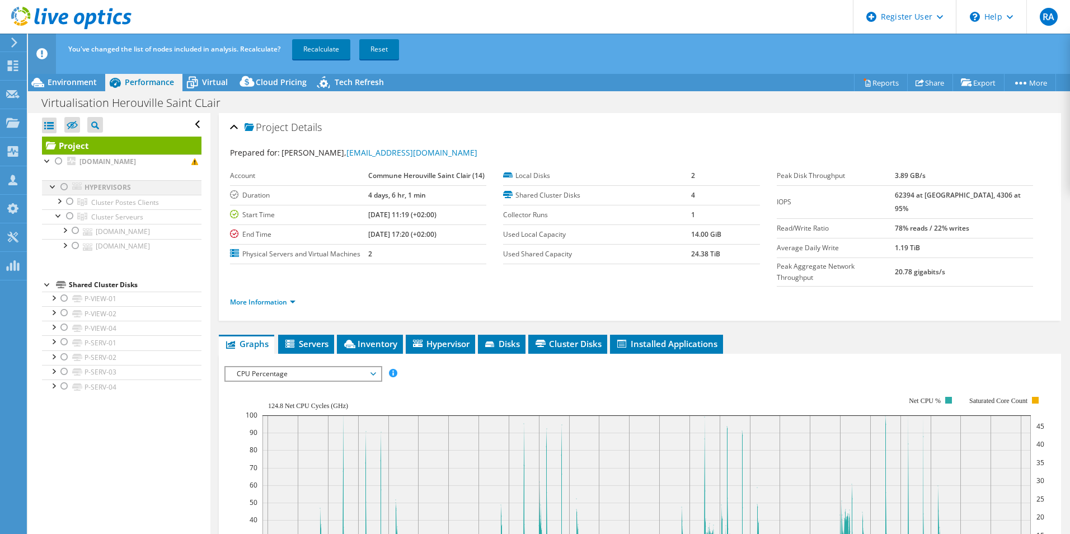
click at [63, 190] on div at bounding box center [64, 186] width 11 height 13
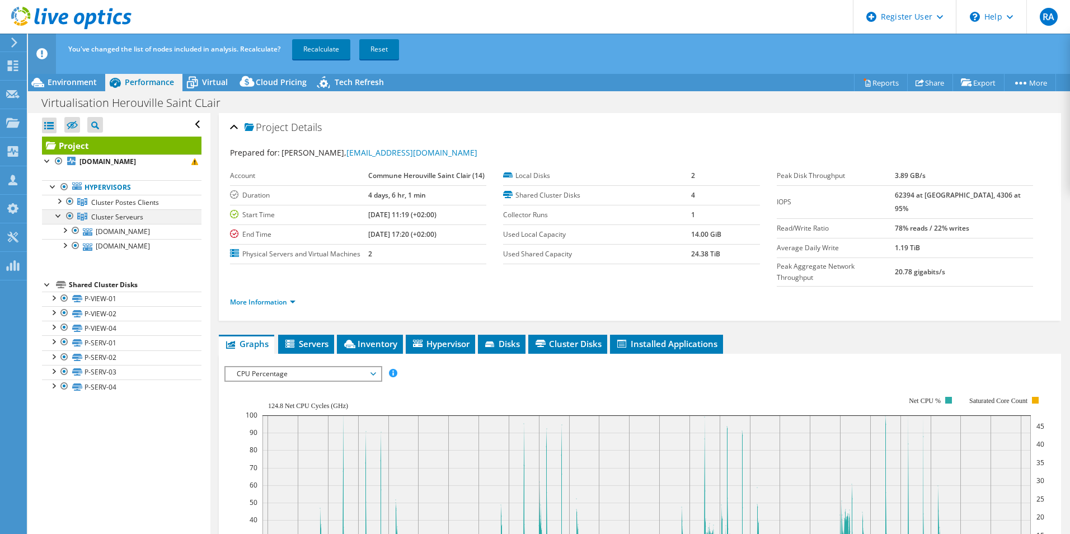
click at [69, 218] on div at bounding box center [69, 215] width 11 height 13
click at [61, 216] on div at bounding box center [58, 214] width 11 height 11
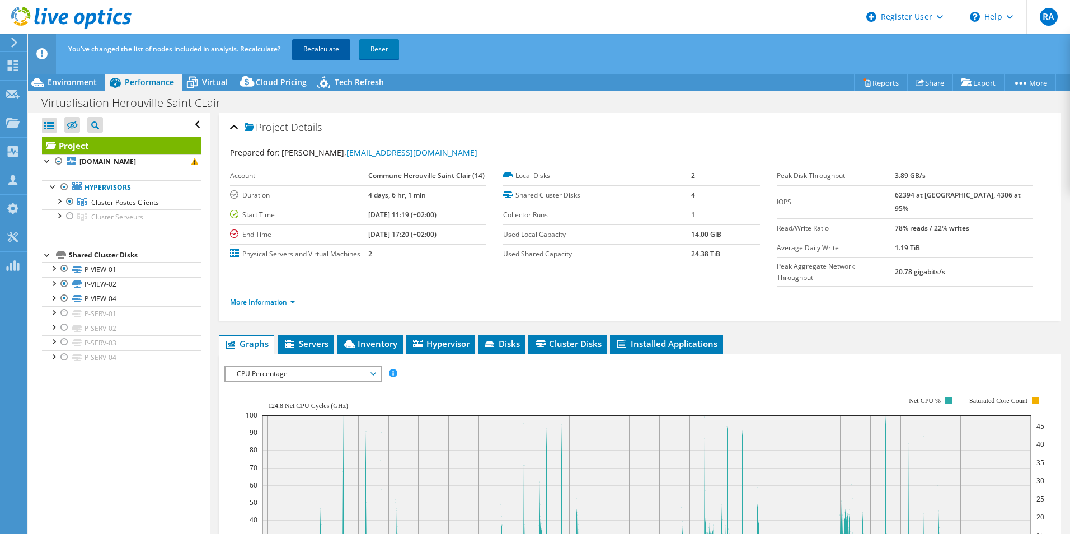
click at [308, 39] on link "Recalculate" at bounding box center [321, 49] width 58 height 20
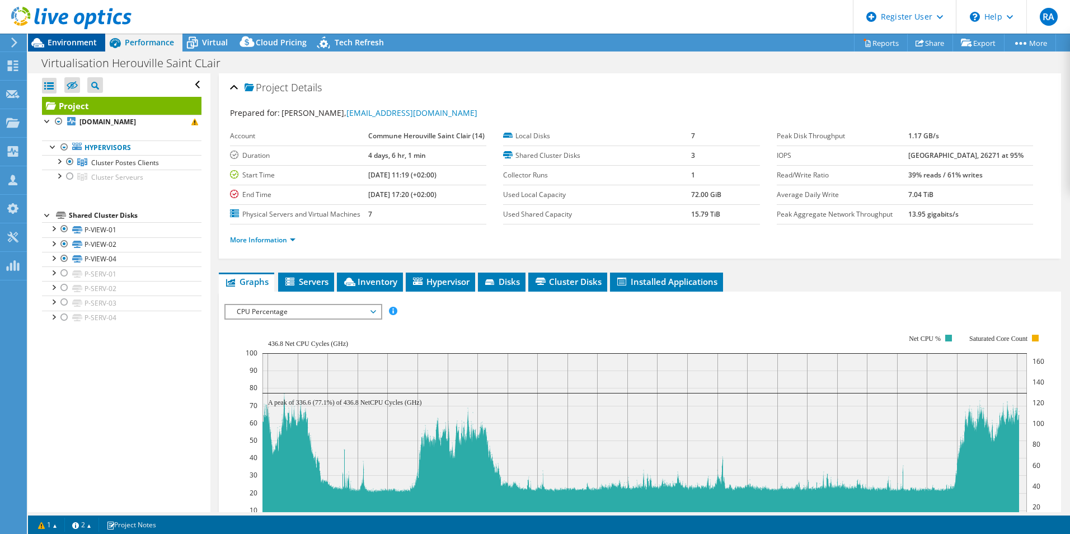
click at [79, 42] on span "Environment" at bounding box center [72, 42] width 49 height 11
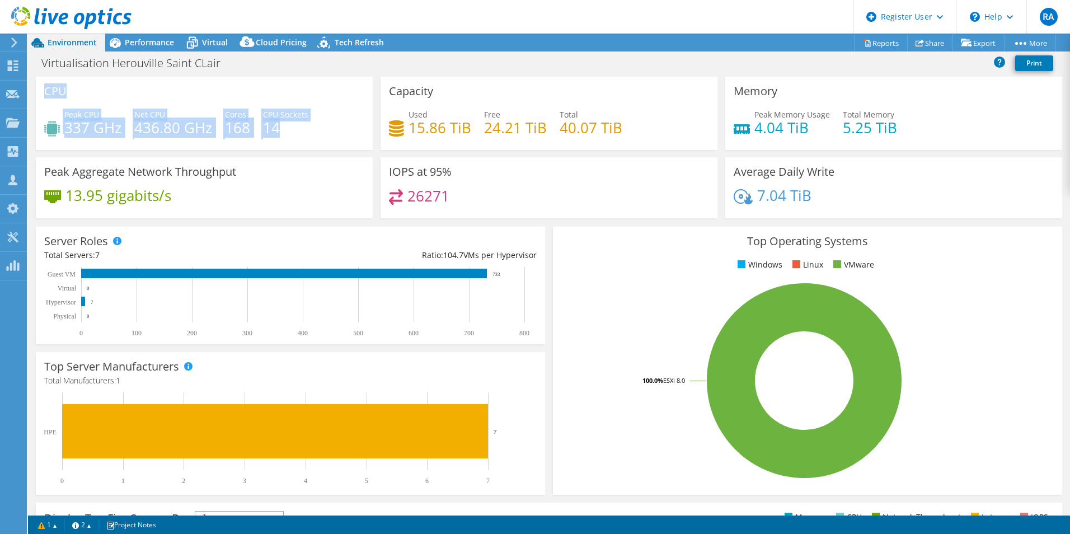
drag, startPoint x: 46, startPoint y: 84, endPoint x: 291, endPoint y: 130, distance: 249.9
click at [291, 130] on div "CPU Peak CPU 337 GHz Net CPU 436.80 GHz Cores 168 CPU Sockets 14" at bounding box center [204, 113] width 337 height 73
copy div "CPU Peak CPU 337 GHz Net CPU 436.80 GHz Cores 168 CPU Sockets 14"
click at [543, 446] on div "Top Server Manufacturers Manufacturers are shown for physical servers and hyper…" at bounding box center [290, 423] width 517 height 150
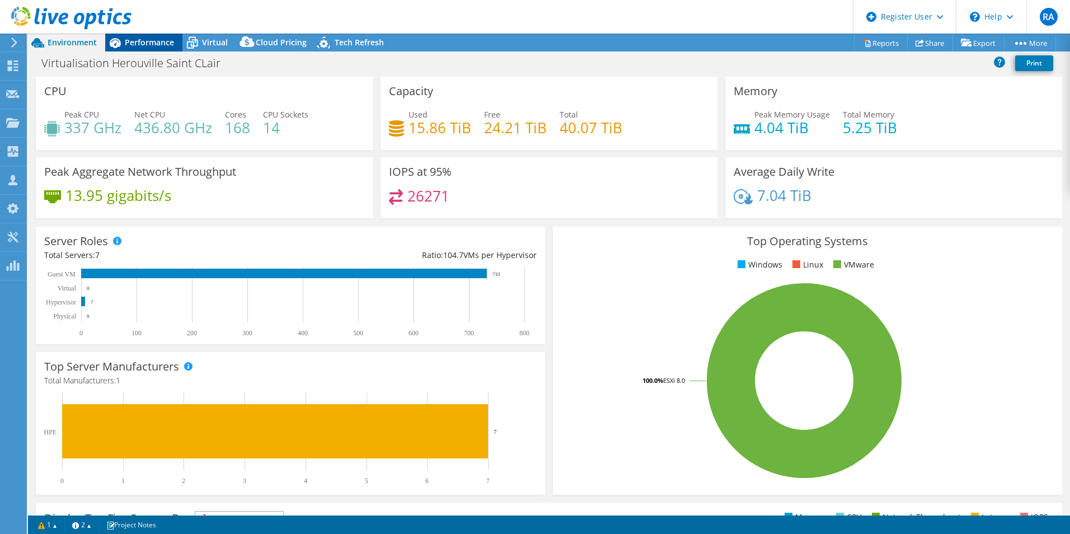
click at [144, 36] on div "Performance" at bounding box center [143, 43] width 77 height 18
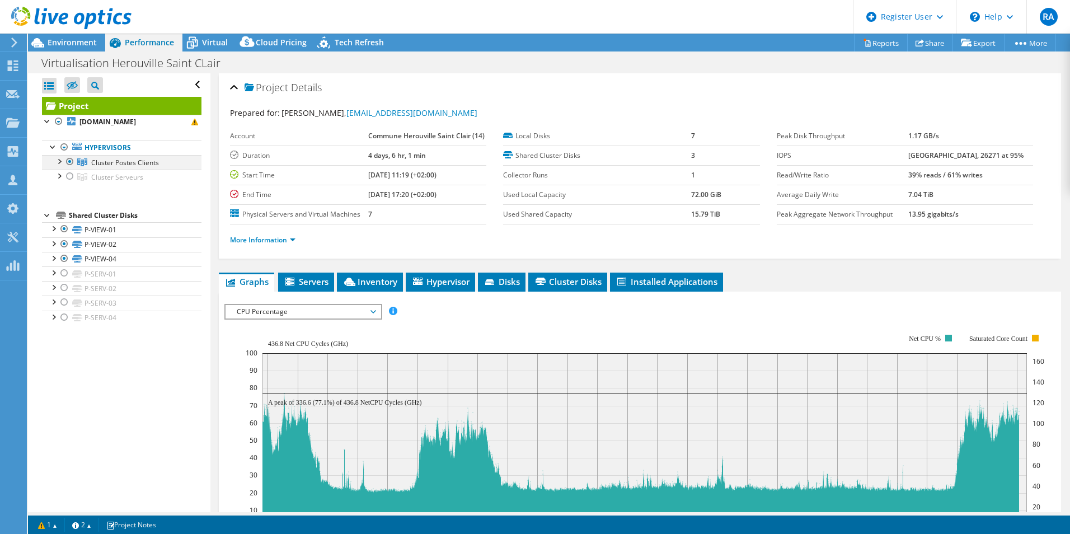
click at [66, 160] on div at bounding box center [69, 161] width 11 height 13
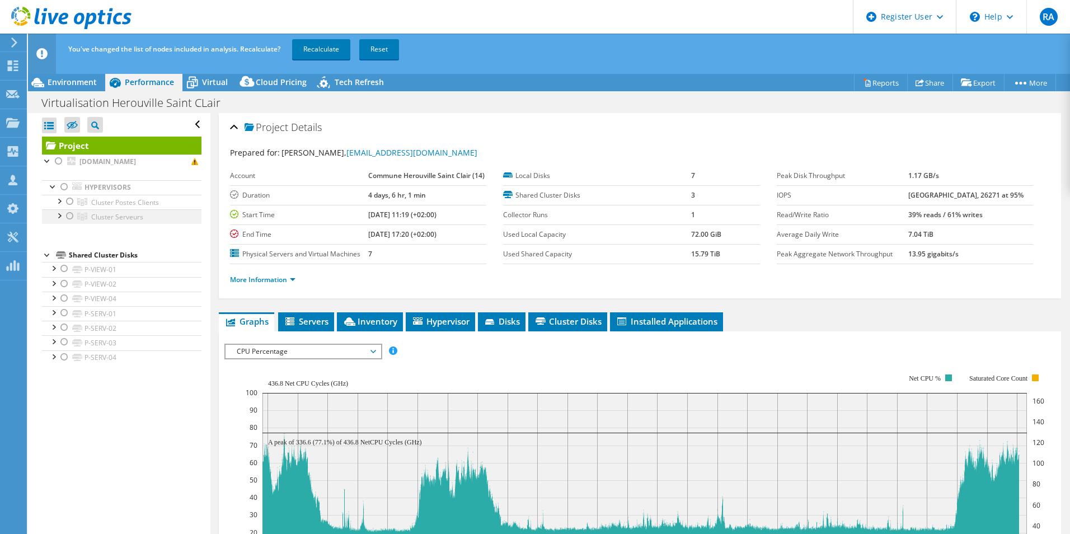
click at [68, 215] on div at bounding box center [69, 215] width 11 height 13
click at [324, 47] on link "Recalculate" at bounding box center [321, 49] width 58 height 20
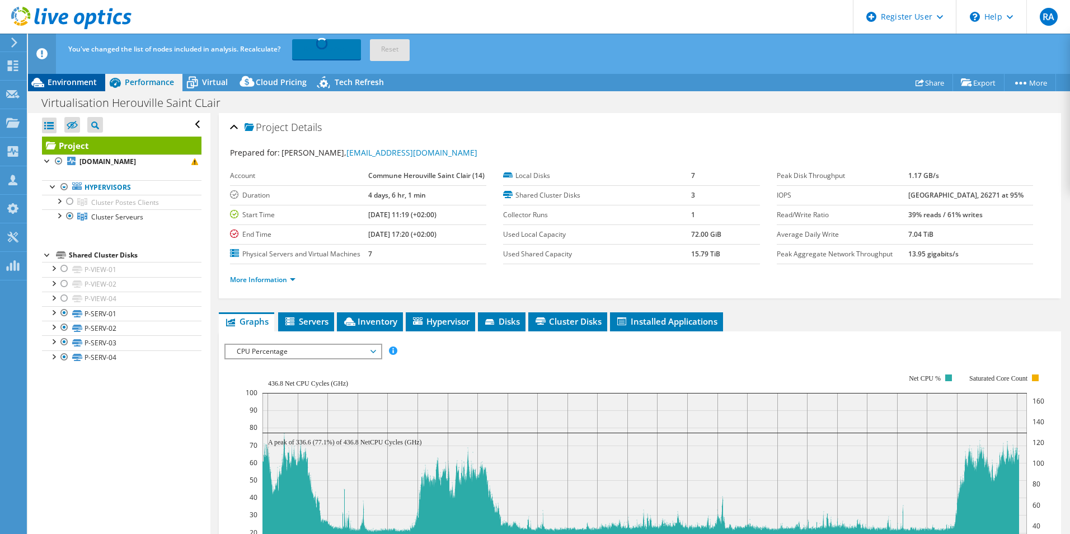
click at [60, 78] on span "Environment" at bounding box center [72, 82] width 49 height 11
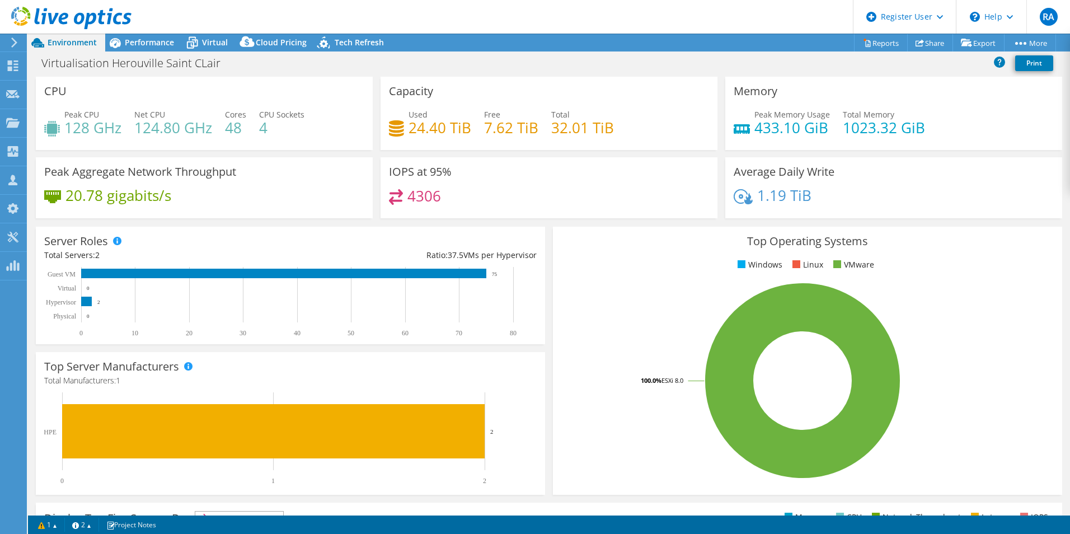
select select "USD"
